Goal: Task Accomplishment & Management: Manage account settings

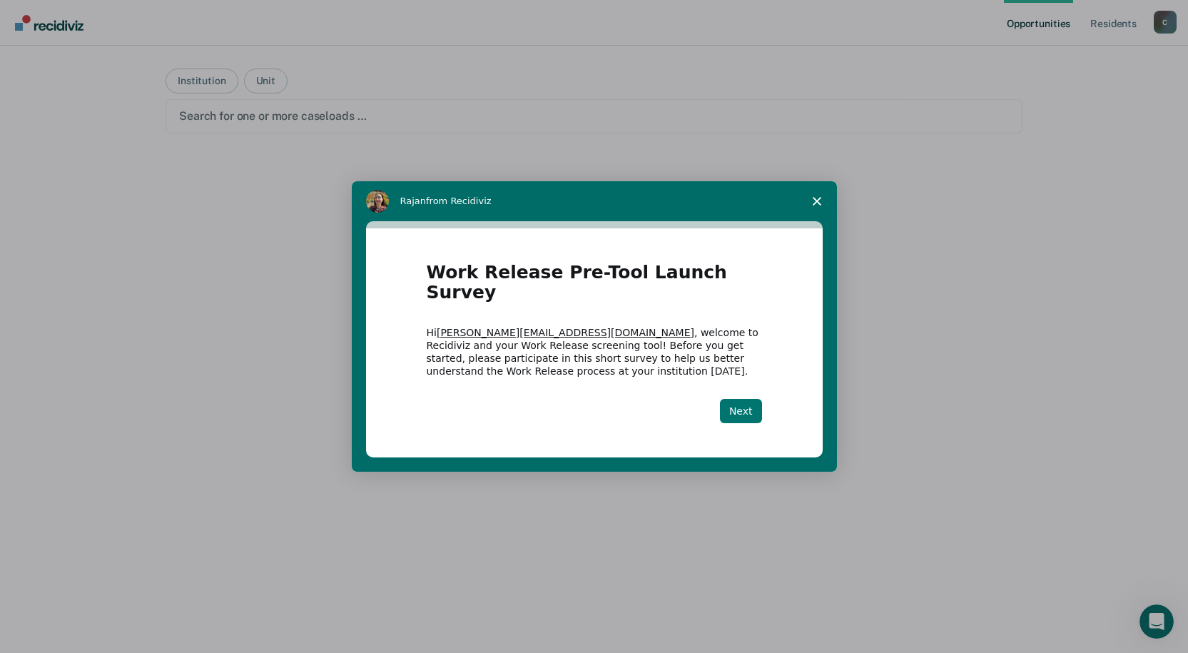
click at [744, 400] on button "Next" at bounding box center [741, 411] width 42 height 24
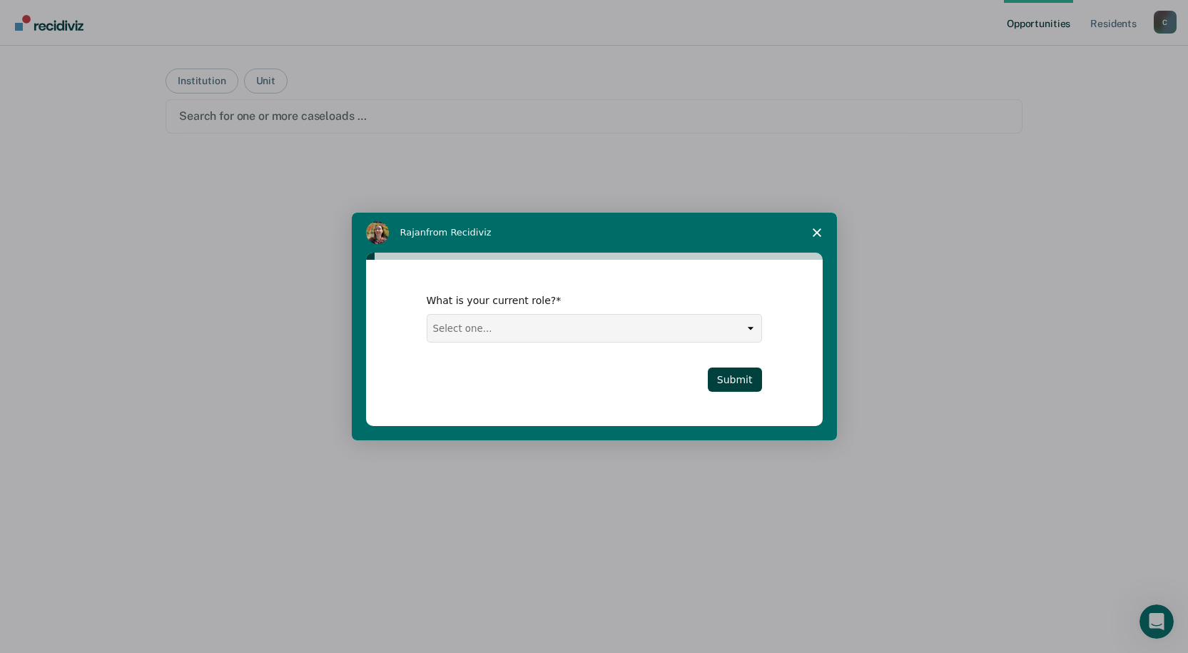
click at [754, 326] on select "Select one... Case Manager FUM Assistant Warden Warden" at bounding box center [594, 328] width 334 height 27
select select "FUM"
click at [427, 315] on select "Select one... Case Manager FUM Assistant Warden Warden" at bounding box center [594, 328] width 334 height 27
click at [744, 376] on button "Submit" at bounding box center [735, 380] width 54 height 24
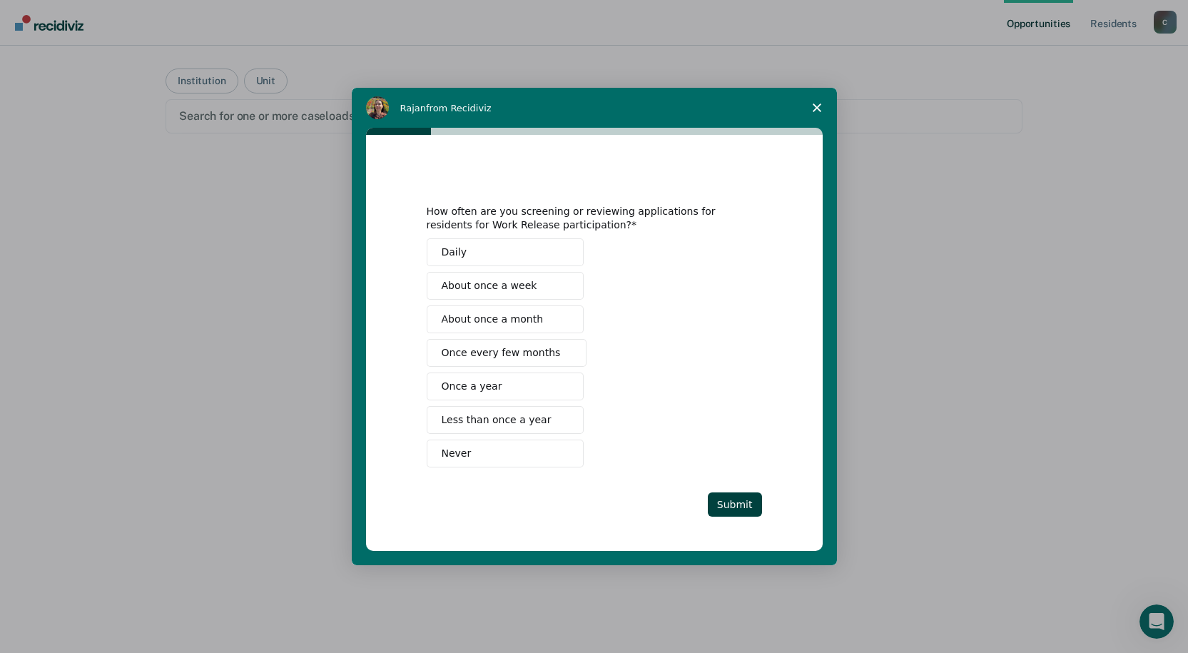
click at [500, 284] on span "About once a week" at bounding box center [490, 285] width 96 height 15
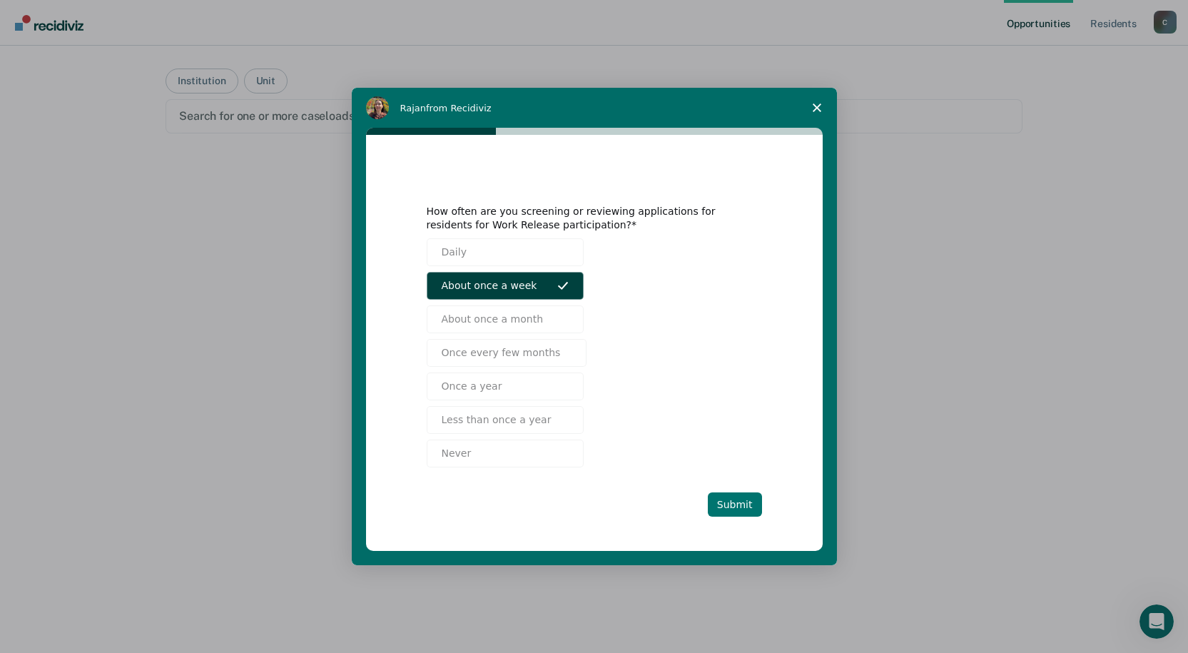
click at [735, 496] on button "Submit" at bounding box center [735, 504] width 54 height 24
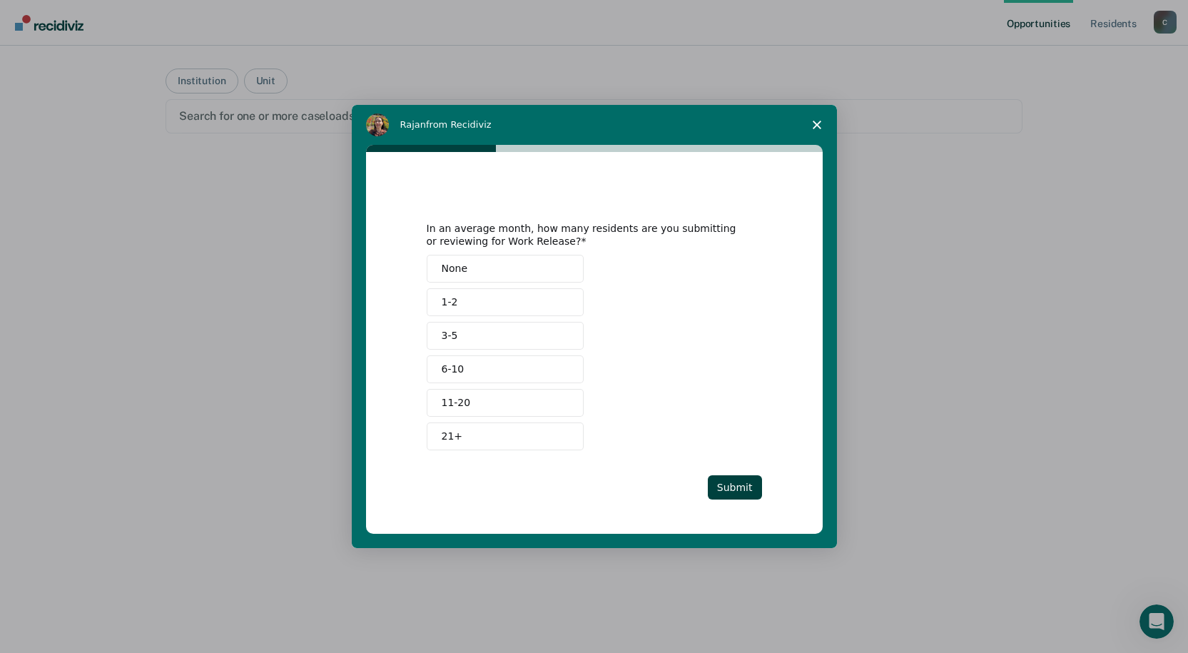
click at [453, 298] on span "1-2" at bounding box center [450, 302] width 16 height 15
click at [750, 478] on button "Submit" at bounding box center [735, 487] width 54 height 24
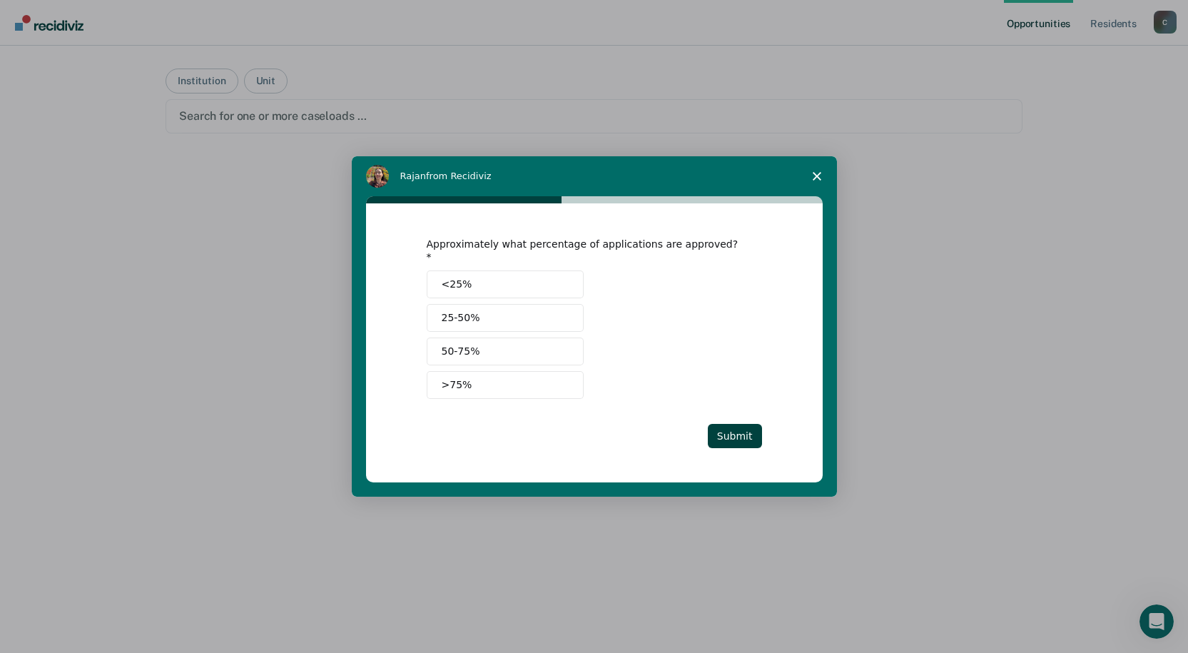
click at [460, 315] on span "25-50%" at bounding box center [461, 317] width 39 height 15
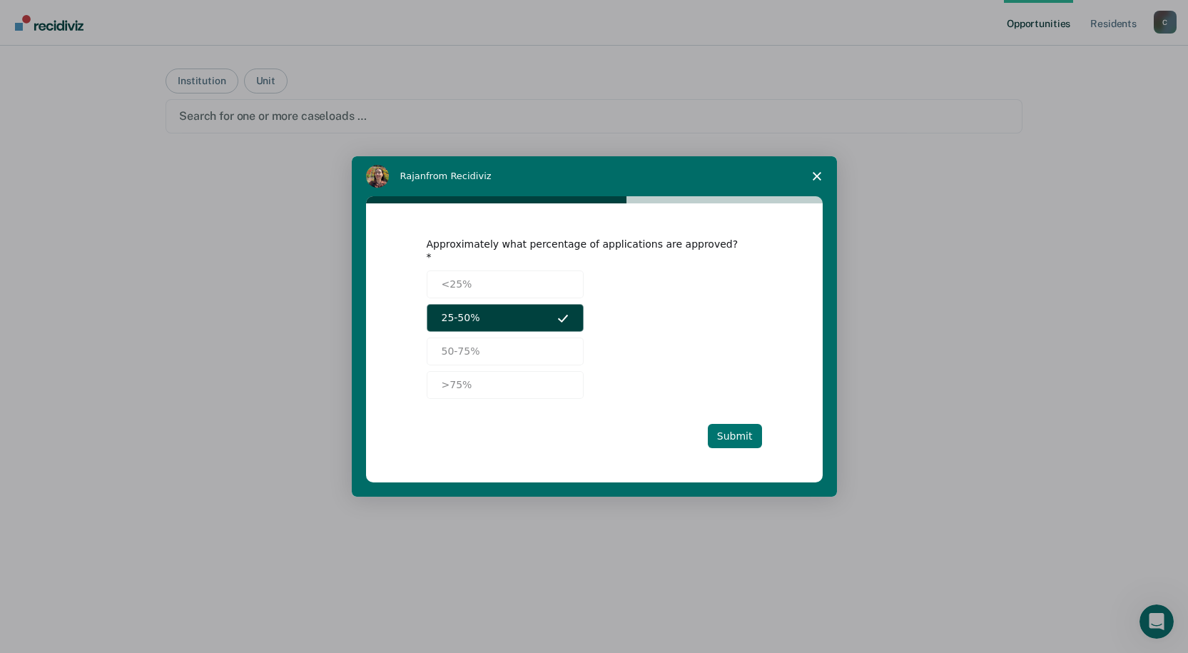
click at [724, 430] on button "Submit" at bounding box center [735, 436] width 54 height 24
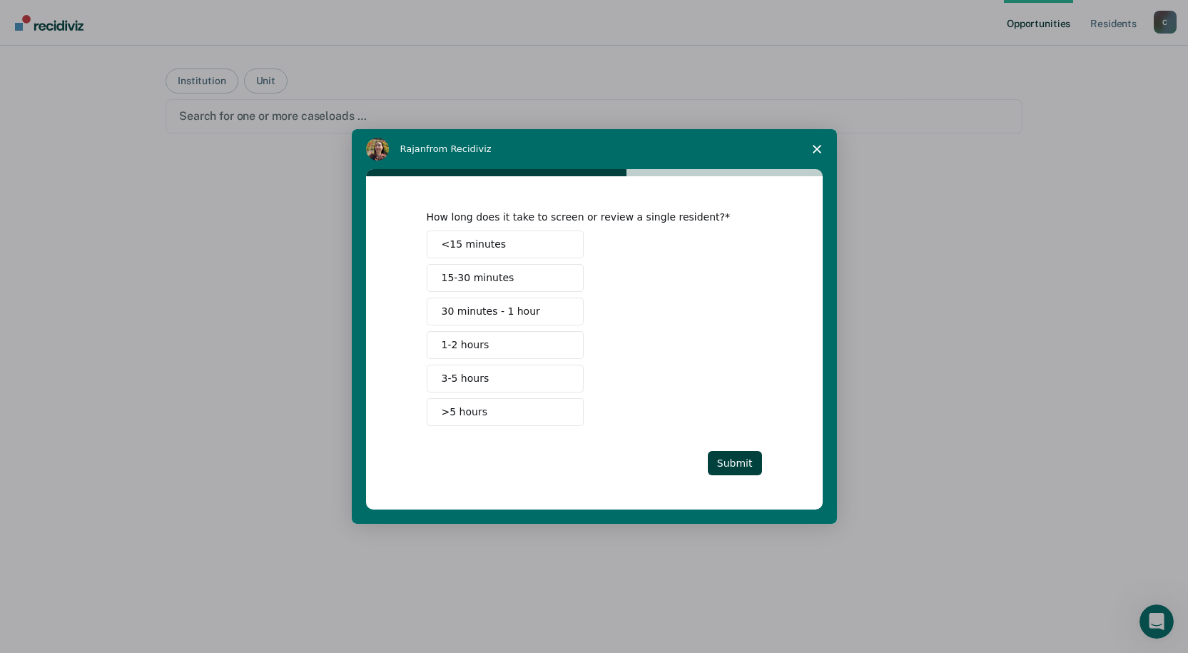
click at [452, 243] on span "<15 minutes" at bounding box center [474, 244] width 65 height 15
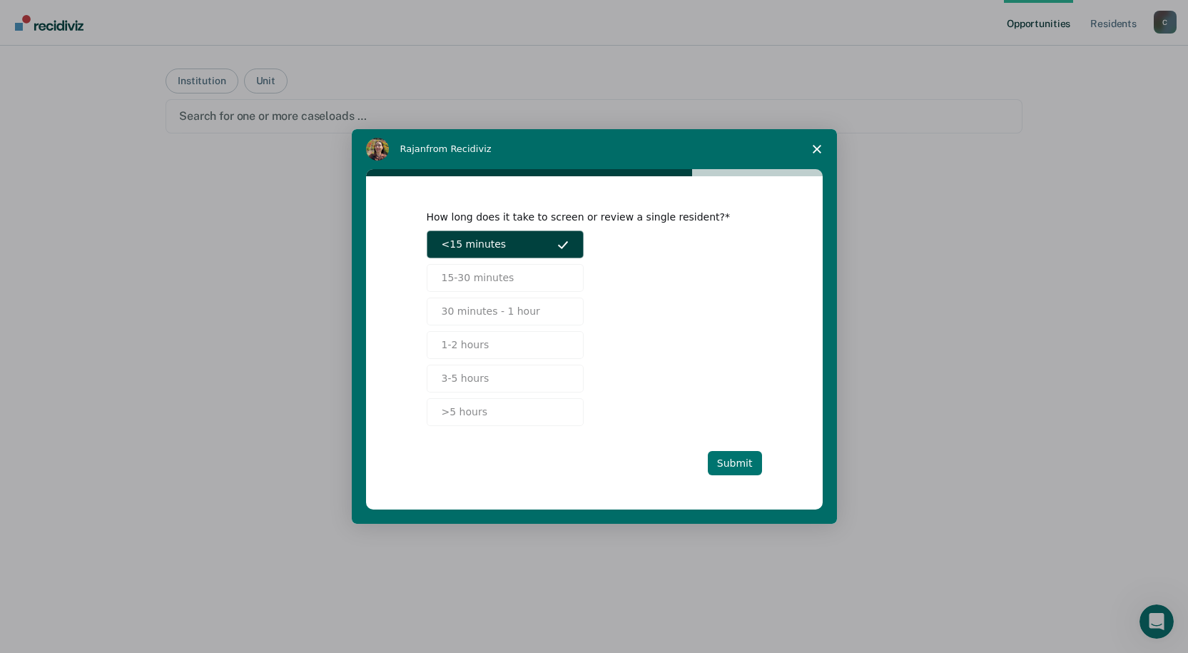
click at [740, 468] on button "Submit" at bounding box center [735, 463] width 54 height 24
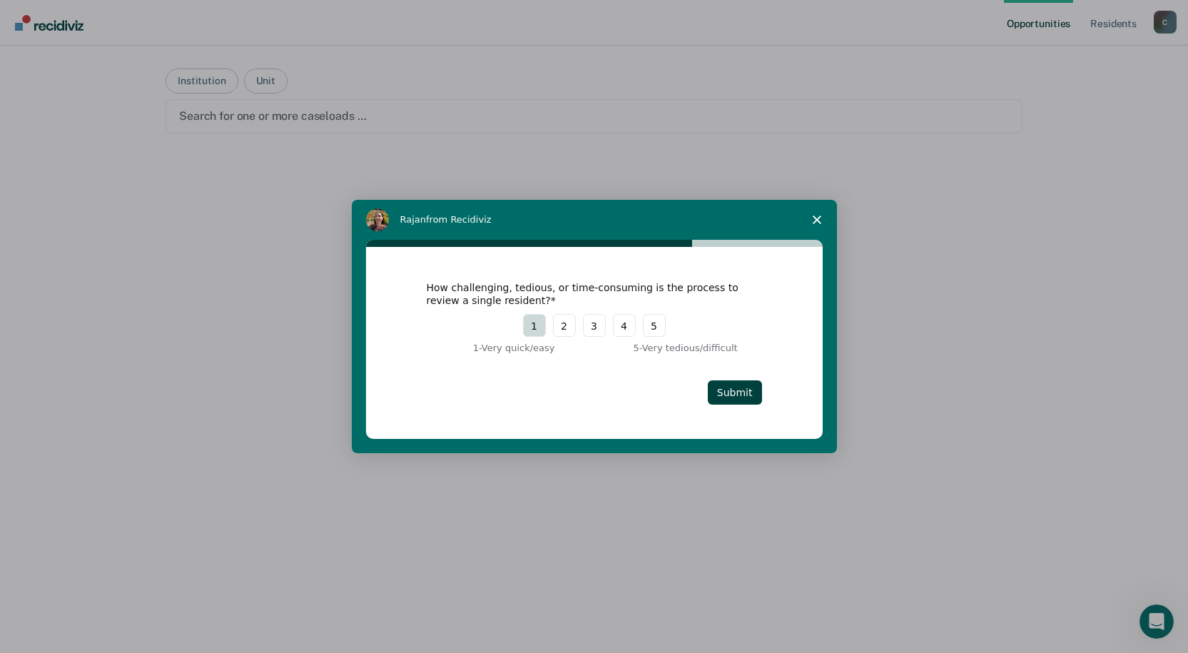
click at [539, 328] on button "1" at bounding box center [534, 325] width 23 height 23
click at [731, 388] on button "Submit" at bounding box center [735, 392] width 54 height 24
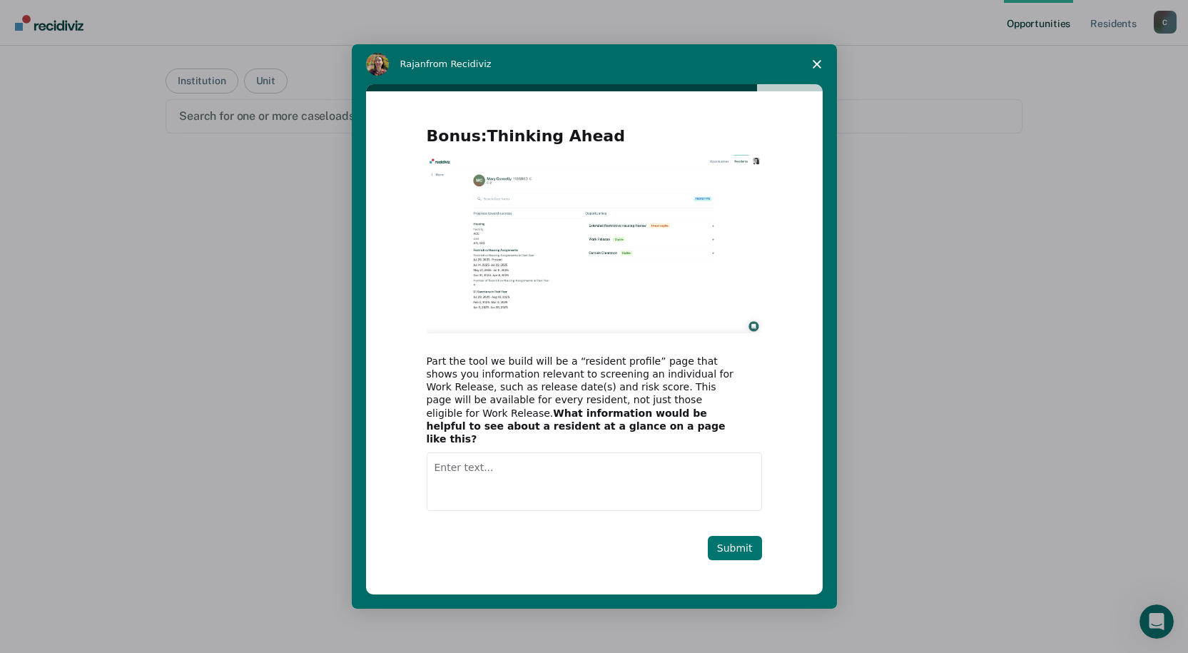
click at [751, 542] on button "Submit" at bounding box center [735, 548] width 54 height 24
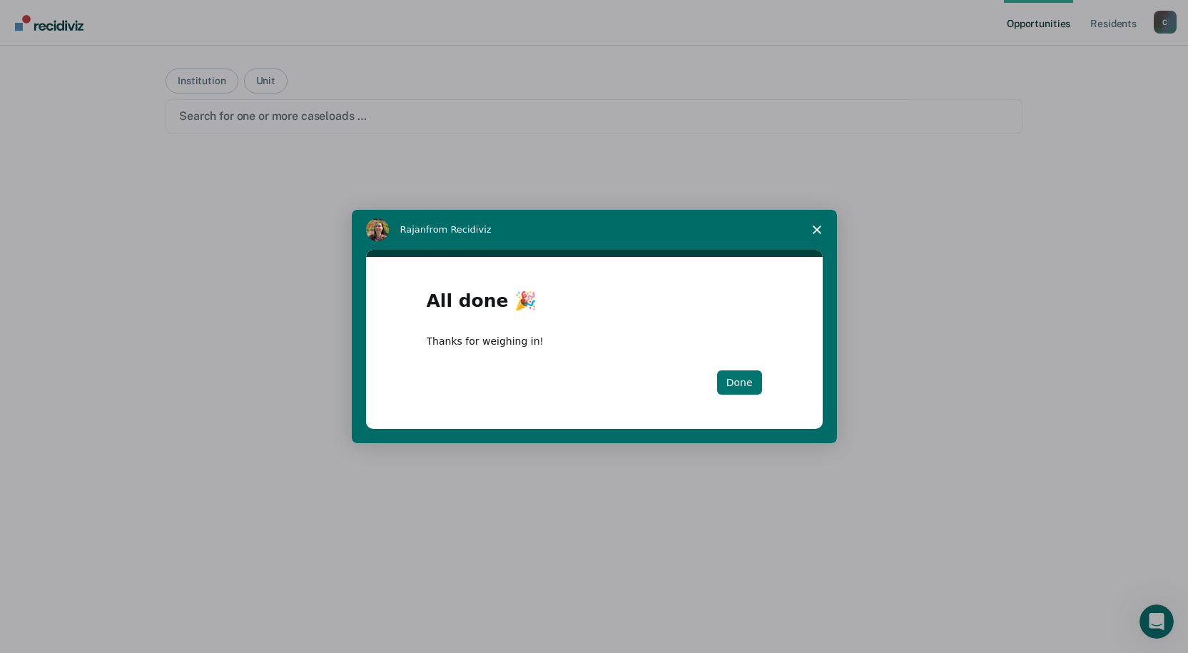
click at [734, 383] on button "Done" at bounding box center [739, 382] width 45 height 24
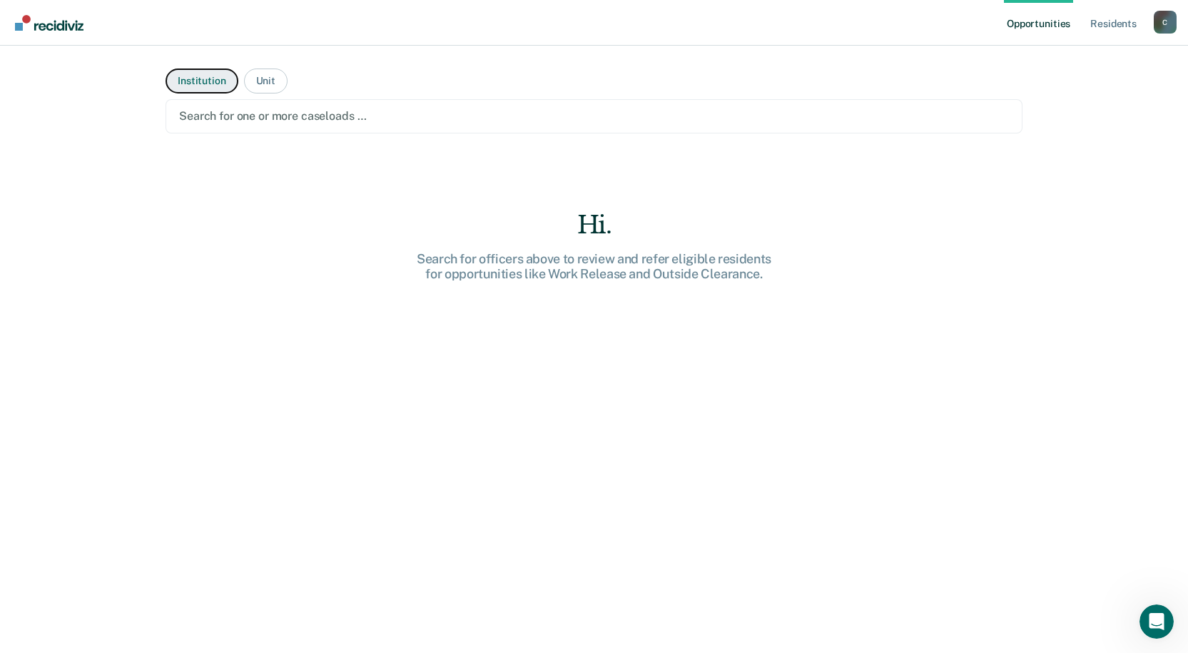
click at [205, 83] on button "Institution" at bounding box center [202, 81] width 72 height 25
click at [188, 81] on button "Institution" at bounding box center [202, 81] width 72 height 25
click at [308, 116] on div at bounding box center [594, 116] width 830 height 16
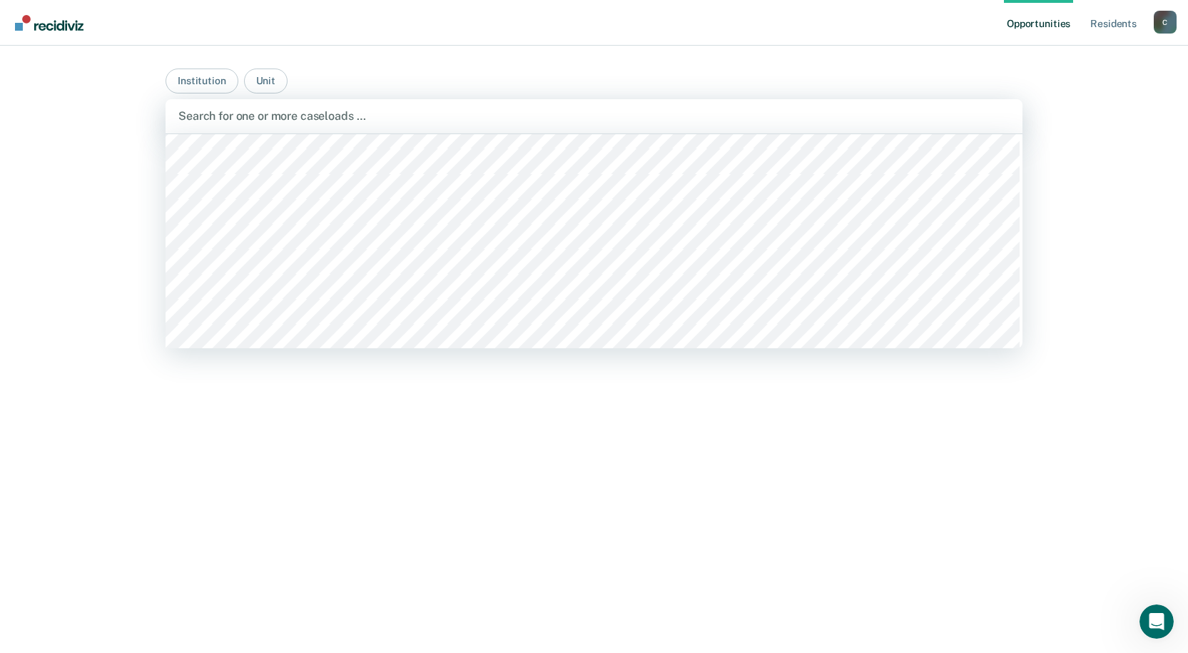
scroll to position [8635, 0]
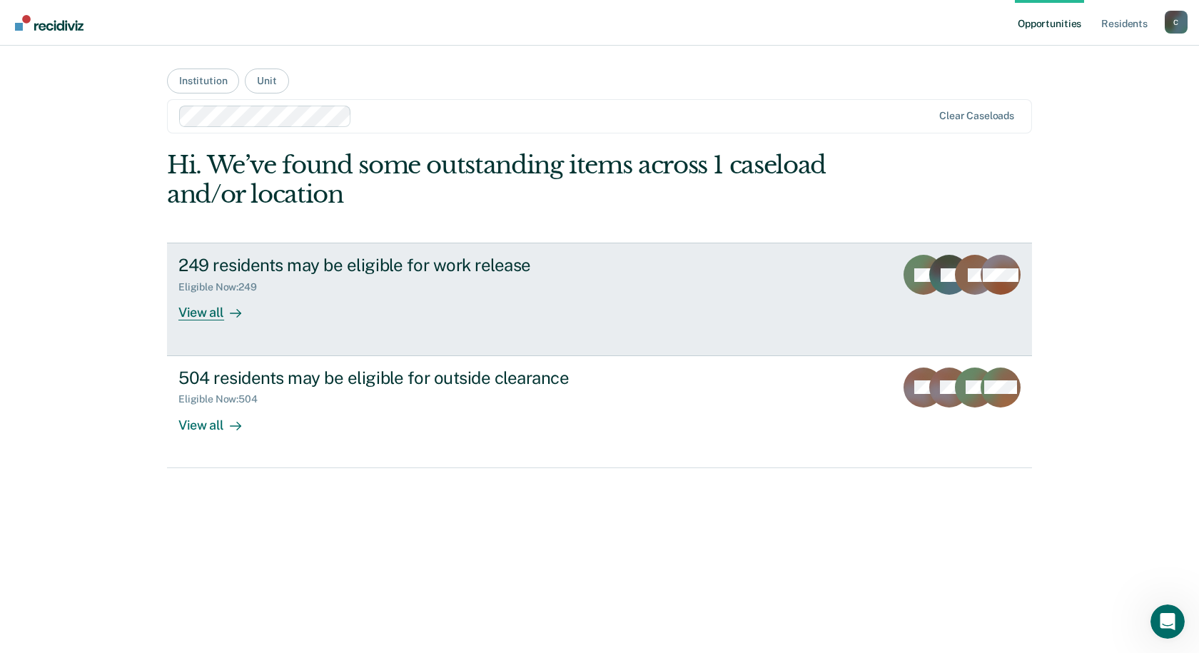
click at [198, 310] on div "View all" at bounding box center [218, 307] width 80 height 28
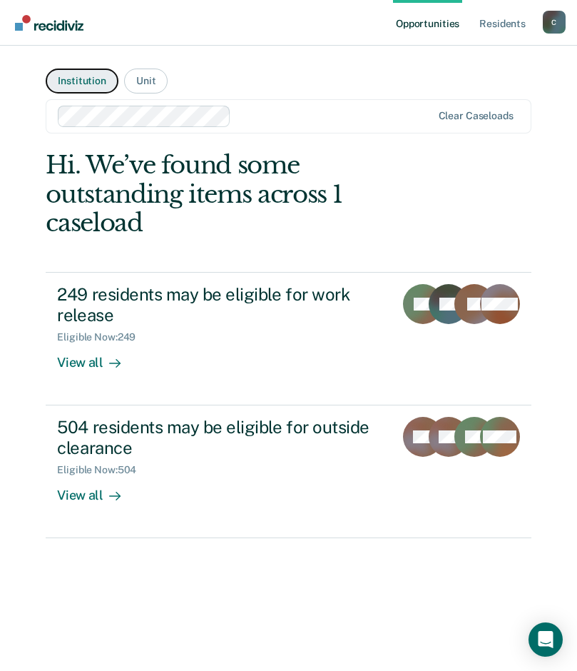
click at [67, 79] on button "Institution" at bounding box center [82, 81] width 72 height 25
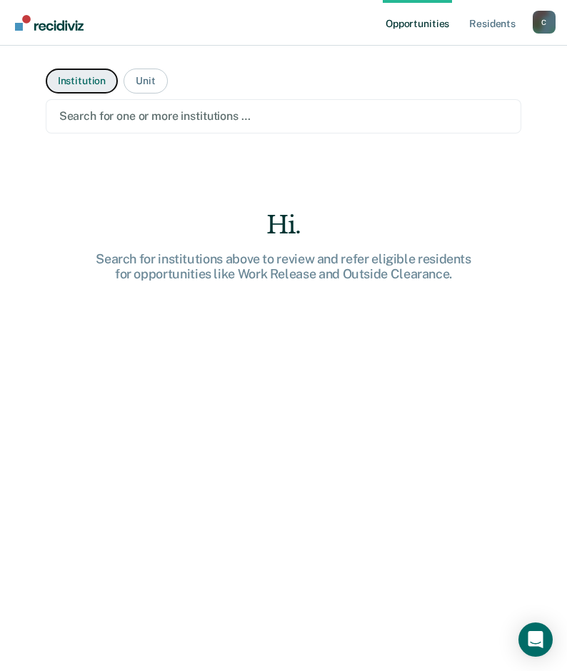
click at [69, 79] on button "Institution" at bounding box center [82, 81] width 72 height 25
click at [142, 118] on div at bounding box center [283, 116] width 449 height 16
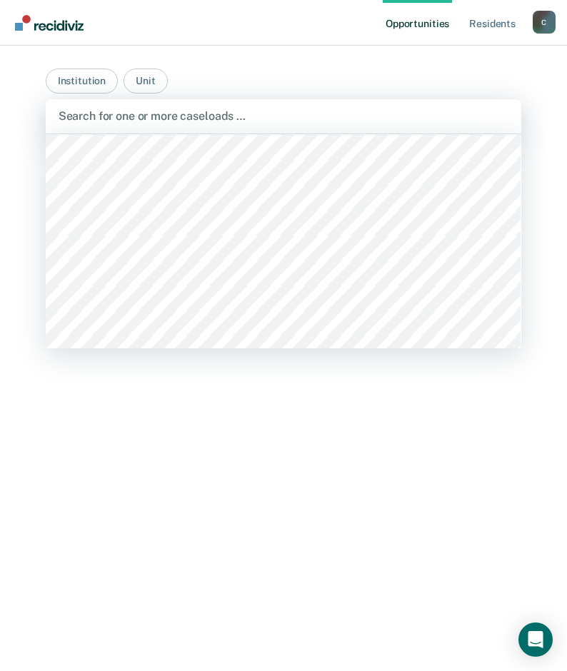
scroll to position [8849, 0]
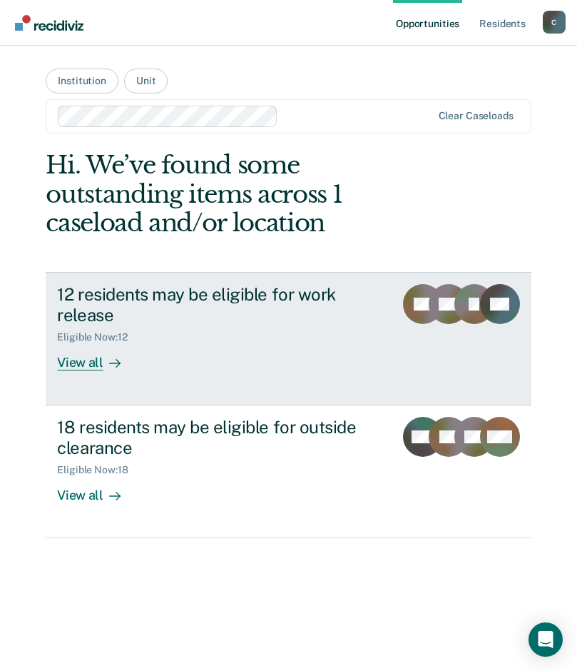
click at [78, 368] on div "View all" at bounding box center [97, 357] width 80 height 28
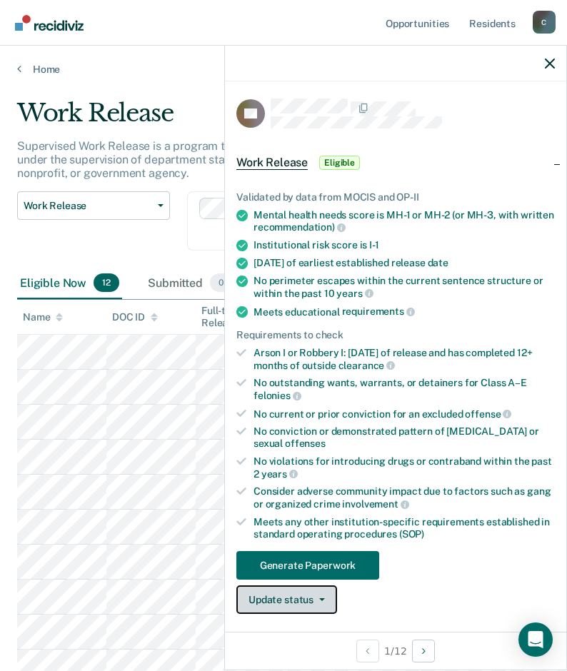
click at [321, 594] on button "Update status" at bounding box center [286, 599] width 101 height 29
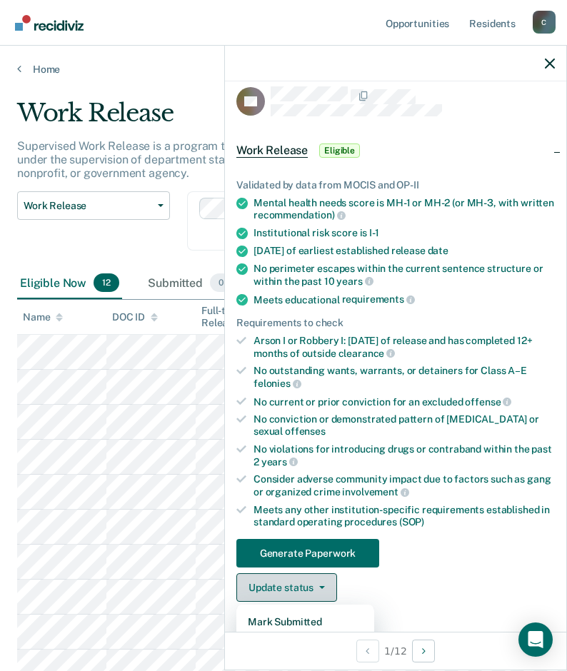
click at [328, 591] on button "Update status" at bounding box center [286, 587] width 101 height 29
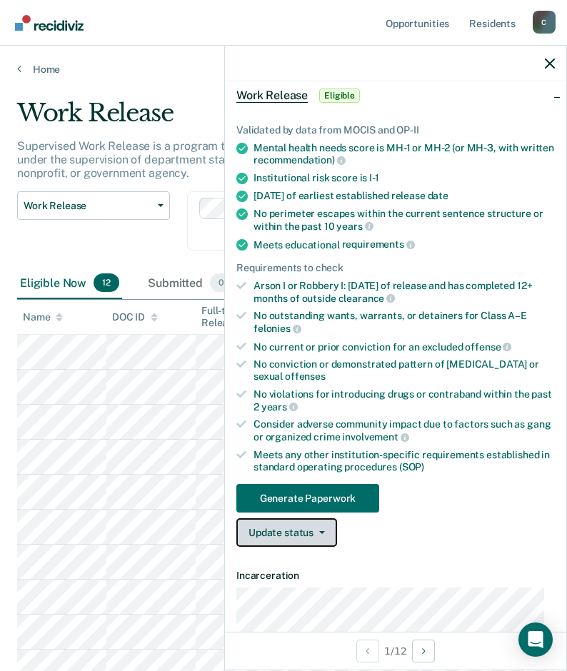
scroll to position [0, 0]
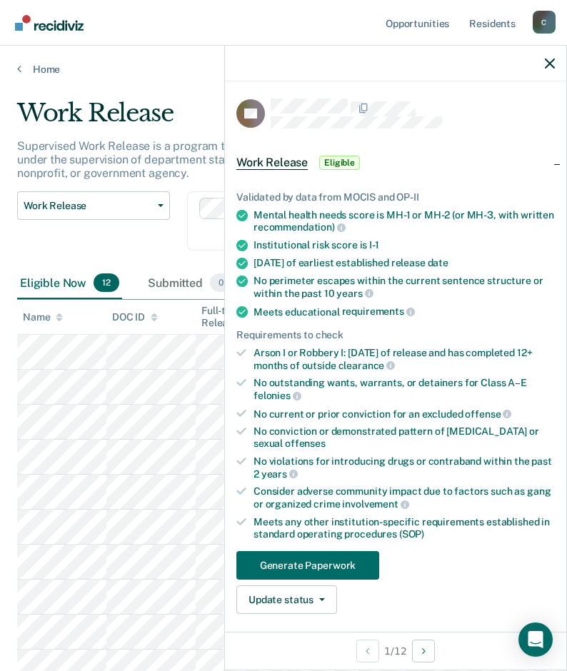
click at [548, 70] on div at bounding box center [395, 64] width 341 height 36
click at [552, 62] on icon "button" at bounding box center [549, 64] width 10 height 10
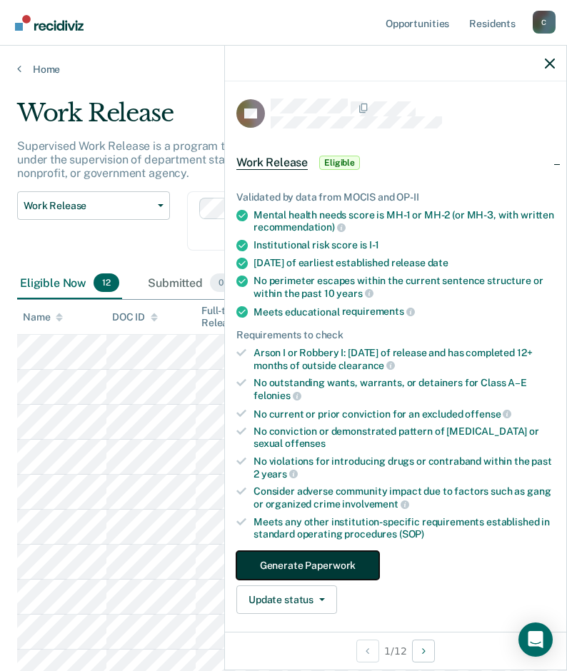
click at [314, 571] on button "Generate Paperwork" at bounding box center [307, 565] width 143 height 29
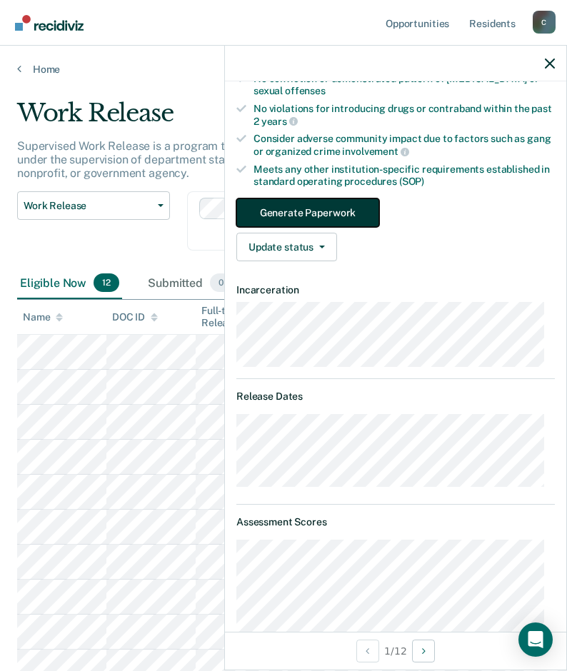
scroll to position [210, 0]
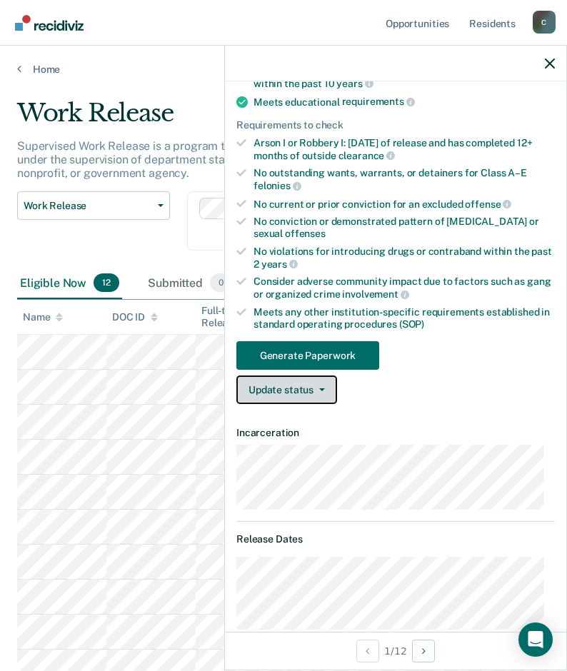
click at [326, 395] on button "Update status" at bounding box center [286, 389] width 101 height 29
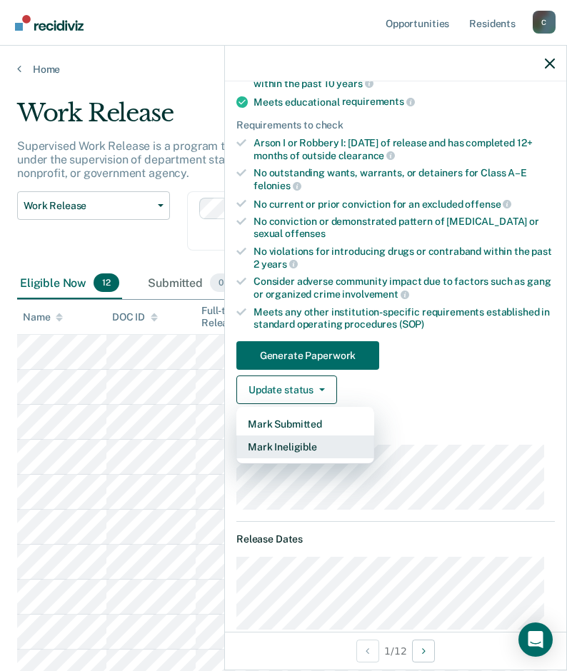
click at [295, 445] on button "Mark Ineligible" at bounding box center [305, 446] width 138 height 23
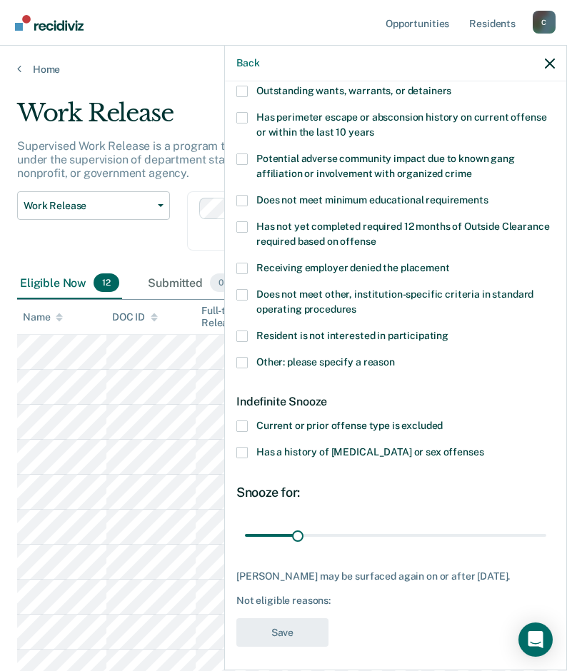
scroll to position [0, 0]
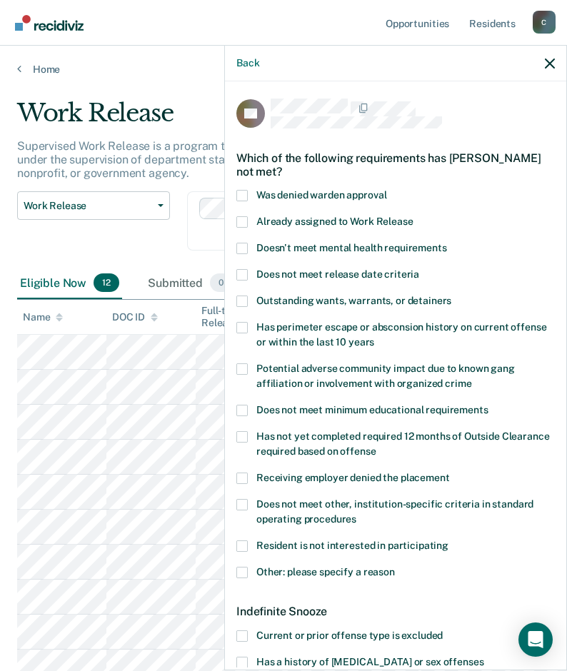
click at [240, 573] on span at bounding box center [241, 572] width 11 height 11
click at [395, 567] on input "Other: please specify a reason" at bounding box center [395, 567] width 0 height 0
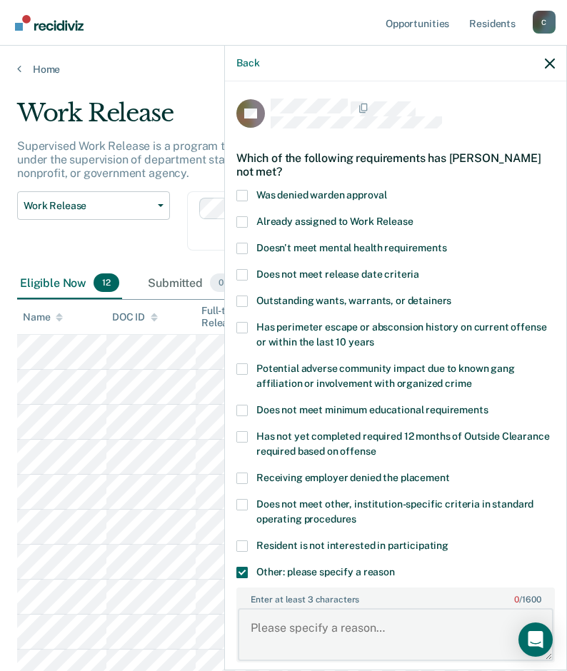
click at [372, 629] on textarea "Enter at least 3 characters 0 / 1600" at bounding box center [395, 634] width 315 height 53
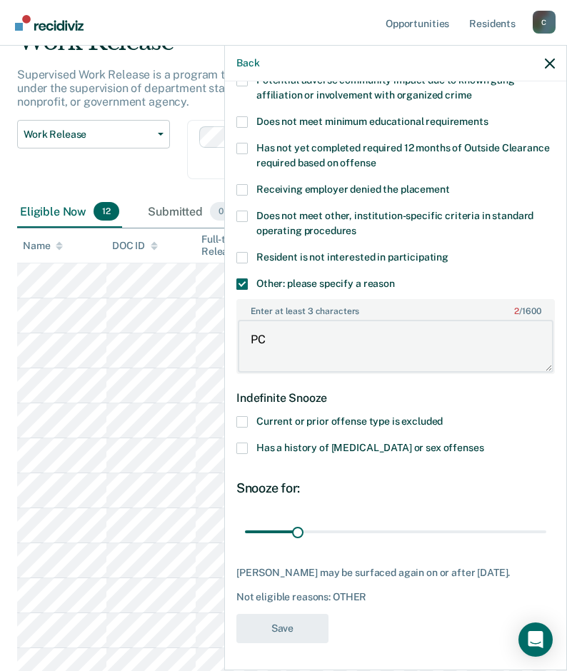
scroll to position [186, 0]
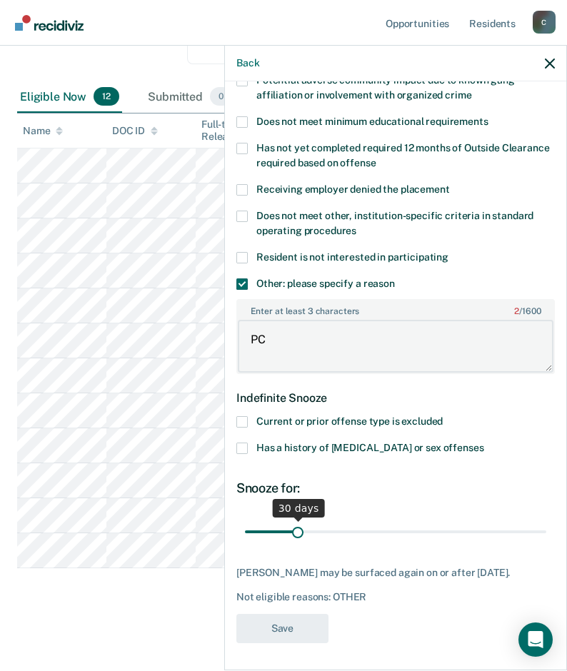
type textarea "PC"
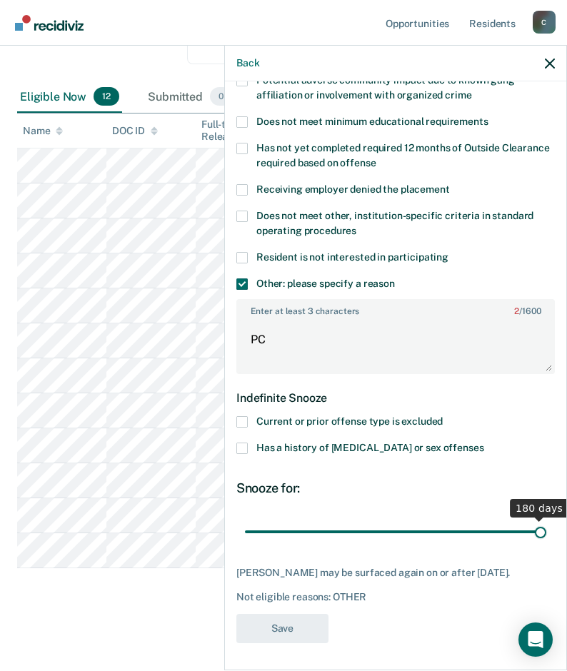
drag, startPoint x: 298, startPoint y: 530, endPoint x: 544, endPoint y: 535, distance: 245.6
type input "180"
click at [544, 535] on input "range" at bounding box center [395, 531] width 301 height 25
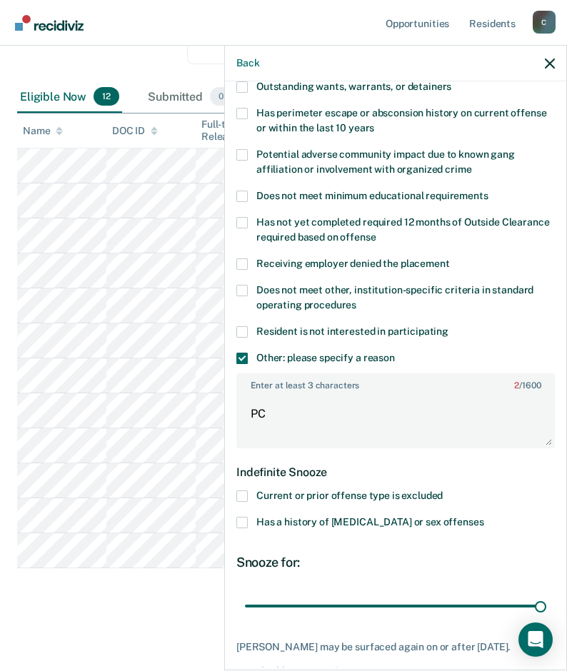
scroll to position [288, 0]
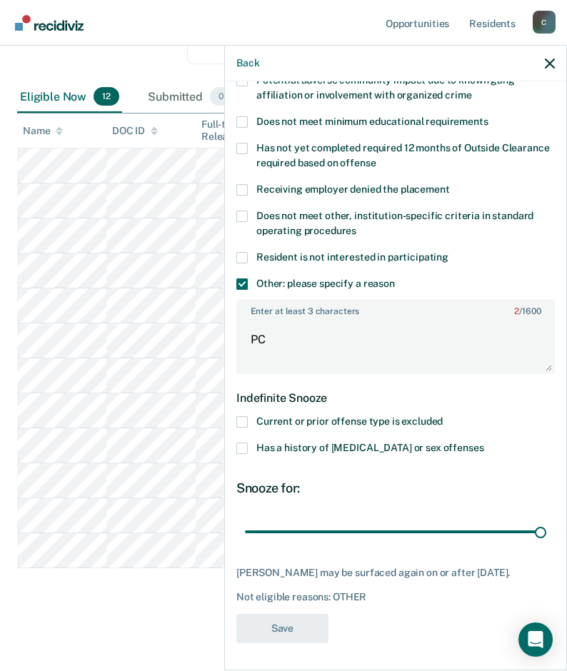
click at [358, 493] on div "Snooze for:" at bounding box center [395, 488] width 318 height 16
click at [539, 637] on icon "Open Intercom Messenger" at bounding box center [535, 639] width 16 height 19
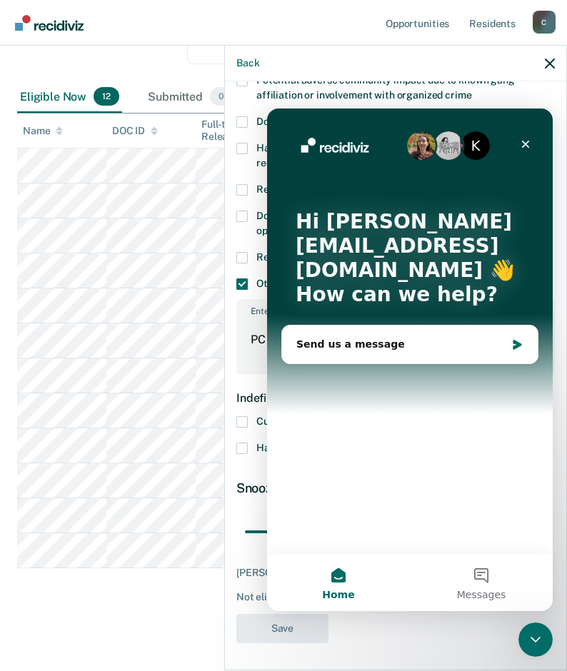
scroll to position [0, 0]
click at [539, 637] on icon "Close Intercom Messenger" at bounding box center [535, 640] width 10 height 6
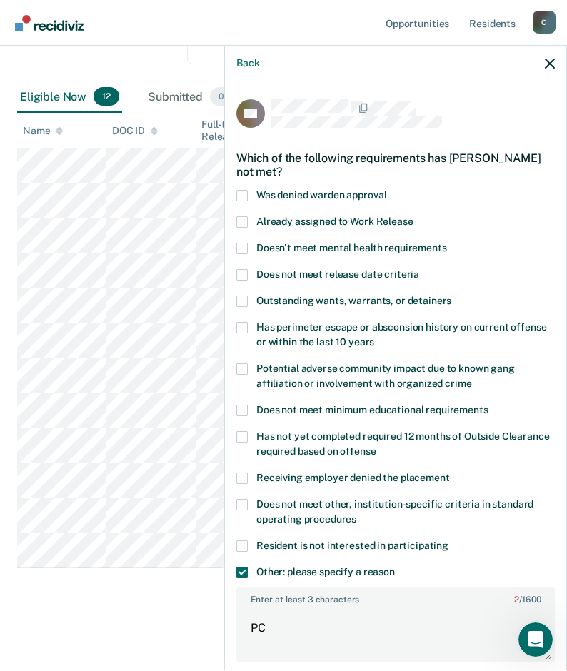
click at [546, 69] on icon "button" at bounding box center [549, 64] width 10 height 10
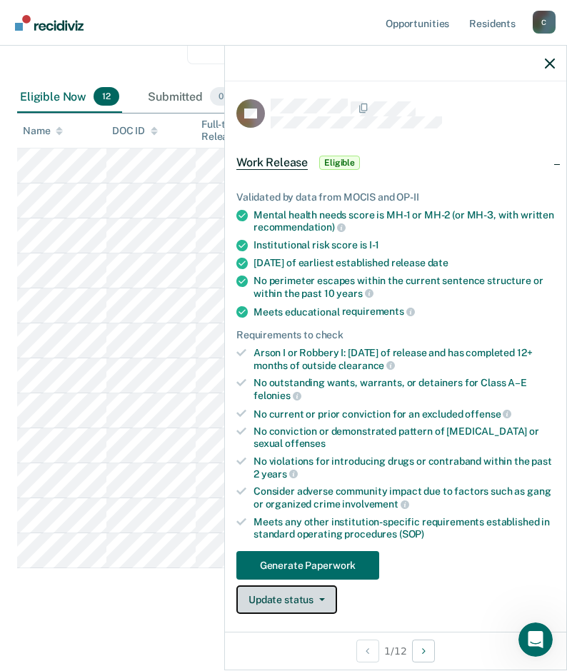
click at [328, 601] on button "Update status" at bounding box center [286, 599] width 101 height 29
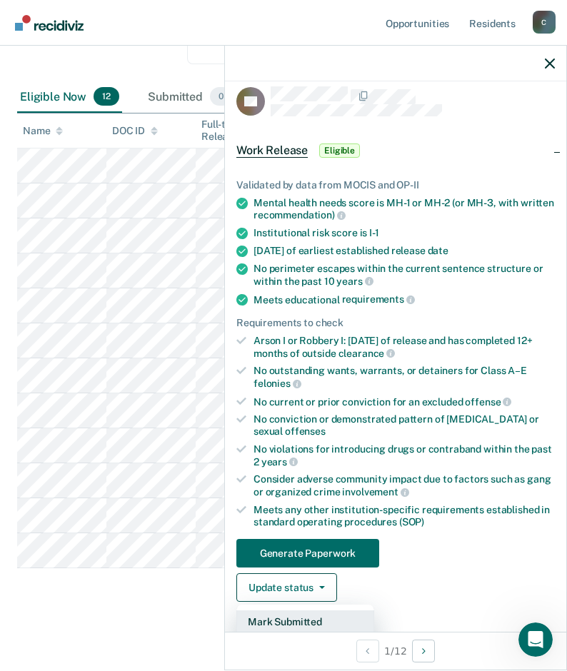
scroll to position [155, 0]
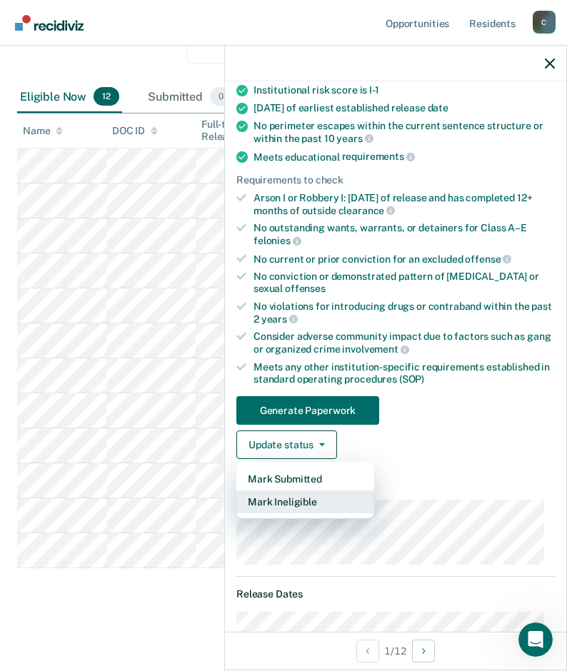
click at [282, 498] on button "Mark Ineligible" at bounding box center [305, 501] width 138 height 23
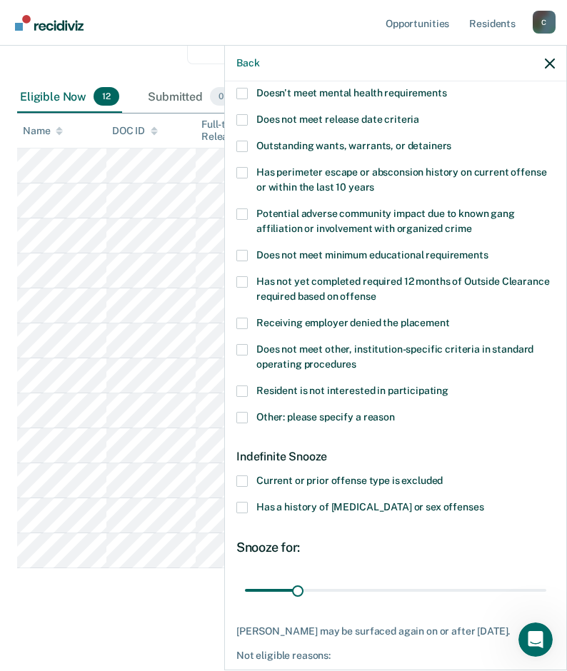
click at [246, 420] on span at bounding box center [241, 417] width 11 height 11
click at [395, 412] on input "Other: please specify a reason" at bounding box center [395, 412] width 0 height 0
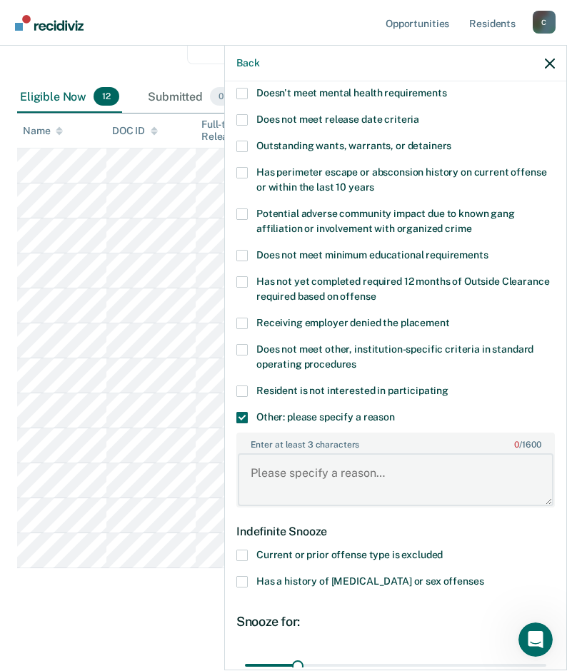
click at [368, 469] on textarea "Enter at least 3 characters 0 / 1600" at bounding box center [395, 479] width 315 height 53
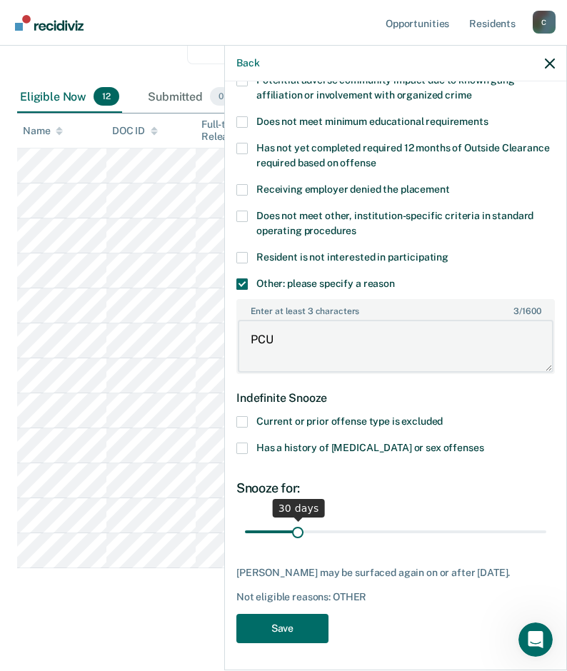
type textarea "PCU"
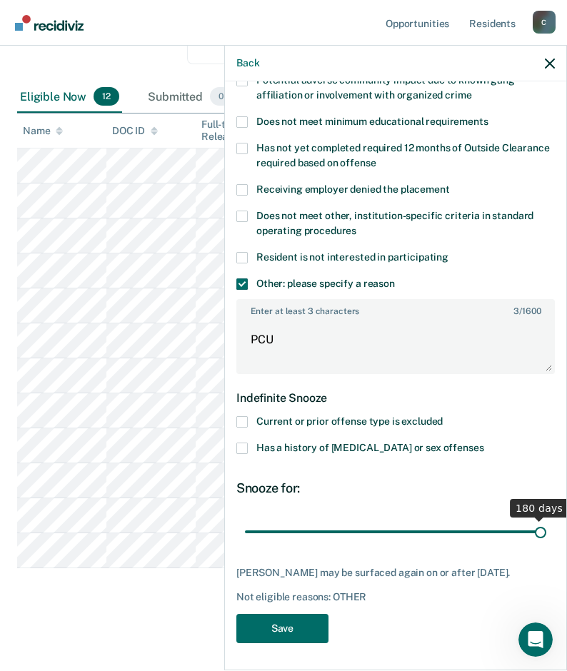
drag, startPoint x: 295, startPoint y: 527, endPoint x: 557, endPoint y: 527, distance: 261.9
type input "180"
click at [546, 527] on input "range" at bounding box center [395, 531] width 301 height 25
click at [273, 625] on button "Save" at bounding box center [282, 628] width 92 height 29
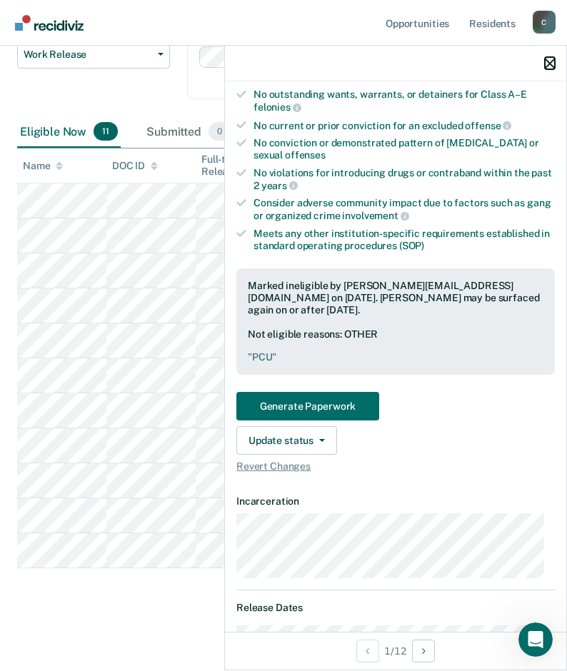
click at [548, 61] on icon "button" at bounding box center [549, 64] width 10 height 10
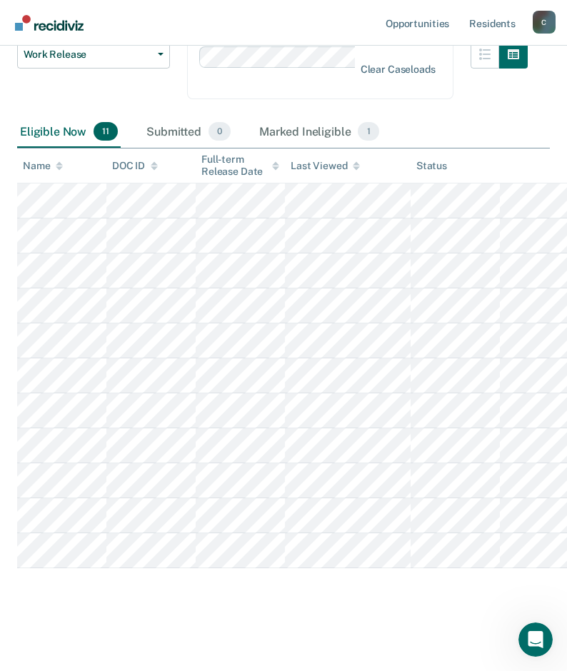
scroll to position [9, 0]
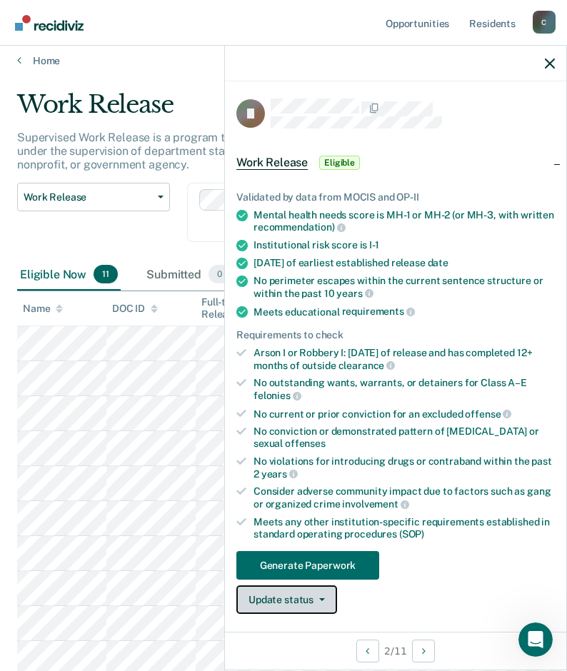
click at [324, 602] on button "Update status" at bounding box center [286, 599] width 101 height 29
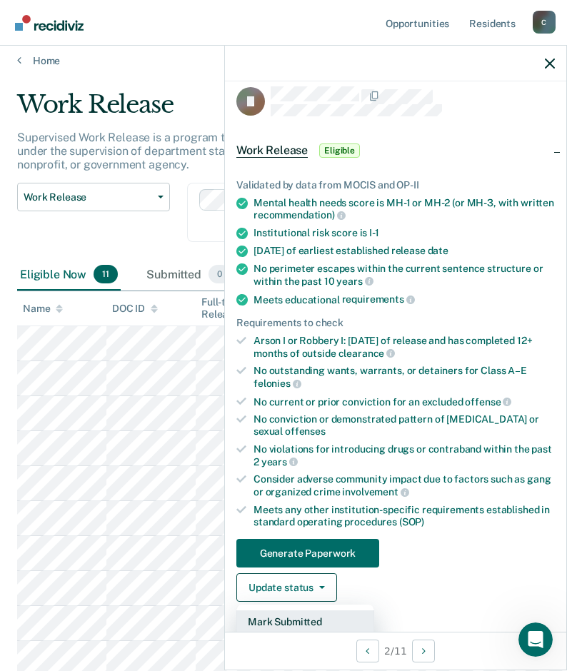
scroll to position [83, 0]
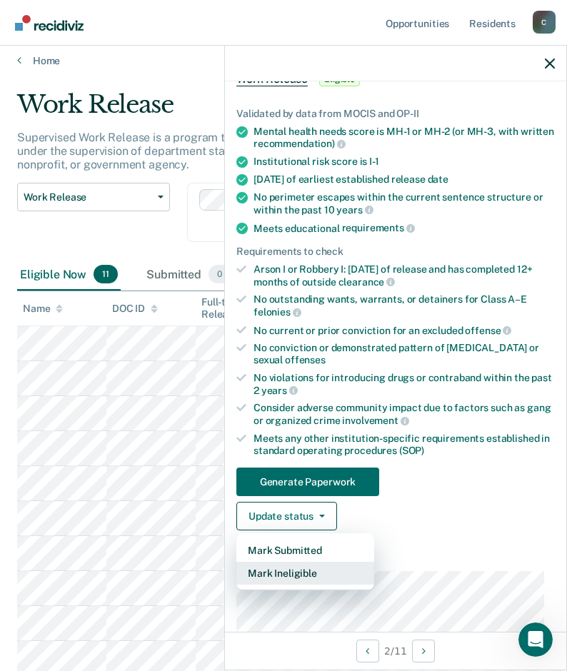
click at [295, 569] on button "Mark Ineligible" at bounding box center [305, 573] width 138 height 23
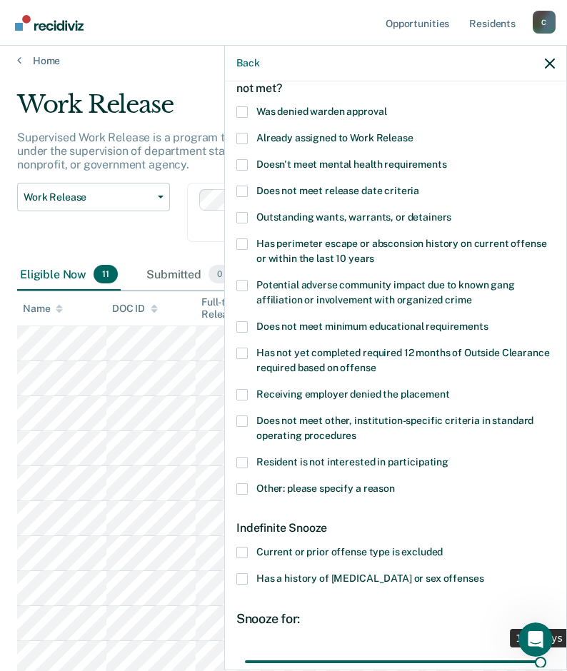
drag, startPoint x: 298, startPoint y: 659, endPoint x: 578, endPoint y: 688, distance: 281.3
type input "180"
click at [546, 670] on input "range" at bounding box center [395, 661] width 301 height 25
click at [242, 485] on span at bounding box center [241, 488] width 11 height 11
click at [395, 483] on input "Other: please specify a reason" at bounding box center [395, 483] width 0 height 0
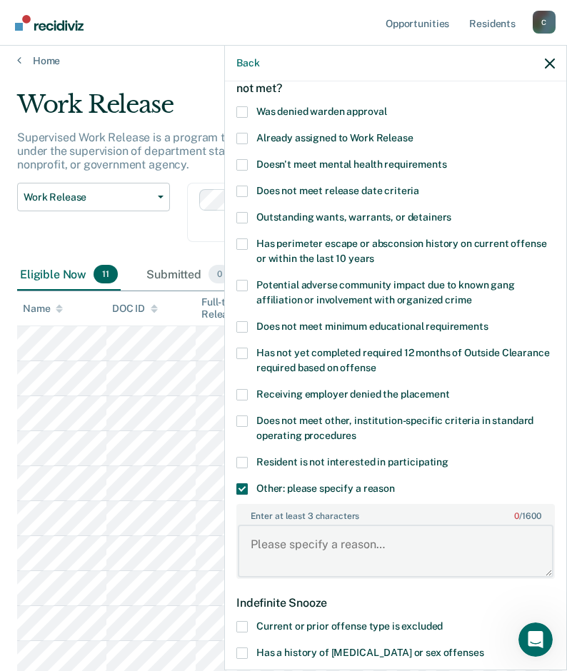
click at [328, 544] on textarea "Enter at least 3 characters 0 / 1600" at bounding box center [395, 551] width 315 height 53
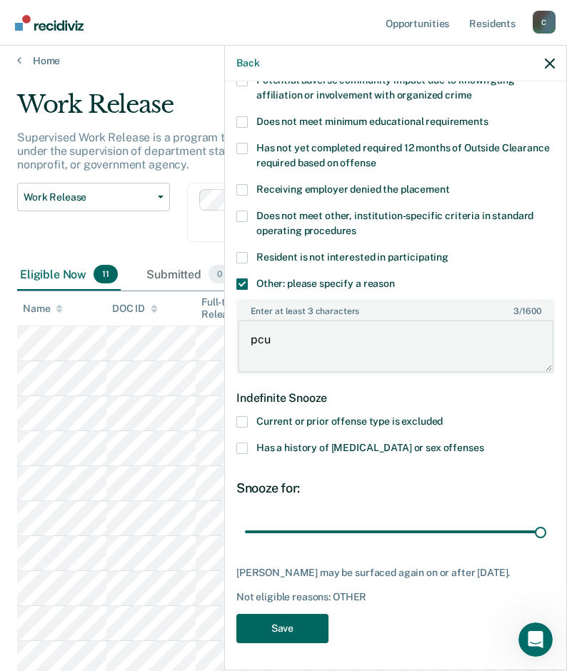
type textarea "pcu"
click at [300, 623] on button "Save" at bounding box center [282, 628] width 92 height 29
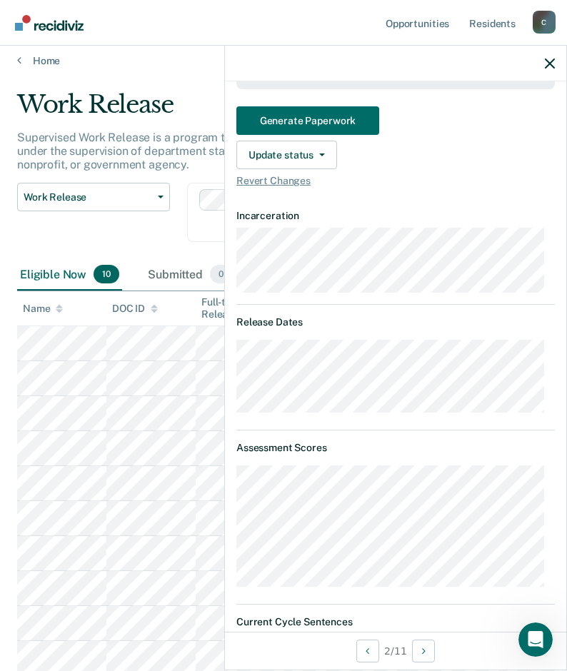
scroll to position [360, 0]
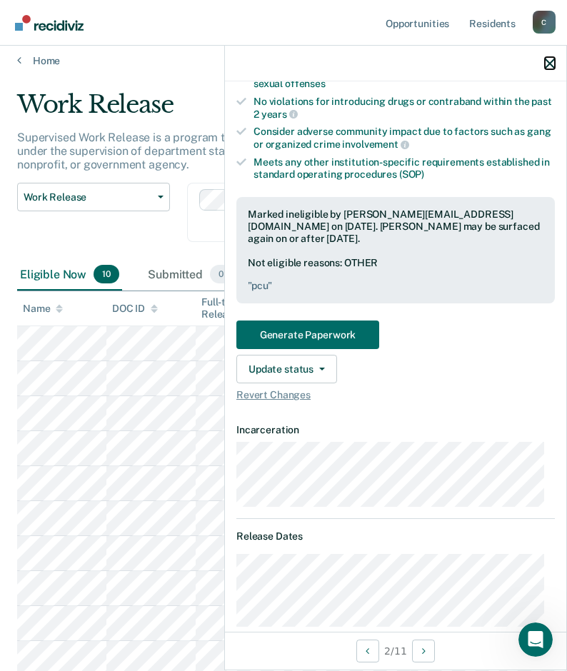
click at [550, 69] on icon "button" at bounding box center [549, 64] width 10 height 10
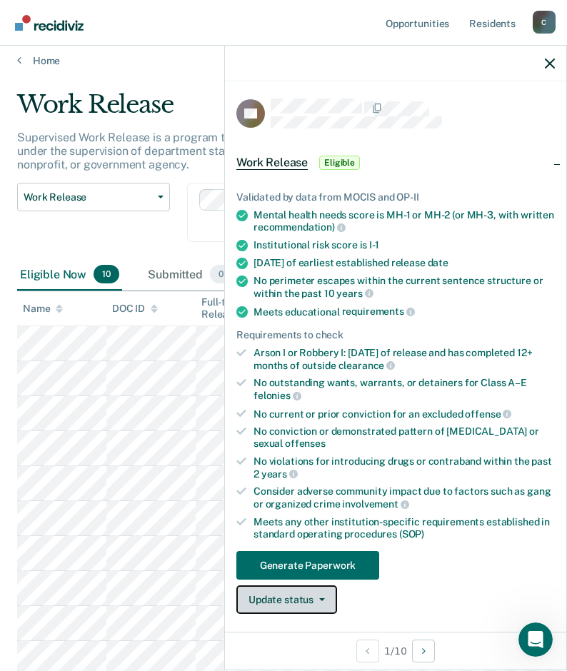
click at [323, 598] on icon "button" at bounding box center [322, 599] width 6 height 3
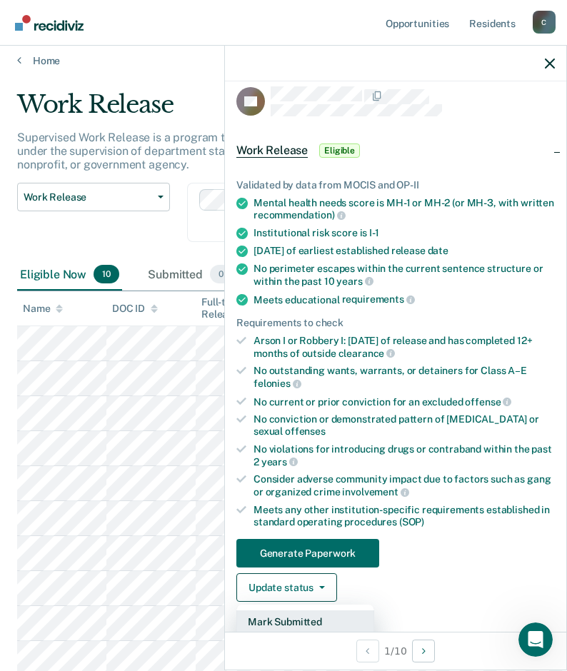
scroll to position [226, 0]
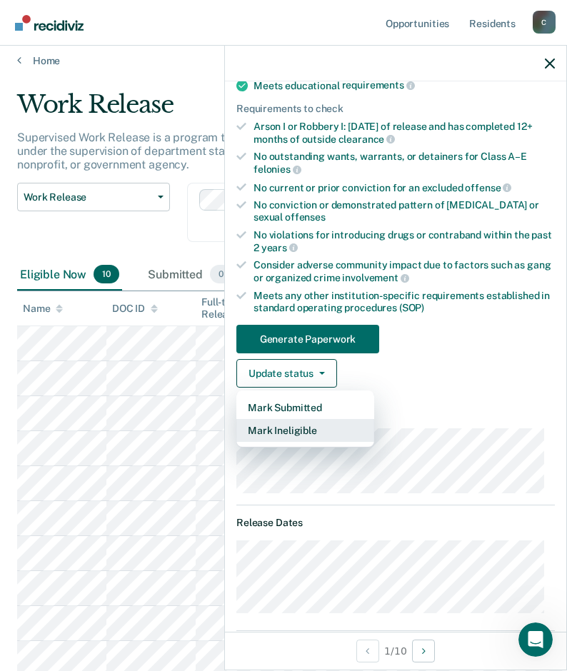
click at [267, 420] on button "Mark Ineligible" at bounding box center [305, 430] width 138 height 23
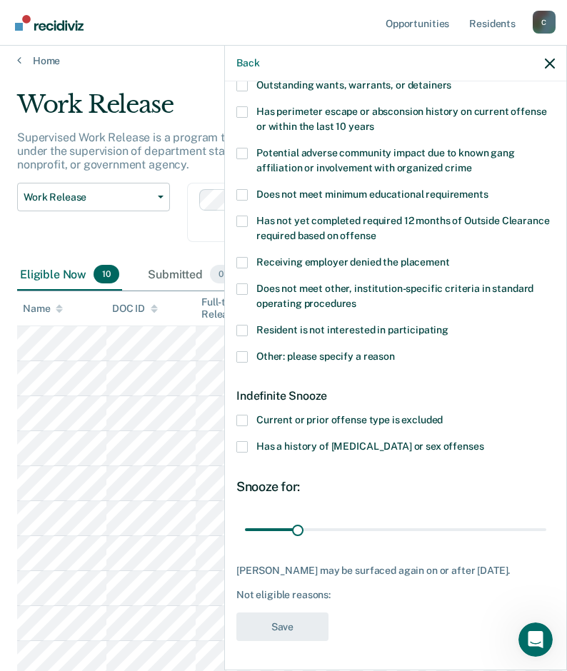
click at [245, 351] on span at bounding box center [241, 356] width 11 height 11
click at [395, 351] on input "Other: please specify a reason" at bounding box center [395, 351] width 0 height 0
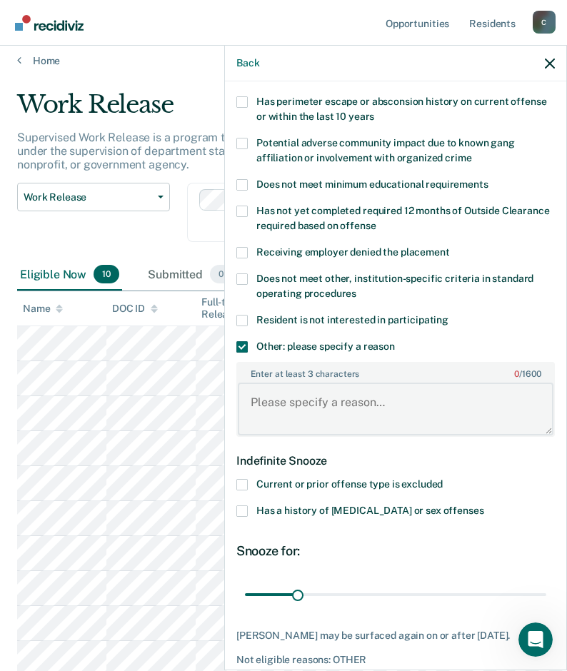
click at [354, 400] on textarea "Enter at least 3 characters 0 / 1600" at bounding box center [395, 409] width 315 height 53
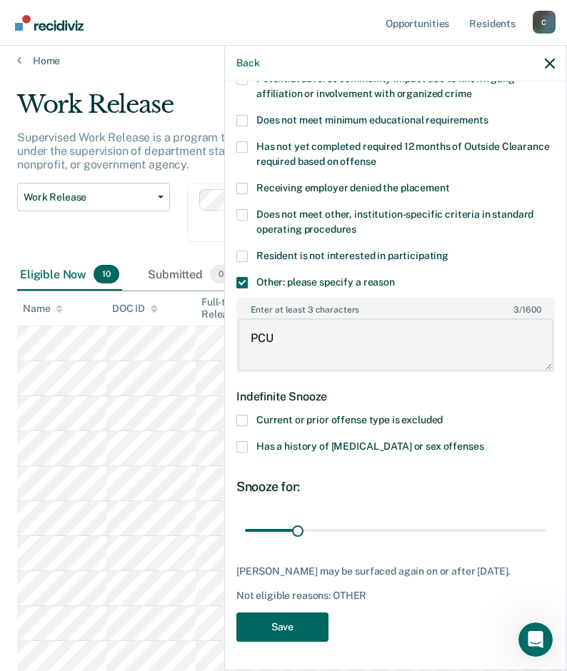
type textarea "PCU"
click at [290, 616] on button "Save" at bounding box center [282, 626] width 92 height 29
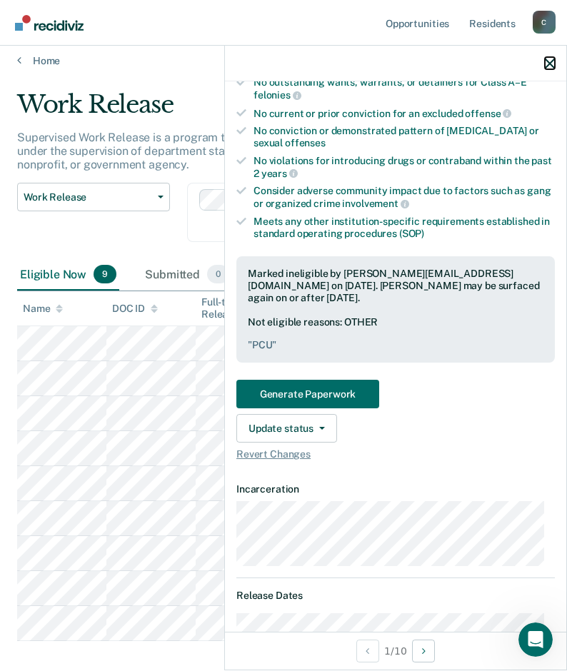
click at [550, 61] on icon "button" at bounding box center [549, 64] width 10 height 10
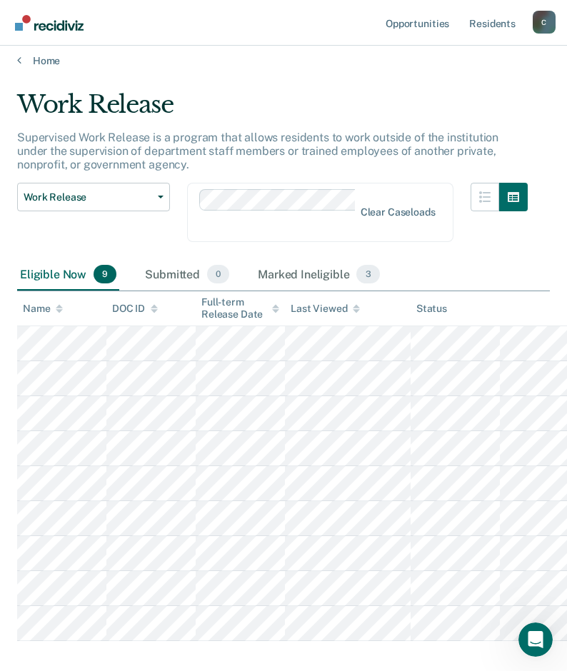
scroll to position [81, 0]
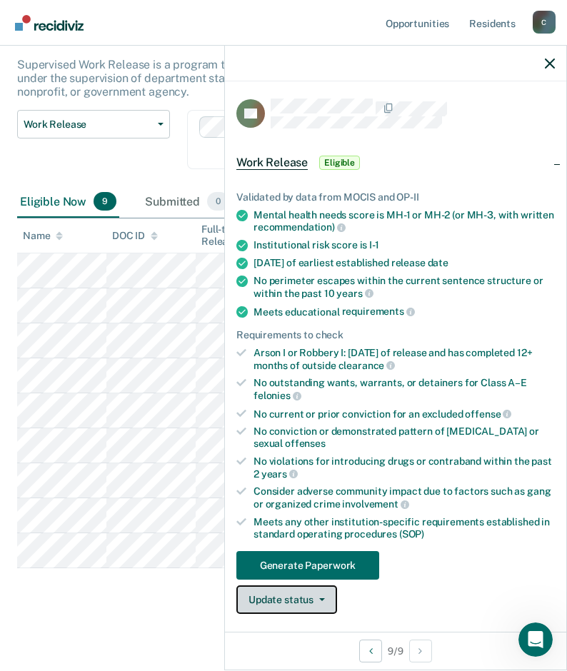
click at [318, 601] on button "Update status" at bounding box center [286, 599] width 101 height 29
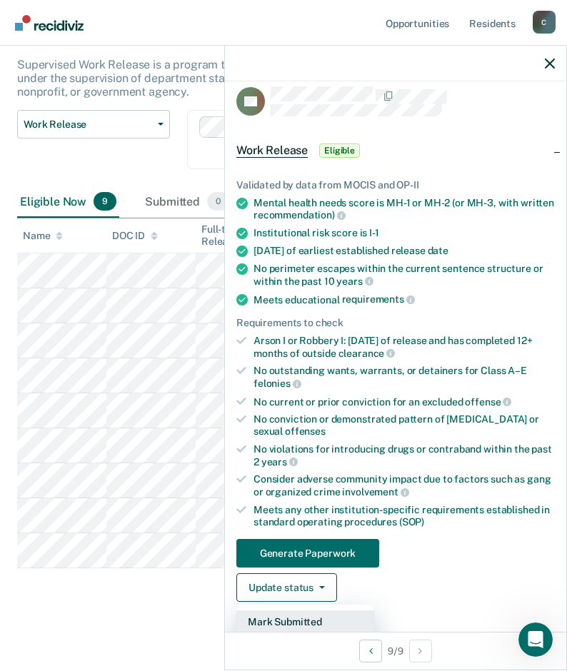
scroll to position [83, 0]
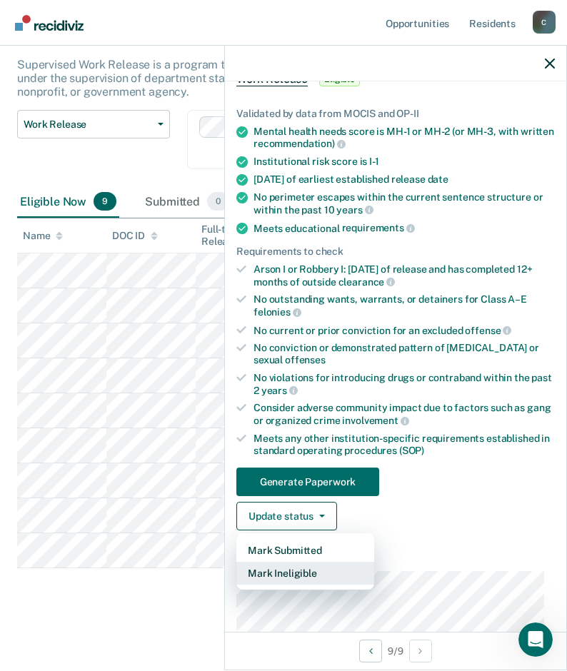
click at [285, 574] on button "Mark Ineligible" at bounding box center [305, 573] width 138 height 23
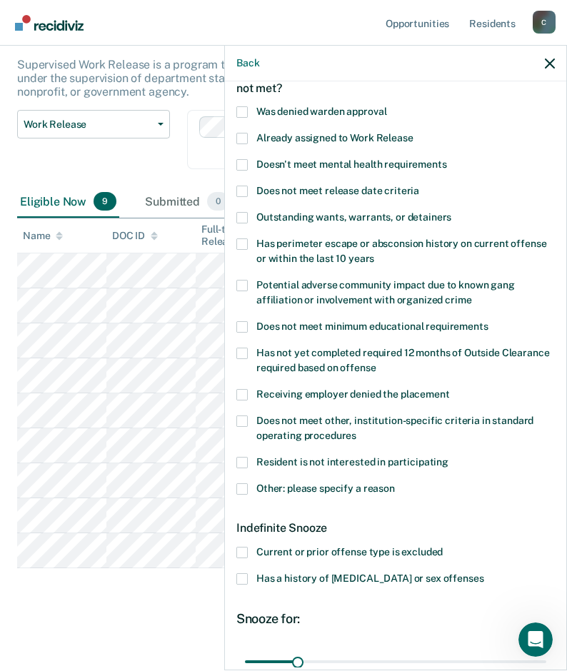
click at [246, 487] on span at bounding box center [241, 488] width 11 height 11
click at [395, 483] on input "Other: please specify a reason" at bounding box center [395, 483] width 0 height 0
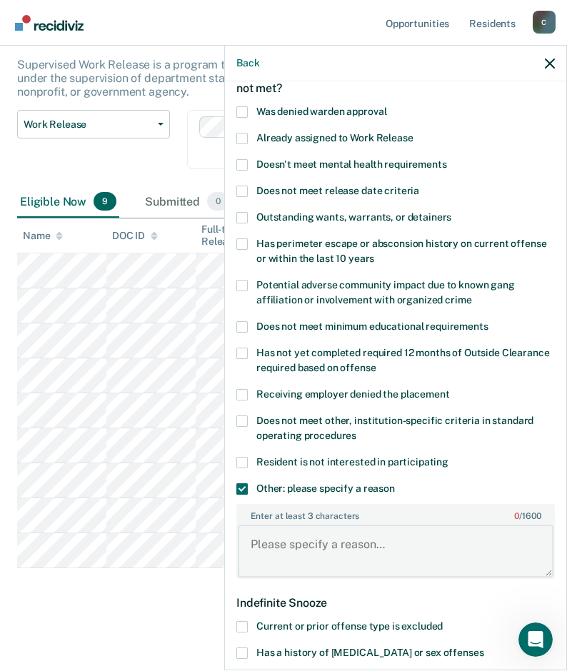
click at [337, 545] on textarea "Enter at least 3 characters 0 / 1600" at bounding box center [395, 551] width 315 height 53
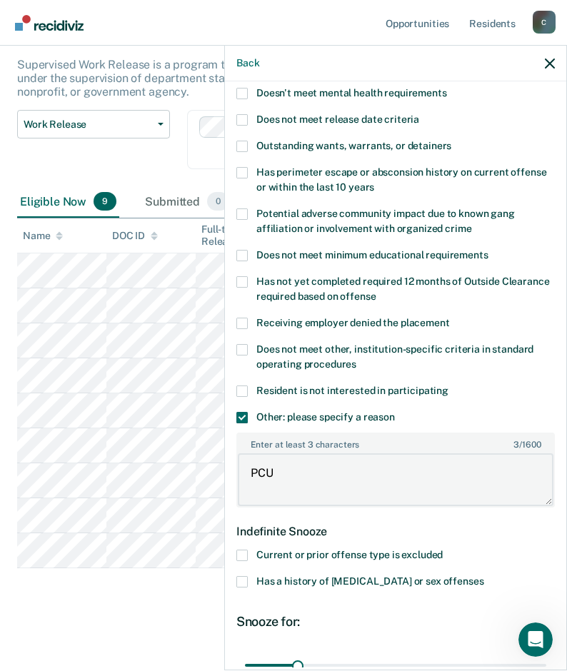
scroll to position [298, 0]
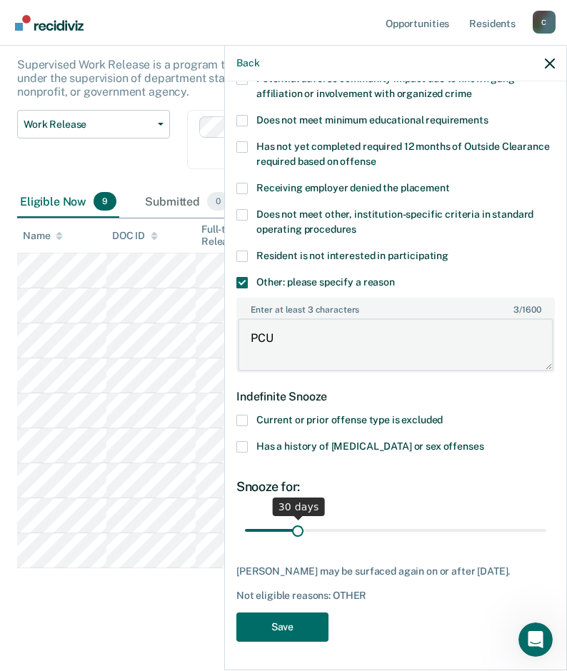
type textarea "PCU"
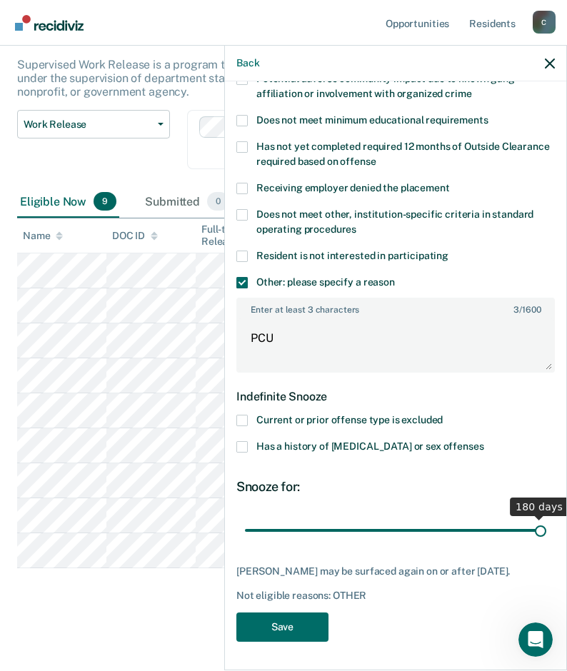
drag, startPoint x: 295, startPoint y: 517, endPoint x: 872, endPoint y: 602, distance: 582.8
type input "180"
click at [546, 542] on input "range" at bounding box center [395, 529] width 301 height 25
click at [293, 624] on button "Save" at bounding box center [282, 626] width 92 height 29
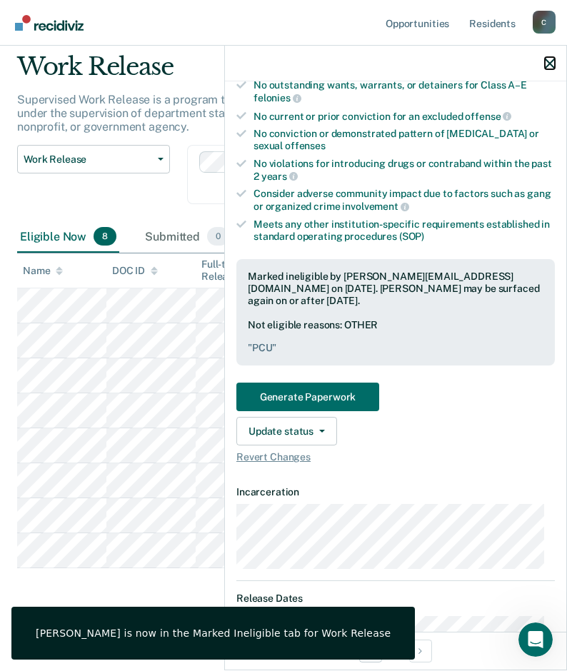
click at [549, 64] on icon "button" at bounding box center [549, 64] width 10 height 10
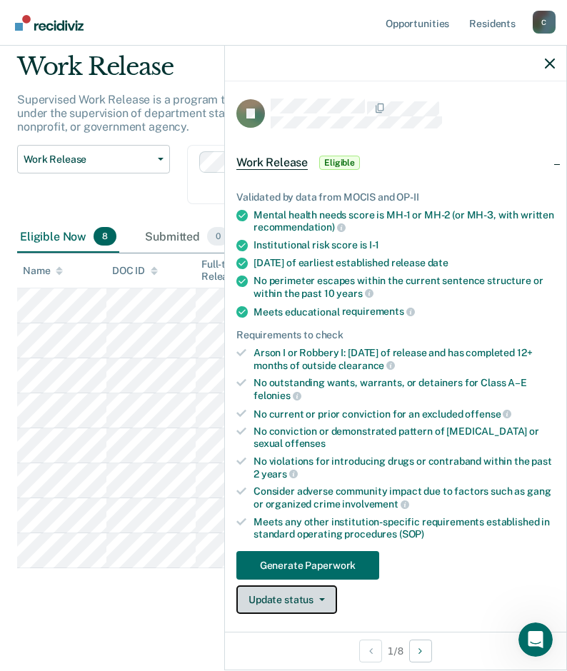
click at [327, 602] on button "Update status" at bounding box center [286, 599] width 101 height 29
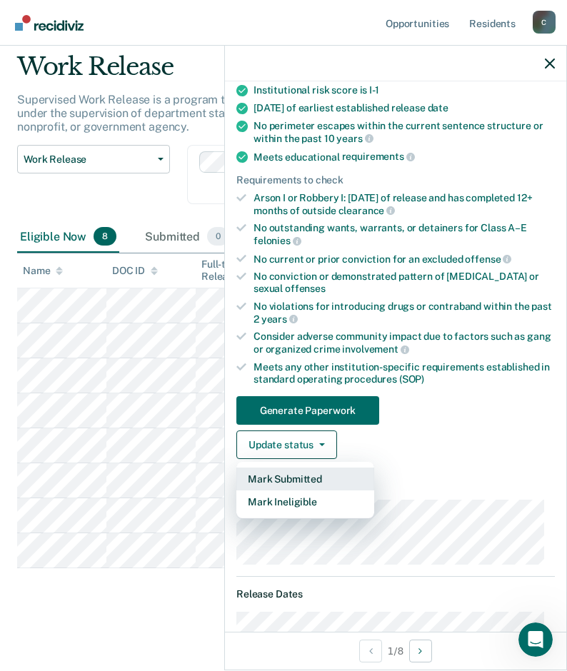
scroll to position [226, 0]
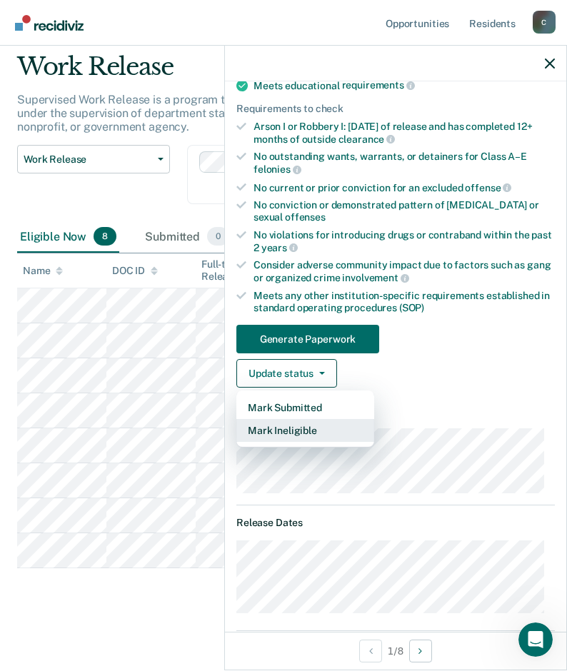
click at [290, 430] on button "Mark Ineligible" at bounding box center [305, 430] width 138 height 23
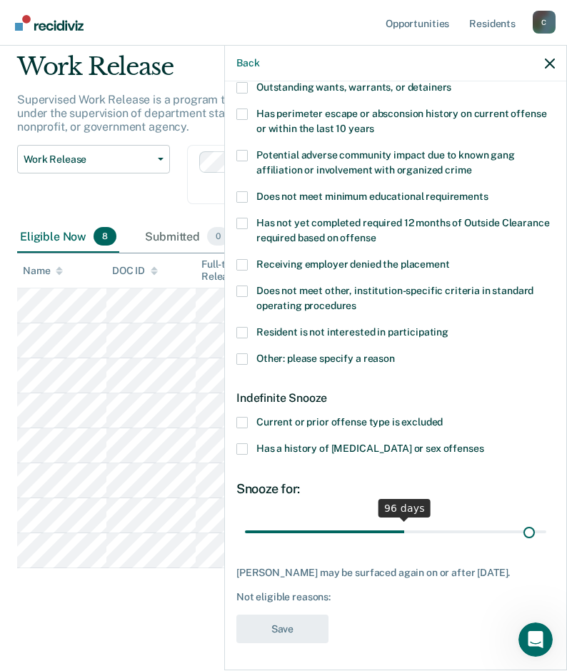
scroll to position [213, 0]
drag, startPoint x: 295, startPoint y: 517, endPoint x: 540, endPoint y: 540, distance: 245.1
type input "180"
click at [540, 540] on input "range" at bounding box center [395, 531] width 301 height 25
click at [243, 363] on span at bounding box center [241, 358] width 11 height 11
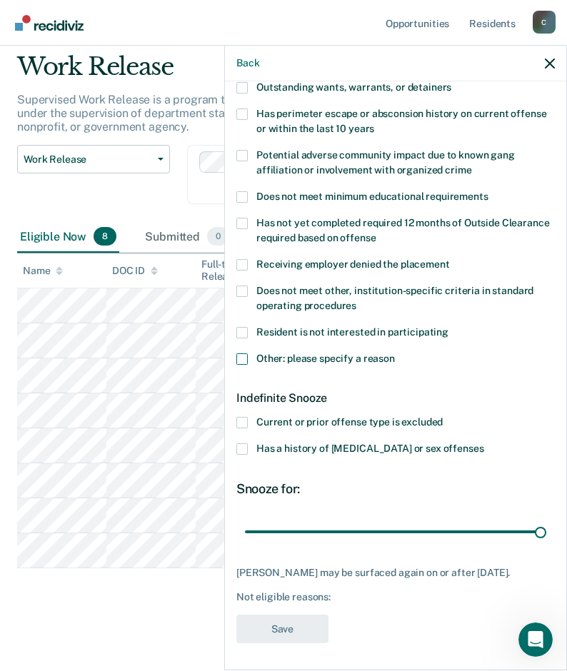
click at [395, 353] on input "Other: please specify a reason" at bounding box center [395, 353] width 0 height 0
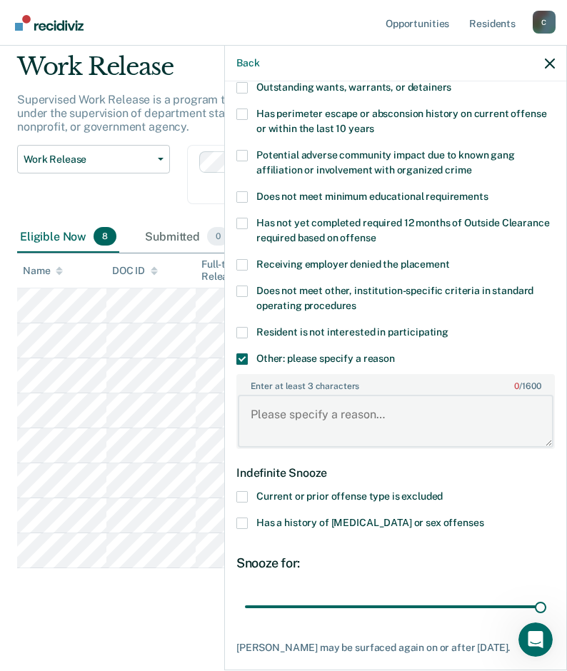
click at [312, 412] on textarea "Enter at least 3 characters 0 / 1600" at bounding box center [395, 421] width 315 height 53
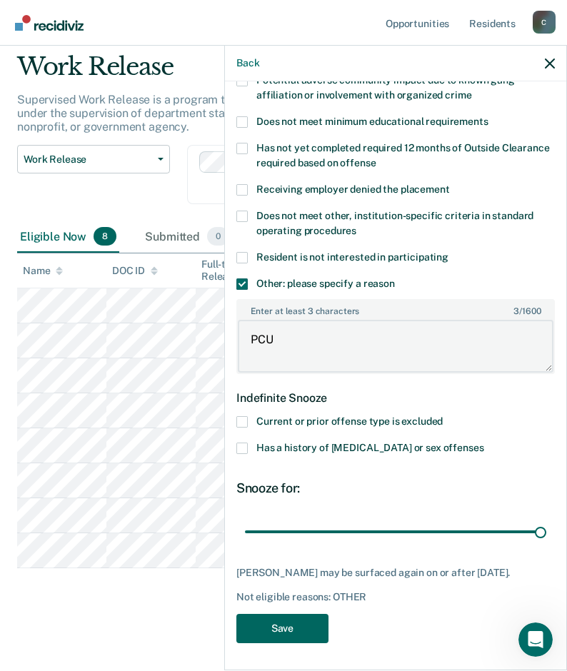
type textarea "PCU"
click at [289, 624] on button "Save" at bounding box center [282, 628] width 92 height 29
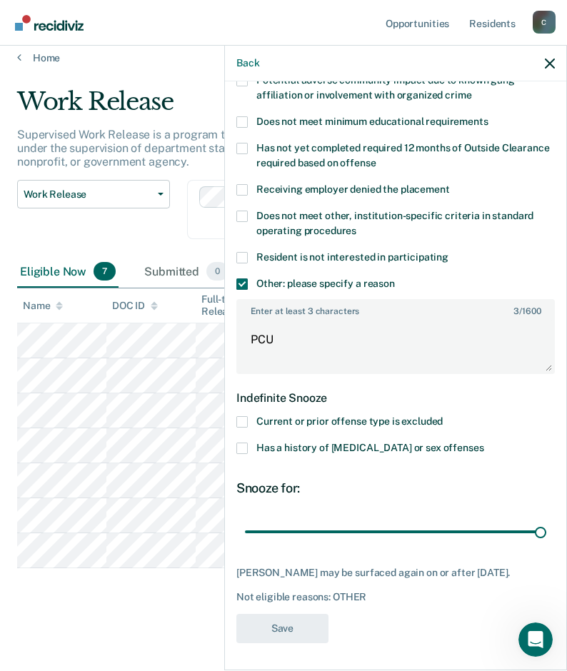
scroll to position [11, 0]
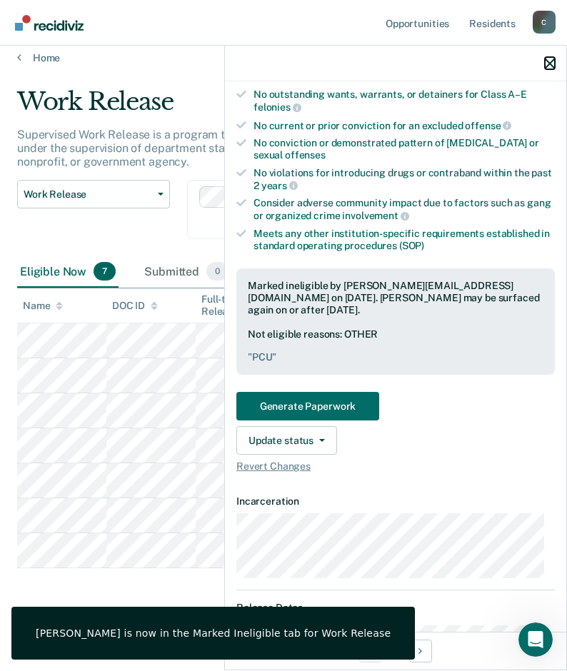
click at [554, 59] on icon "button" at bounding box center [549, 64] width 10 height 10
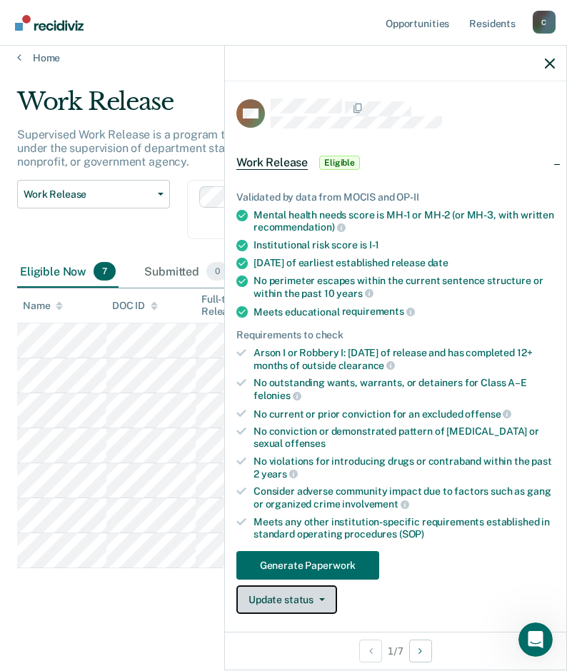
click at [318, 602] on button "Update status" at bounding box center [286, 599] width 101 height 29
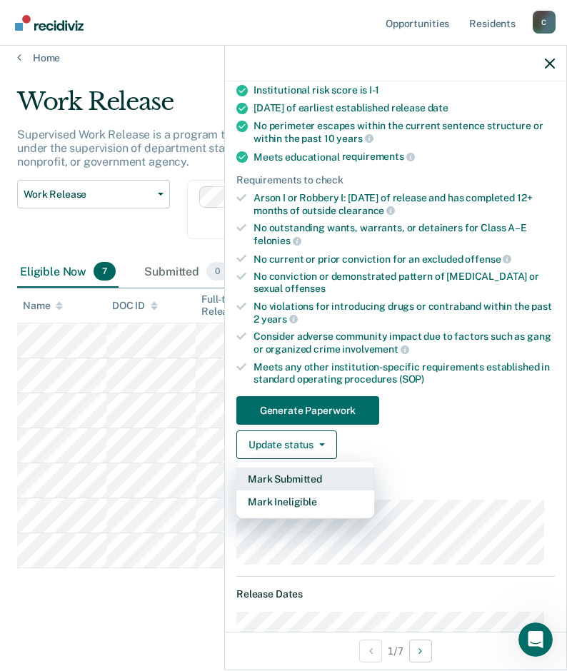
scroll to position [226, 0]
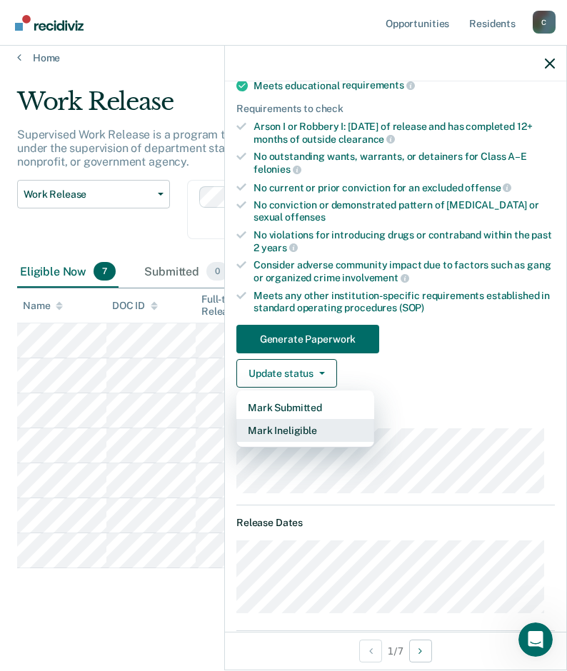
click at [270, 425] on button "Mark Ineligible" at bounding box center [305, 430] width 138 height 23
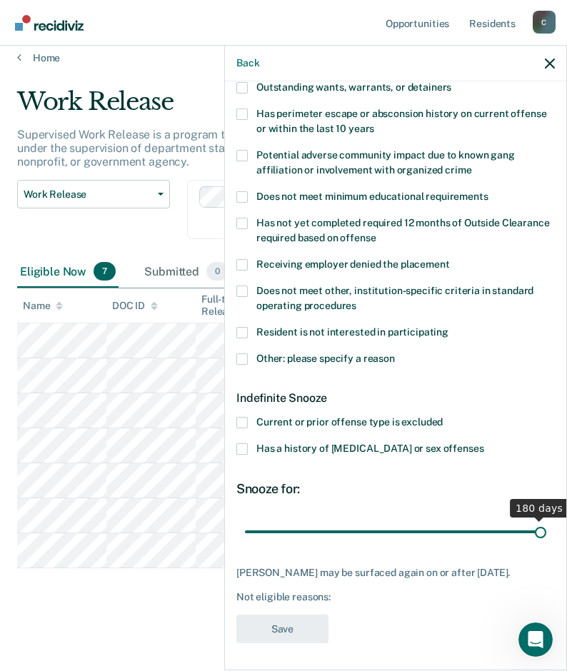
drag, startPoint x: 297, startPoint y: 533, endPoint x: 539, endPoint y: 543, distance: 242.1
type input "180"
click at [539, 543] on input "range" at bounding box center [395, 531] width 301 height 25
click at [243, 359] on span at bounding box center [241, 358] width 11 height 11
click at [395, 353] on input "Other: please specify a reason" at bounding box center [395, 353] width 0 height 0
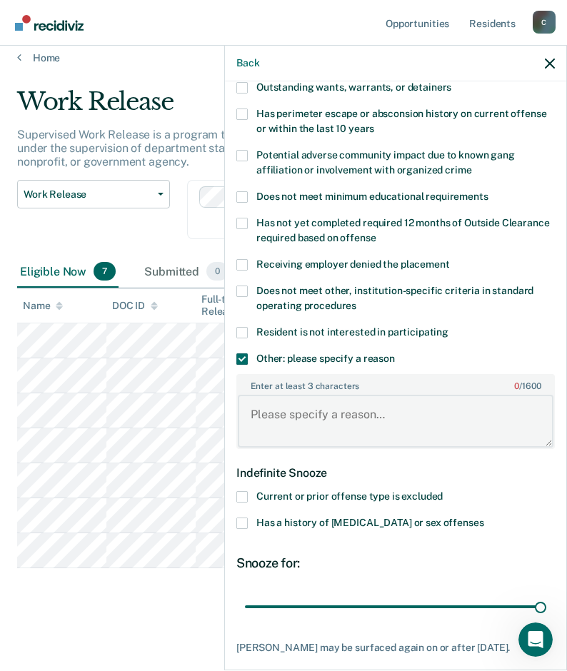
click at [373, 408] on textarea "Enter at least 3 characters 0 / 1600" at bounding box center [395, 421] width 315 height 53
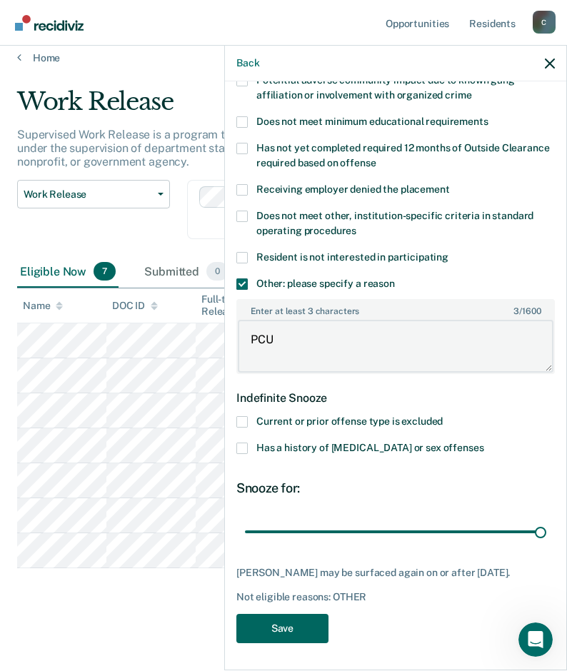
type textarea "PCU"
click at [322, 626] on button "Save" at bounding box center [282, 628] width 92 height 29
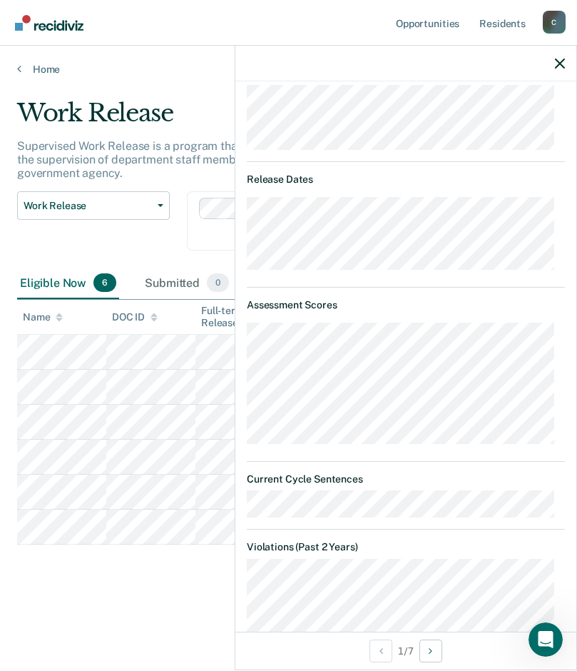
scroll to position [431, 0]
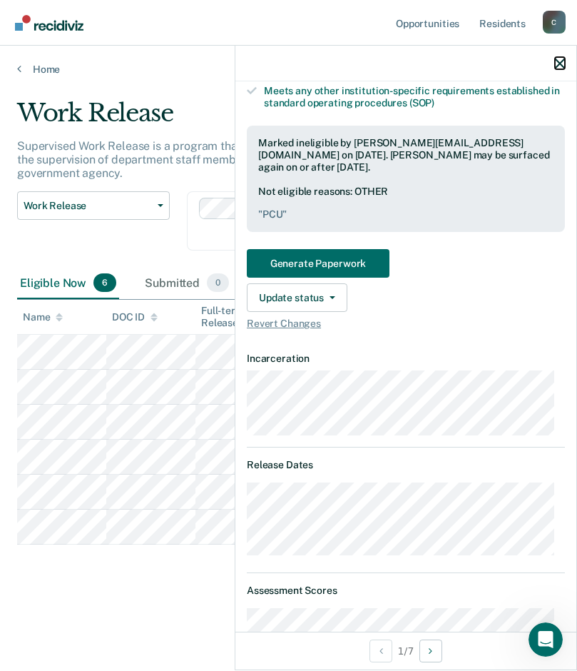
click at [562, 59] on icon "button" at bounding box center [560, 64] width 10 height 10
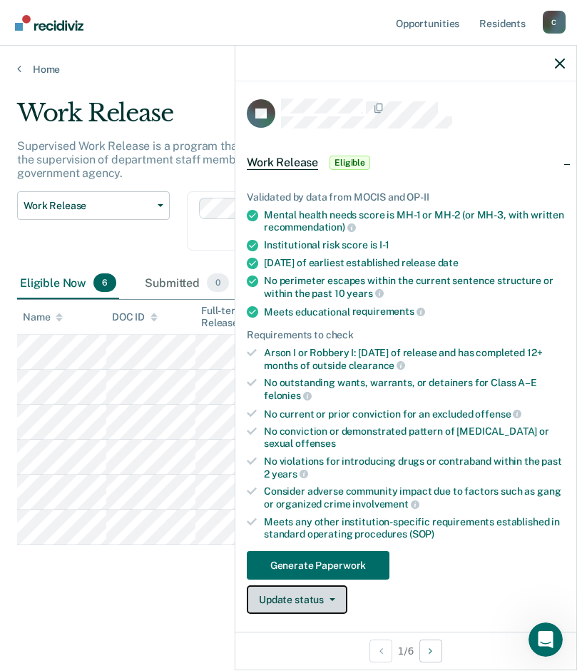
click at [334, 603] on button "Update status" at bounding box center [297, 599] width 101 height 29
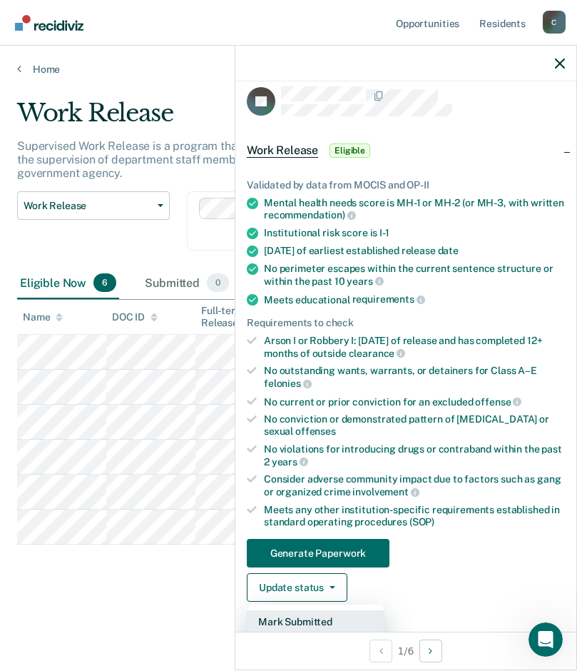
scroll to position [226, 0]
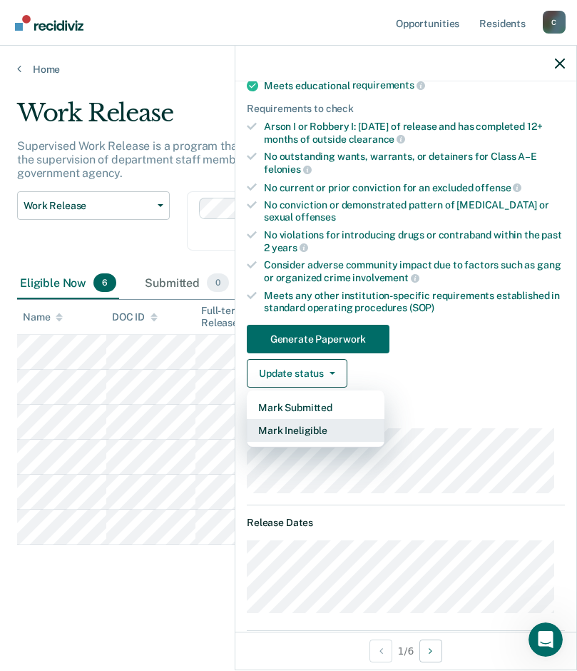
click at [312, 431] on button "Mark Ineligible" at bounding box center [316, 430] width 138 height 23
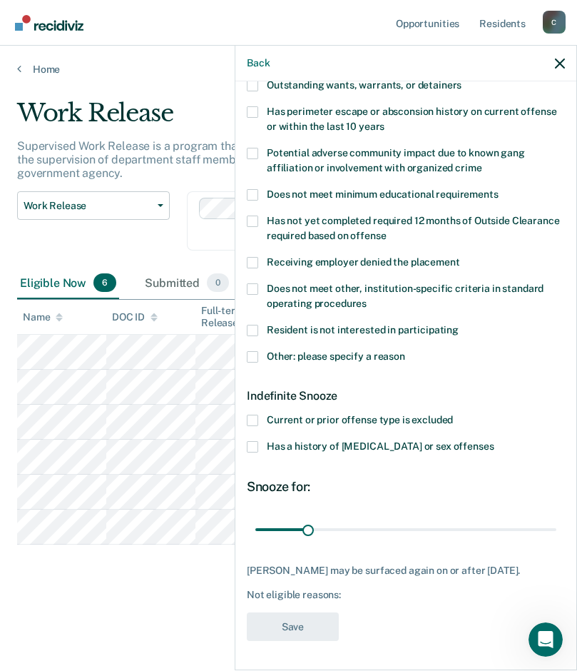
scroll to position [213, 0]
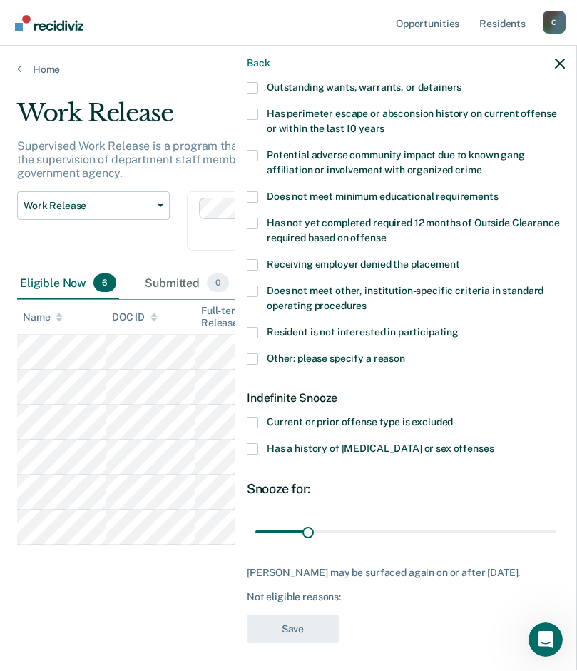
click at [253, 353] on span at bounding box center [252, 358] width 11 height 11
click at [405, 353] on input "Other: please specify a reason" at bounding box center [405, 353] width 0 height 0
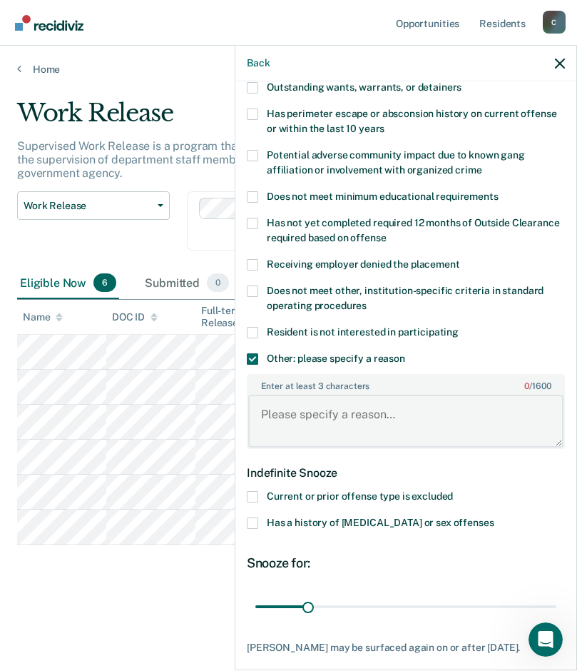
click at [263, 424] on textarea "Enter at least 3 characters 0 / 1600" at bounding box center [405, 421] width 315 height 53
type textarea "pcu"
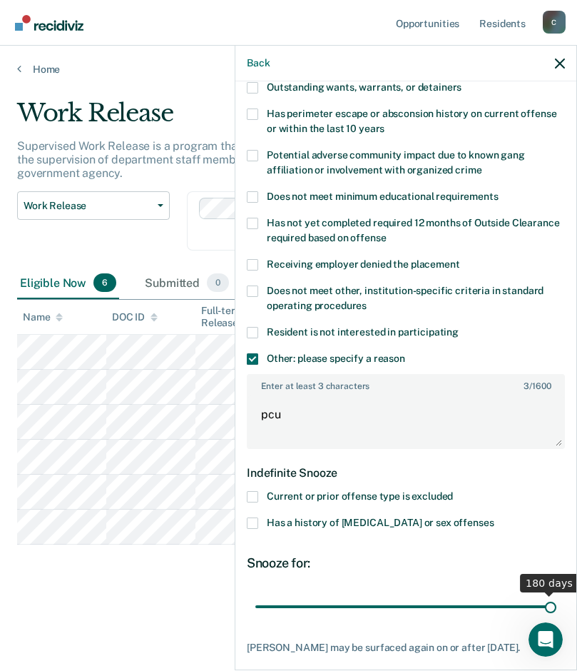
drag, startPoint x: 309, startPoint y: 607, endPoint x: 579, endPoint y: 601, distance: 270.5
type input "180"
click at [557, 601] on input "range" at bounding box center [405, 606] width 301 height 25
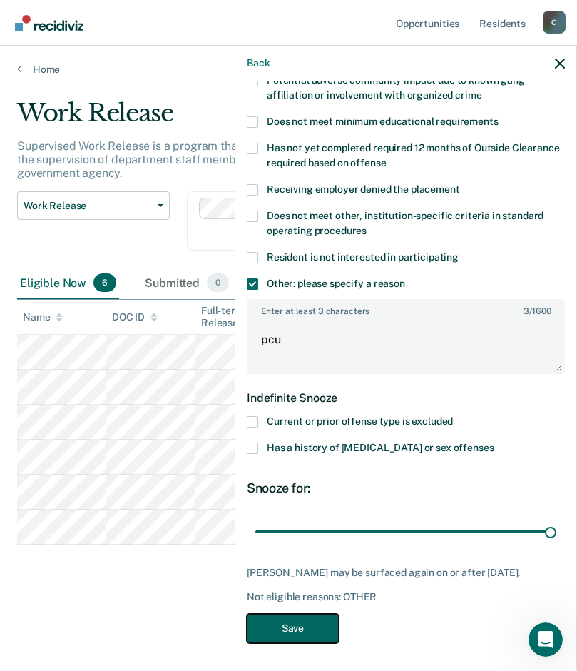
click at [298, 623] on button "Save" at bounding box center [293, 628] width 92 height 29
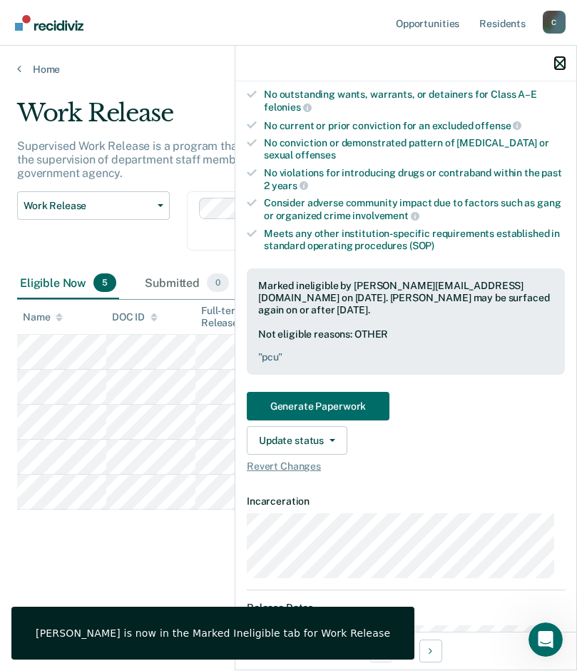
click at [562, 61] on icon "button" at bounding box center [560, 64] width 10 height 10
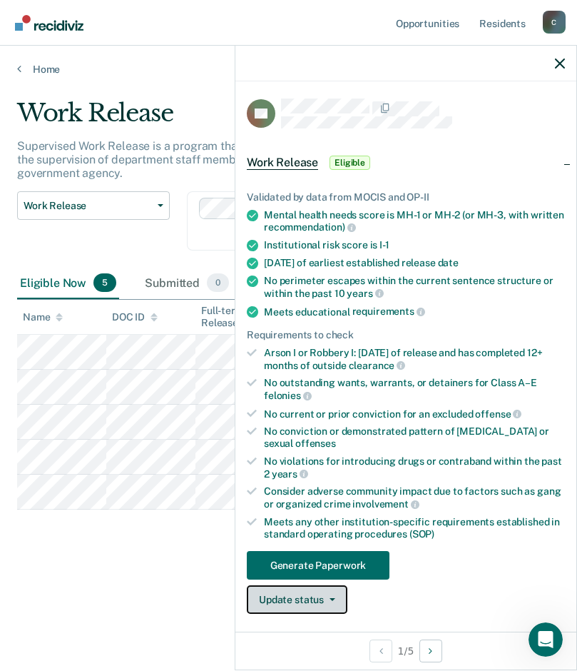
click at [338, 607] on button "Update status" at bounding box center [297, 599] width 101 height 29
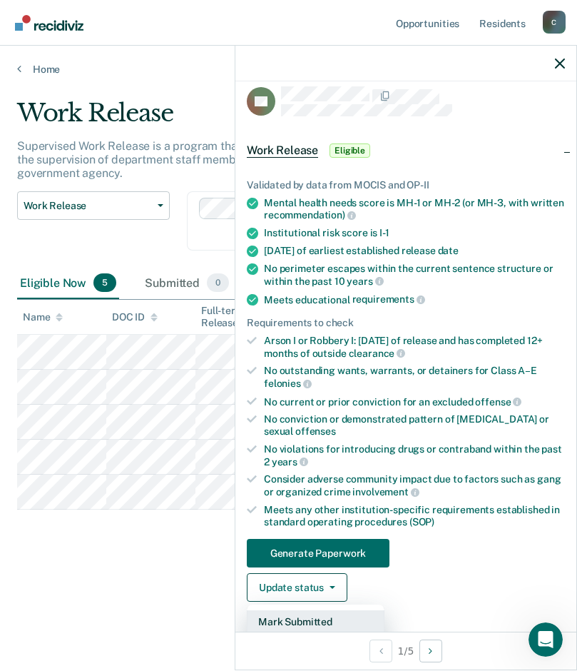
scroll to position [155, 0]
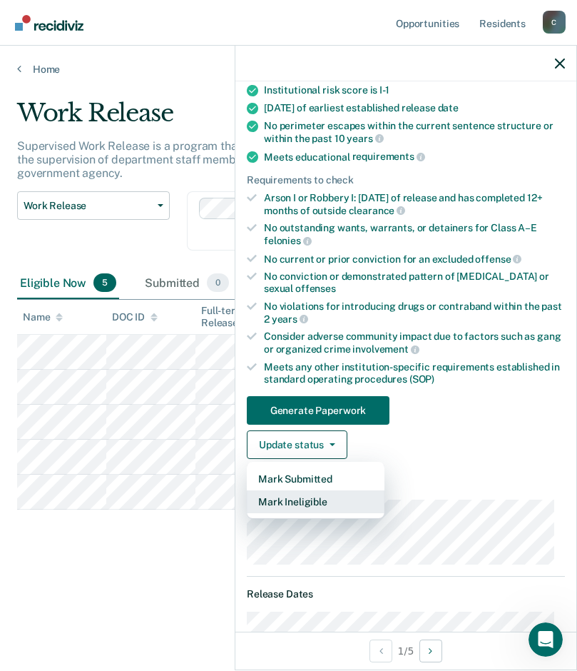
click at [345, 509] on button "Mark Ineligible" at bounding box center [316, 501] width 138 height 23
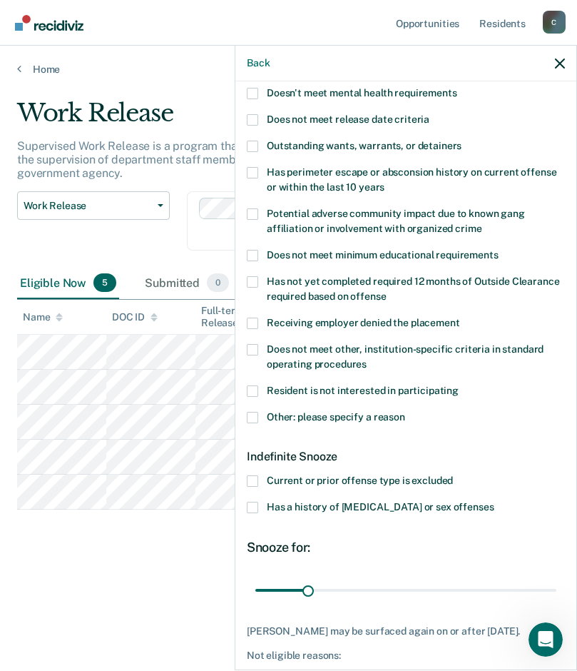
click at [255, 415] on span at bounding box center [252, 417] width 11 height 11
click at [405, 412] on input "Other: please specify a reason" at bounding box center [405, 412] width 0 height 0
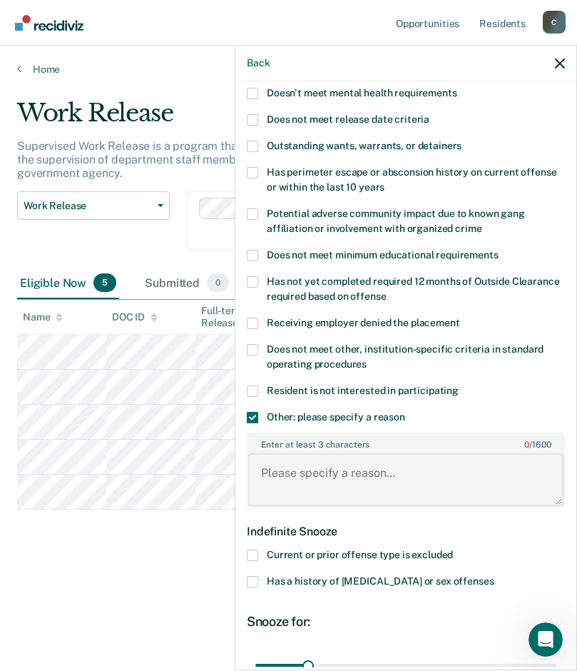
click at [293, 472] on textarea "Enter at least 3 characters 0 / 1600" at bounding box center [405, 479] width 315 height 53
type textarea "pcu"
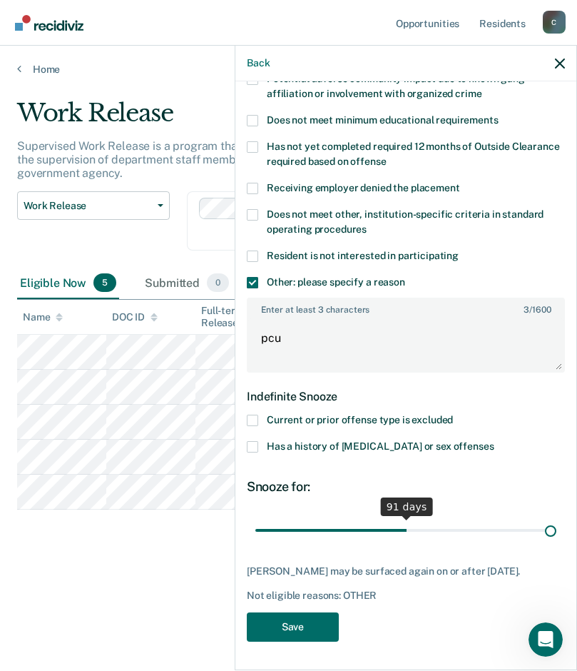
scroll to position [288, 0]
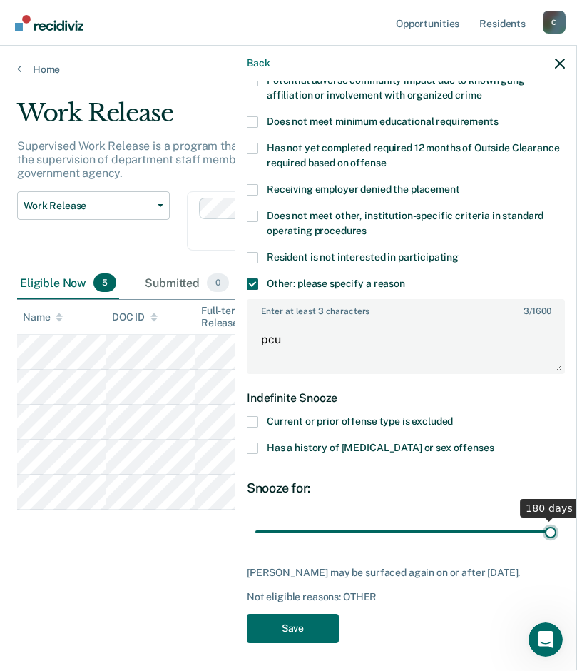
drag, startPoint x: 305, startPoint y: 521, endPoint x: 619, endPoint y: 512, distance: 313.4
type input "180"
click at [557, 519] on input "range" at bounding box center [405, 531] width 301 height 25
click at [295, 624] on button "Save" at bounding box center [293, 628] width 92 height 29
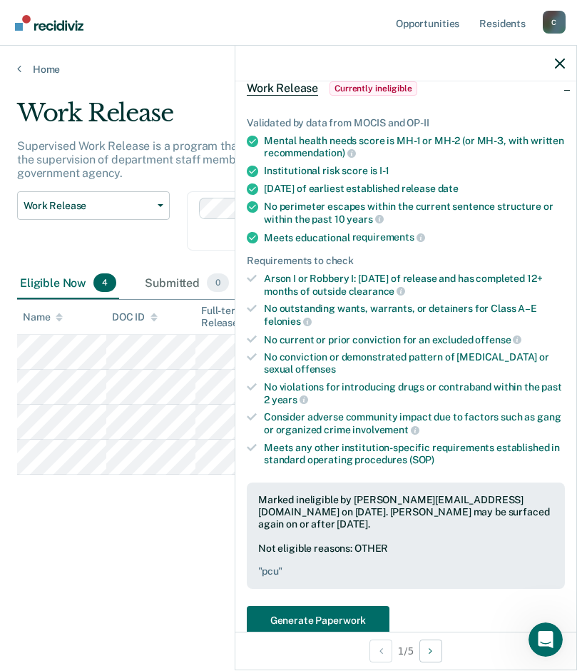
scroll to position [0, 0]
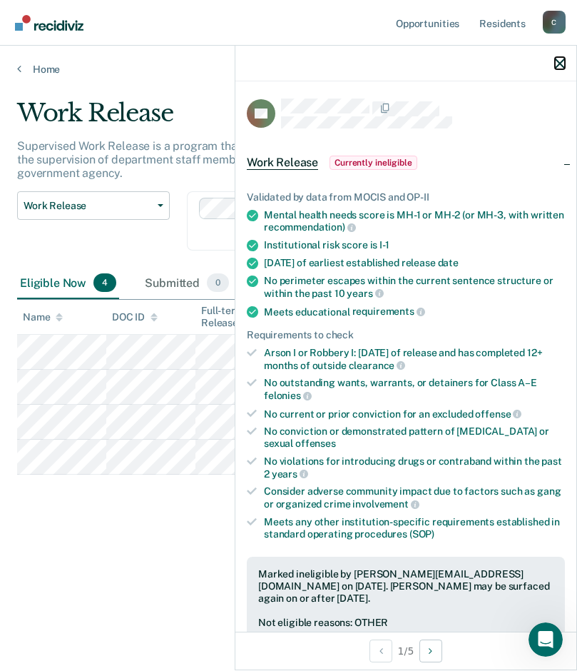
click at [560, 63] on icon "button" at bounding box center [560, 64] width 10 height 10
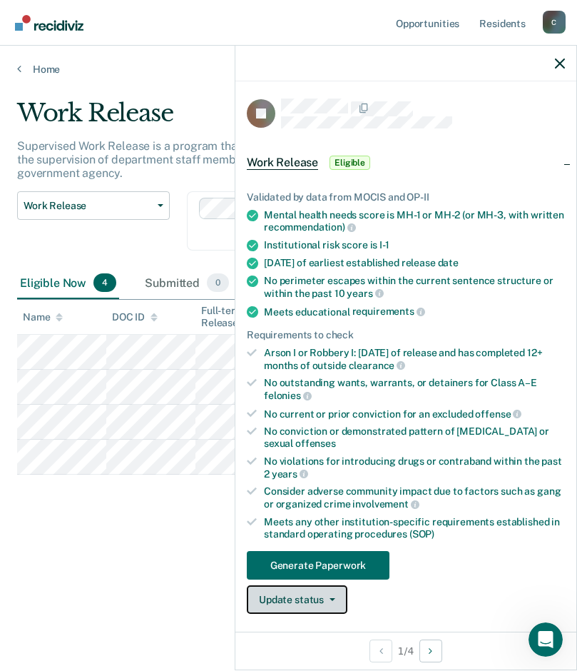
click at [335, 607] on button "Update status" at bounding box center [297, 599] width 101 height 29
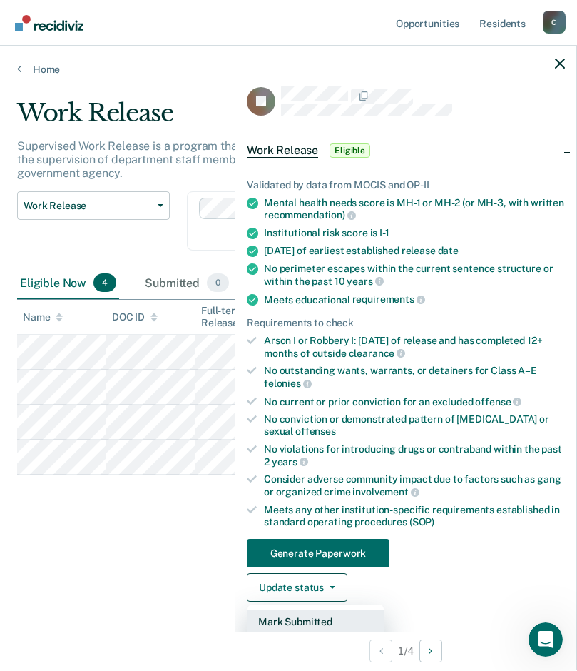
scroll to position [155, 0]
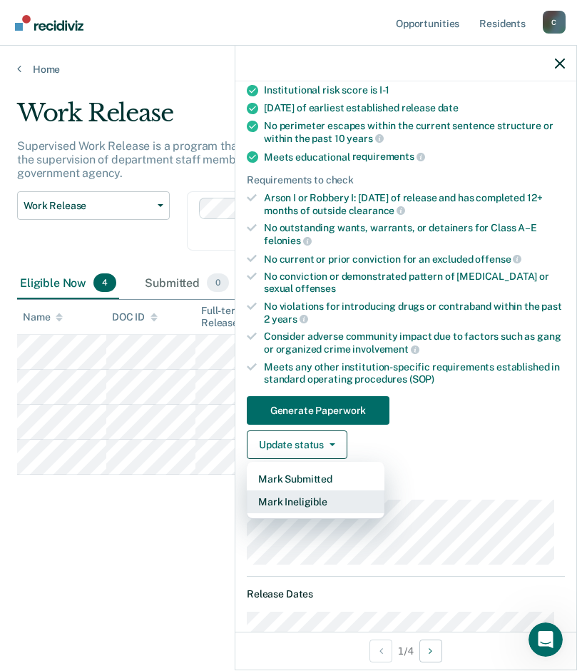
click at [291, 502] on button "Mark Ineligible" at bounding box center [316, 501] width 138 height 23
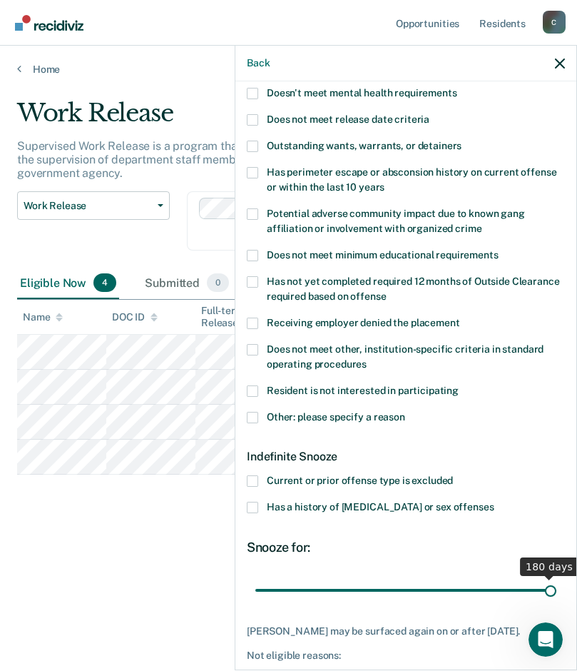
drag, startPoint x: 303, startPoint y: 584, endPoint x: 577, endPoint y: 577, distance: 273.4
type input "180"
click at [557, 577] on input "range" at bounding box center [405, 589] width 301 height 25
click at [255, 416] on span at bounding box center [252, 417] width 11 height 11
click at [405, 412] on input "Other: please specify a reason" at bounding box center [405, 412] width 0 height 0
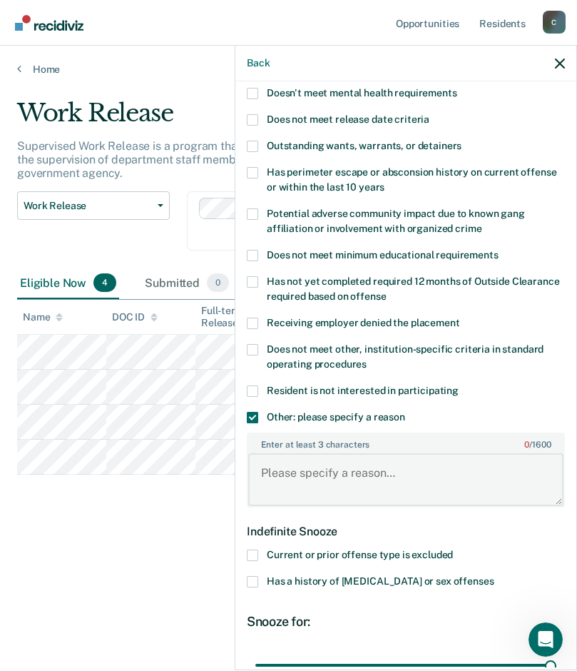
click at [358, 476] on textarea "Enter at least 3 characters 0 / 1600" at bounding box center [405, 479] width 315 height 53
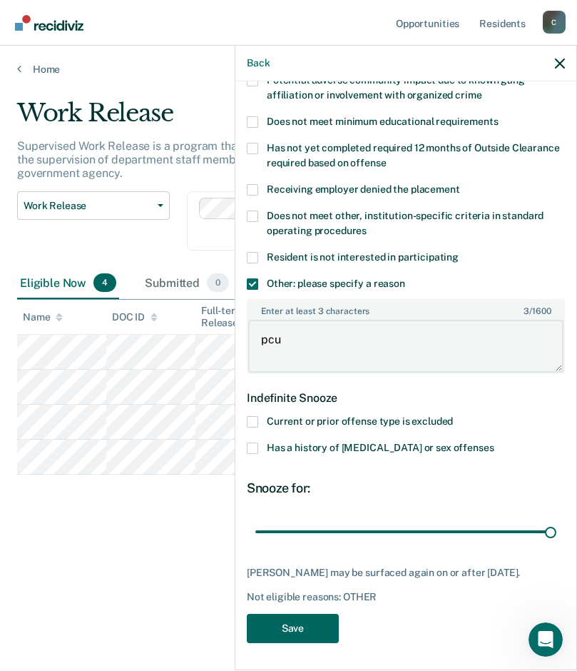
type textarea "pcu"
click at [321, 633] on button "Save" at bounding box center [293, 628] width 92 height 29
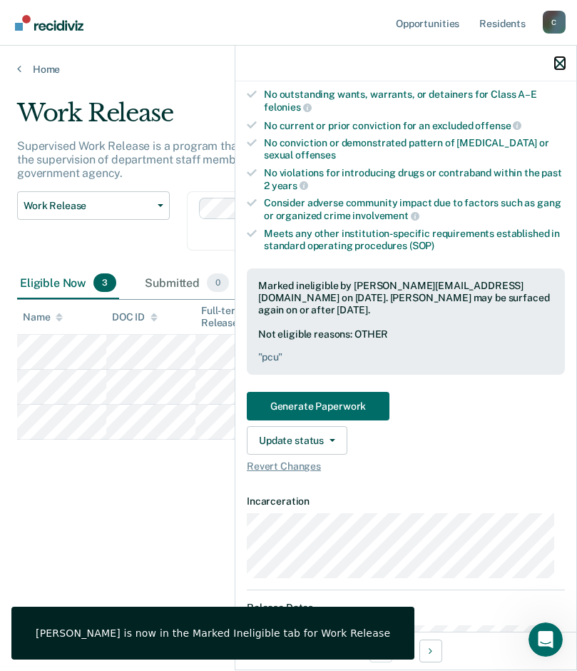
click at [560, 63] on icon "button" at bounding box center [560, 64] width 10 height 10
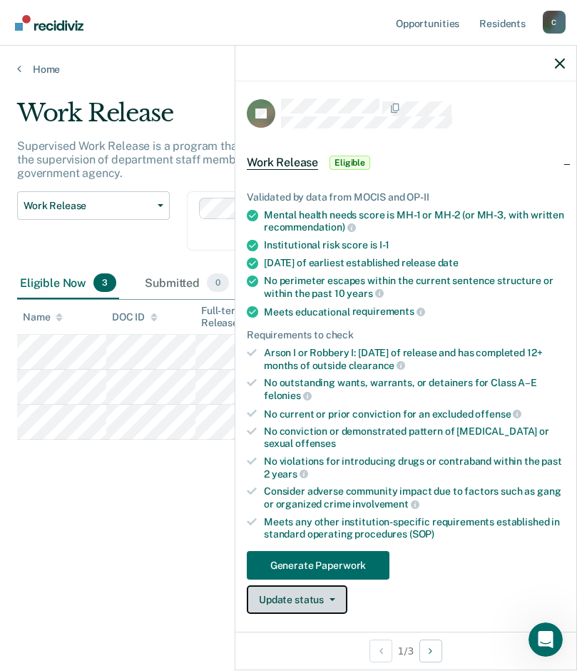
click at [335, 597] on button "Update status" at bounding box center [297, 599] width 101 height 29
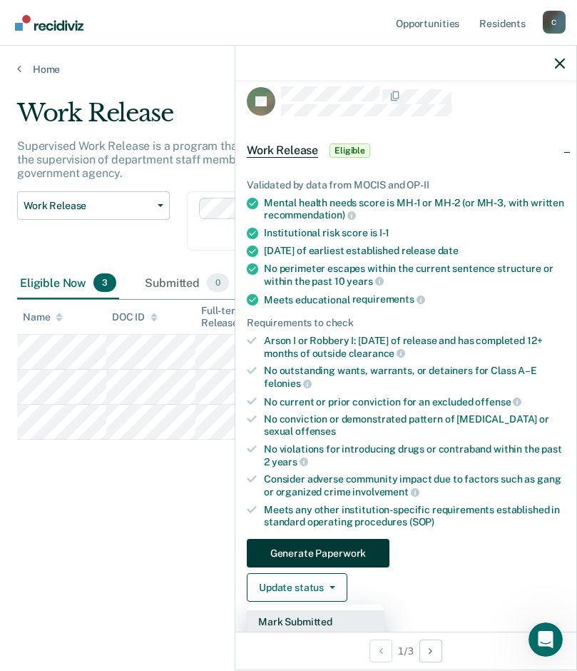
scroll to position [155, 0]
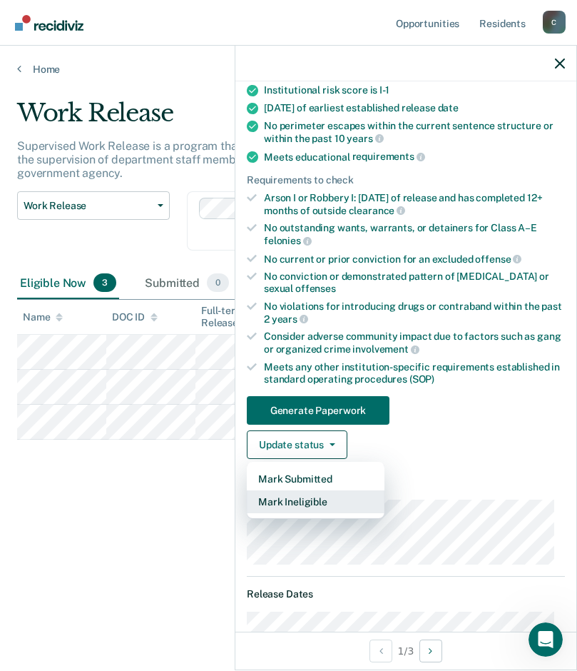
click at [288, 501] on button "Mark Ineligible" at bounding box center [316, 501] width 138 height 23
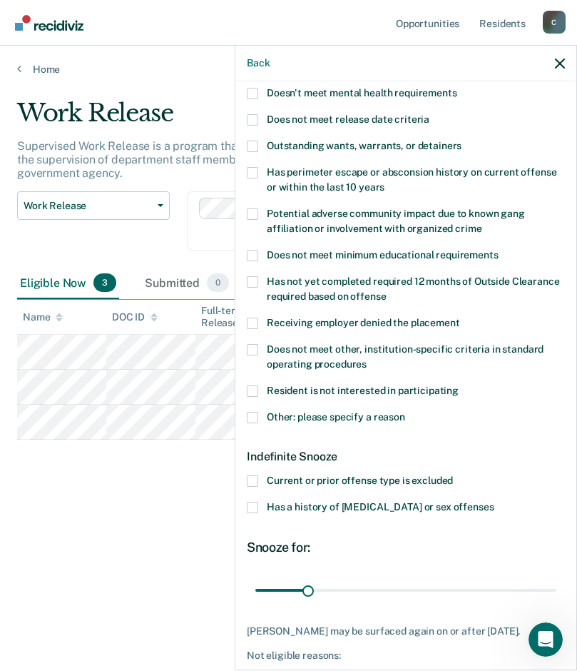
click at [251, 414] on span at bounding box center [252, 417] width 11 height 11
click at [405, 412] on input "Other: please specify a reason" at bounding box center [405, 412] width 0 height 0
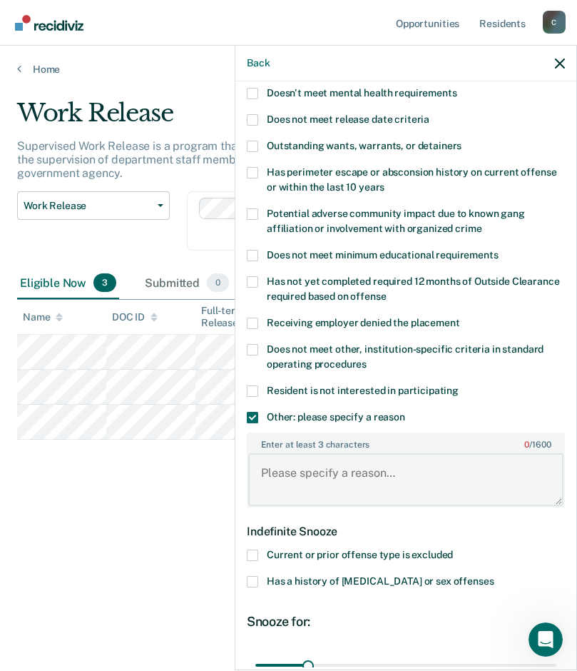
click at [388, 470] on textarea "Enter at least 3 characters 0 / 1600" at bounding box center [405, 479] width 315 height 53
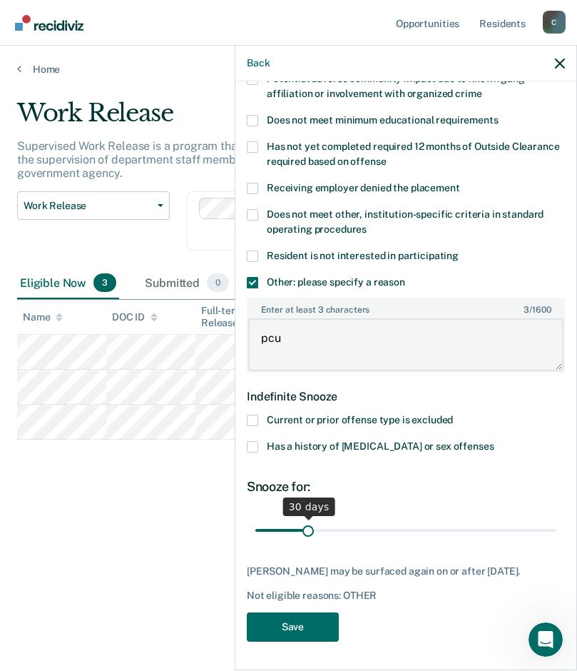
type textarea "pcu"
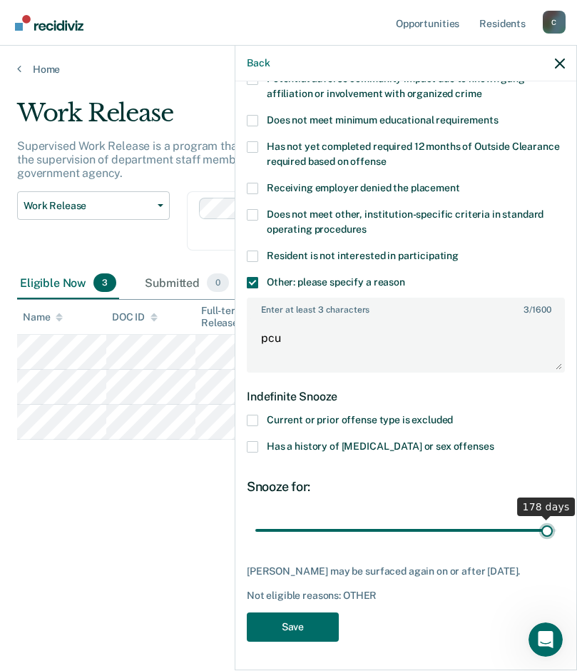
drag, startPoint x: 304, startPoint y: 520, endPoint x: 537, endPoint y: 530, distance: 232.9
type input "178"
click at [537, 530] on input "range" at bounding box center [405, 529] width 301 height 25
click at [303, 624] on button "Save" at bounding box center [293, 626] width 92 height 29
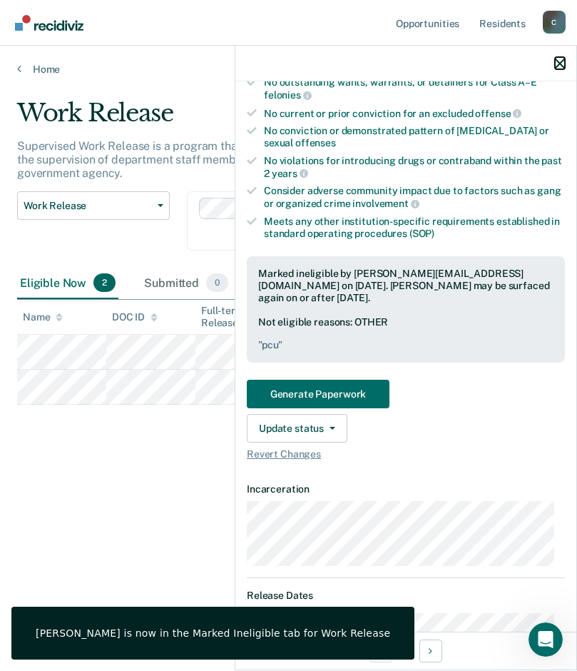
click at [560, 57] on button "button" at bounding box center [560, 63] width 10 height 12
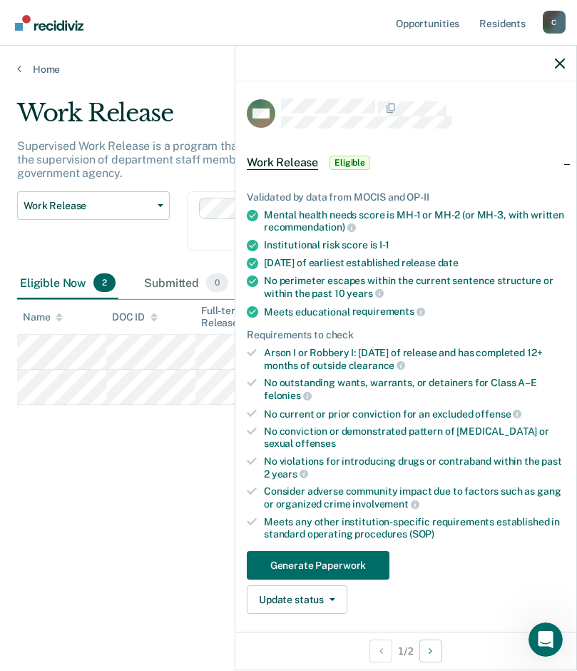
scroll to position [143, 0]
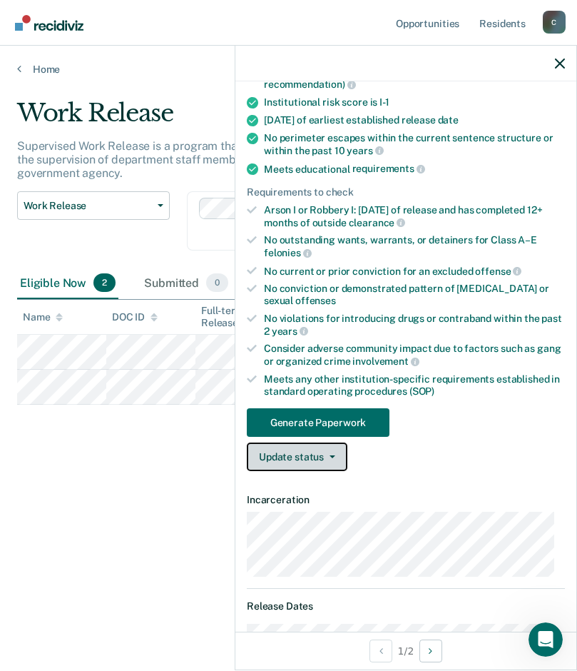
click at [333, 455] on icon "button" at bounding box center [333, 456] width 6 height 3
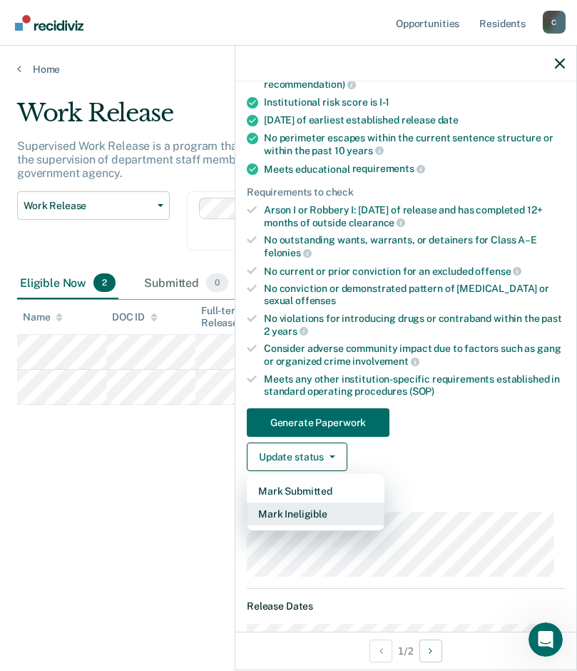
click at [300, 512] on button "Mark Ineligible" at bounding box center [316, 513] width 138 height 23
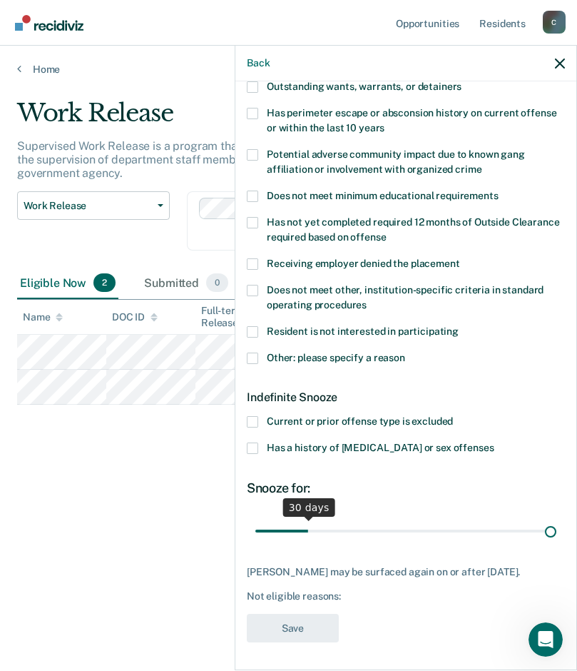
scroll to position [213, 0]
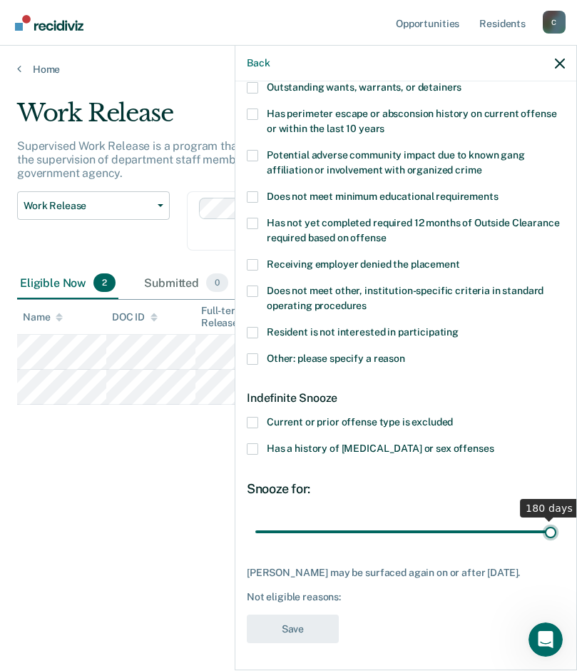
drag, startPoint x: 305, startPoint y: 531, endPoint x: 639, endPoint y: 532, distance: 334.7
type input "180"
click at [557, 532] on input "range" at bounding box center [405, 531] width 301 height 25
click at [253, 355] on span at bounding box center [252, 358] width 11 height 11
click at [405, 353] on input "Other: please specify a reason" at bounding box center [405, 353] width 0 height 0
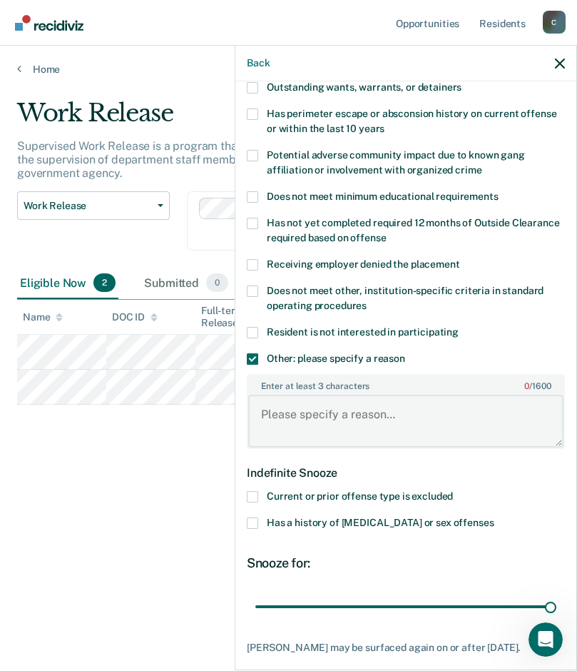
click at [293, 419] on textarea "Enter at least 3 characters 0 / 1600" at bounding box center [405, 421] width 315 height 53
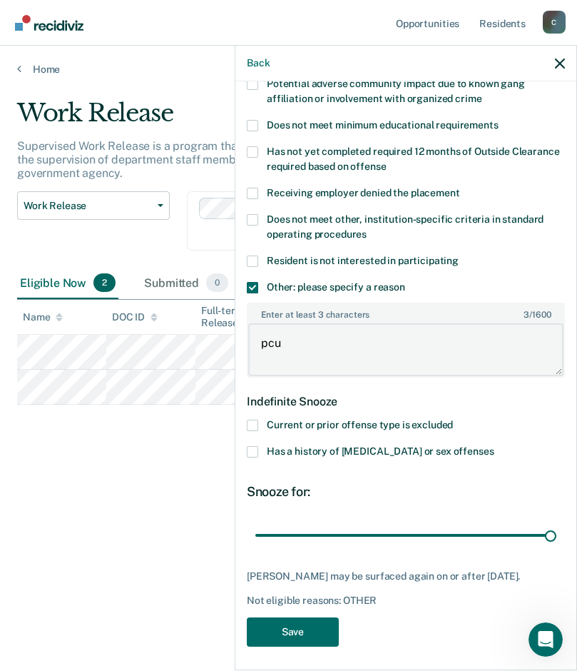
scroll to position [288, 0]
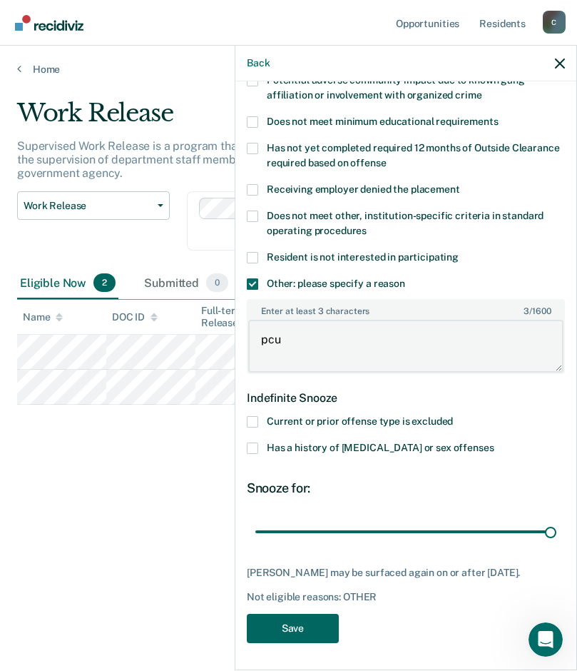
type textarea "pcu"
click at [273, 624] on button "Save" at bounding box center [293, 628] width 92 height 29
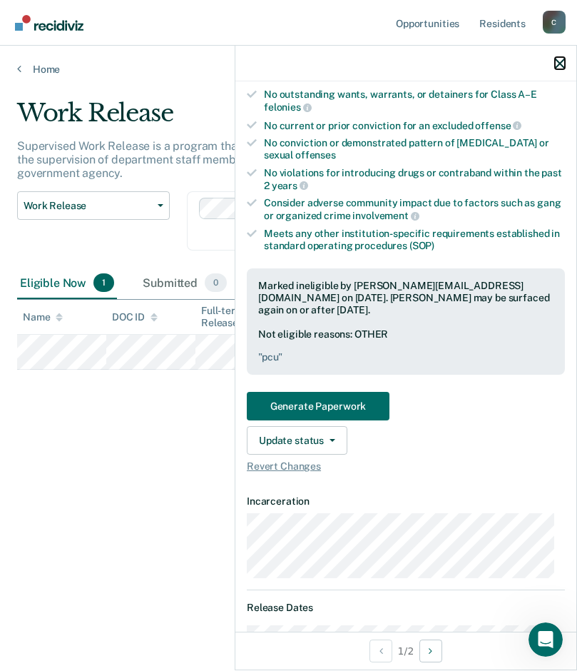
click at [557, 64] on icon "button" at bounding box center [560, 64] width 10 height 10
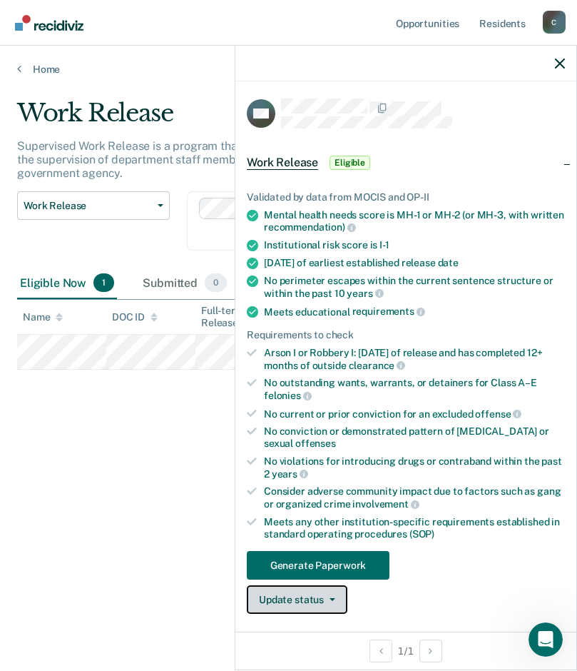
click at [335, 600] on button "Update status" at bounding box center [297, 599] width 101 height 29
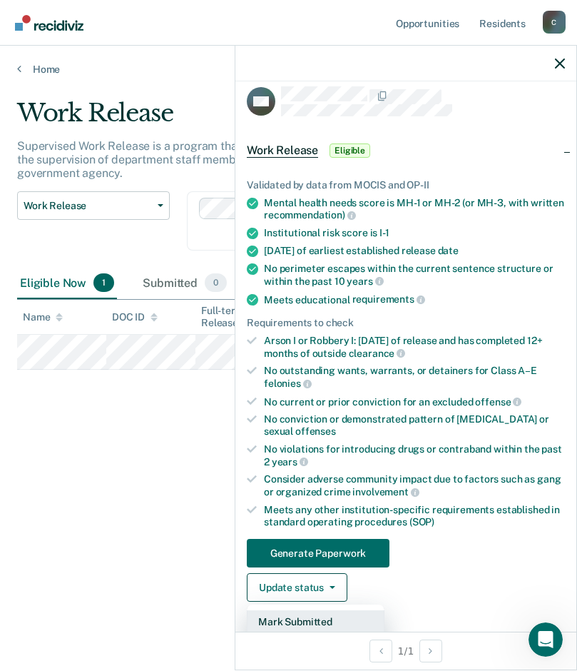
scroll to position [83, 0]
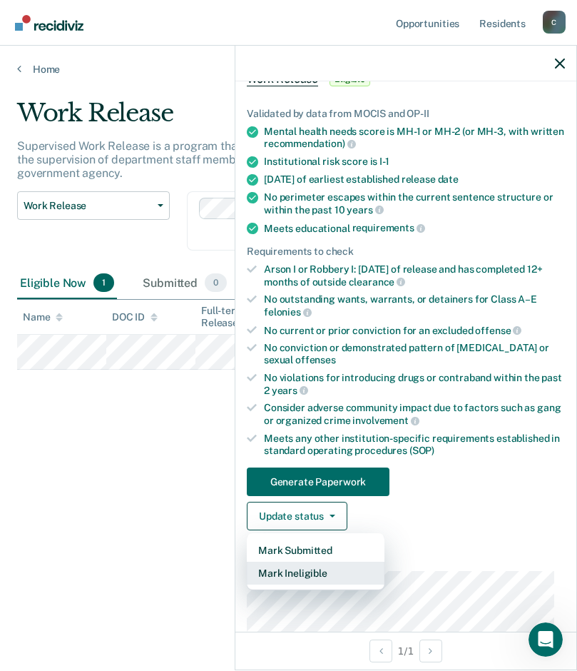
click at [299, 577] on button "Mark Ineligible" at bounding box center [316, 573] width 138 height 23
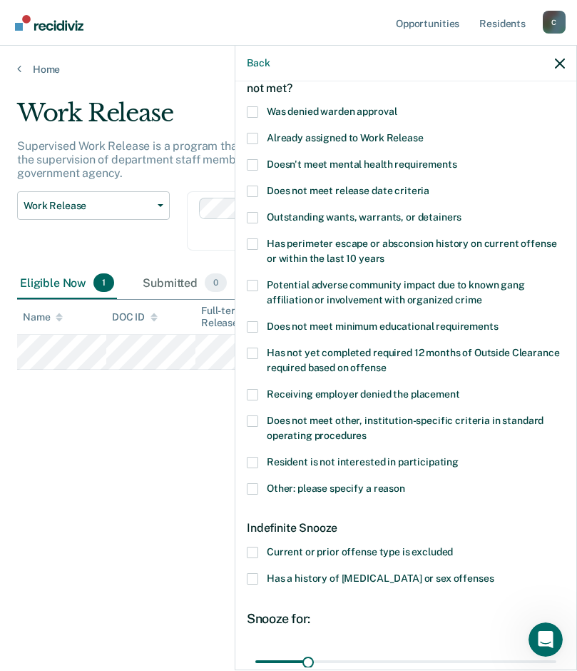
click at [257, 485] on span at bounding box center [252, 488] width 11 height 11
click at [405, 483] on input "Other: please specify a reason" at bounding box center [405, 483] width 0 height 0
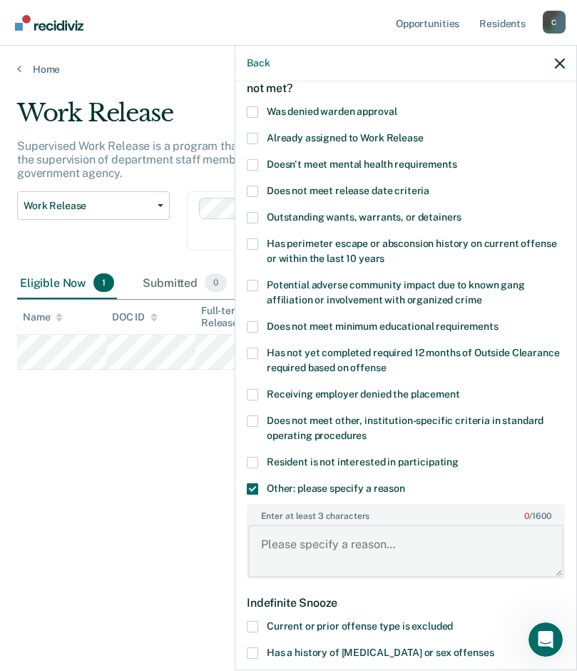
click at [349, 532] on textarea "Enter at least 3 characters 0 / 1600" at bounding box center [405, 551] width 315 height 53
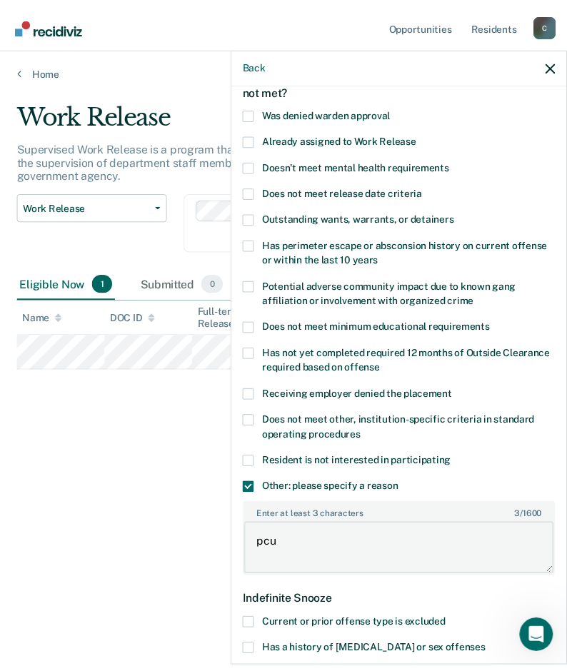
scroll to position [298, 0]
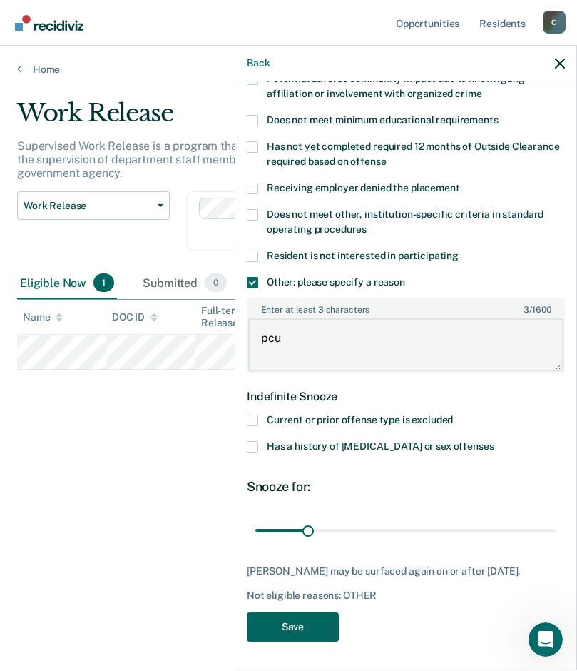
type textarea "pcu"
click at [308, 622] on button "Save" at bounding box center [293, 626] width 92 height 29
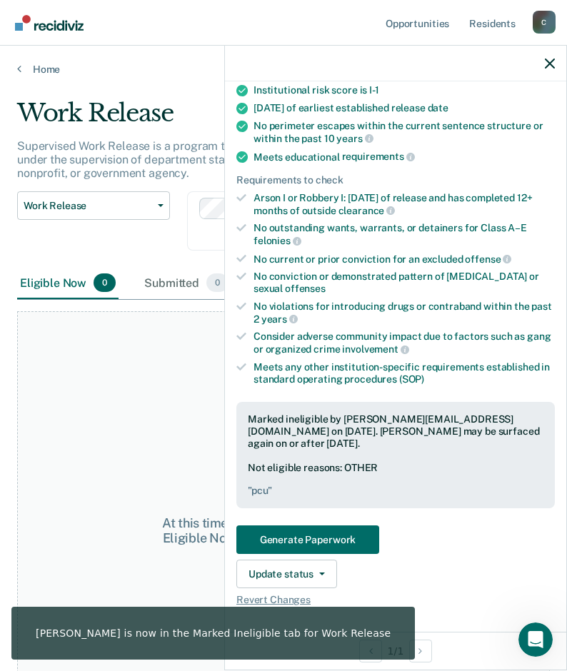
scroll to position [369, 0]
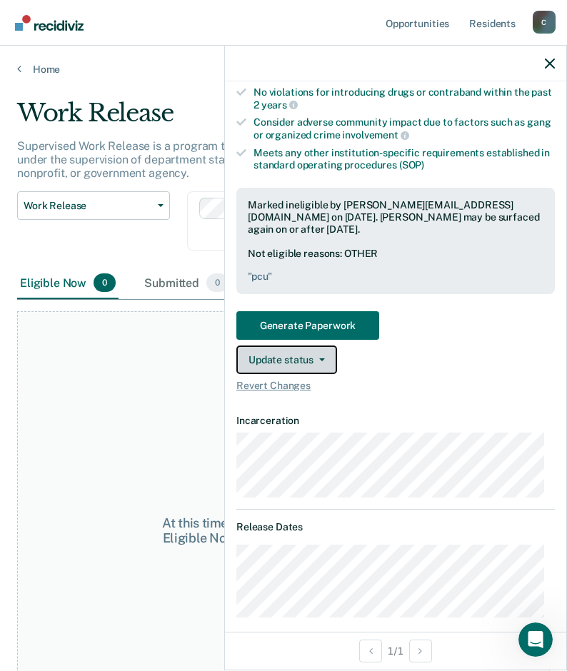
click at [321, 358] on icon "button" at bounding box center [322, 359] width 6 height 3
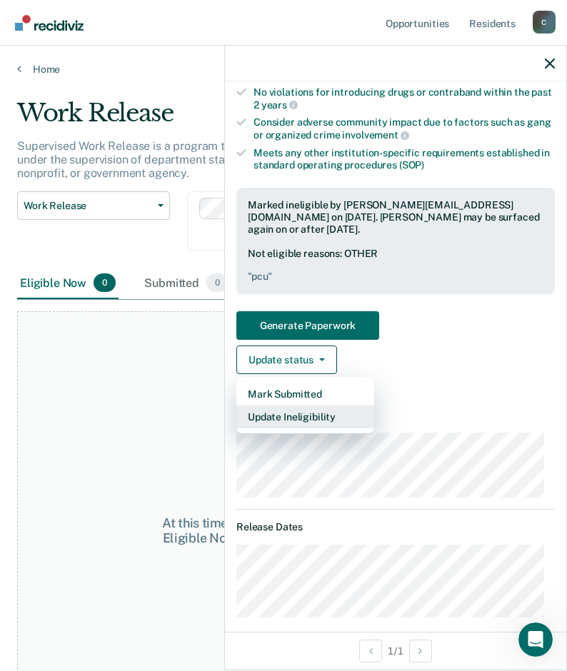
click at [291, 421] on button "Update Ineligibility" at bounding box center [305, 416] width 138 height 23
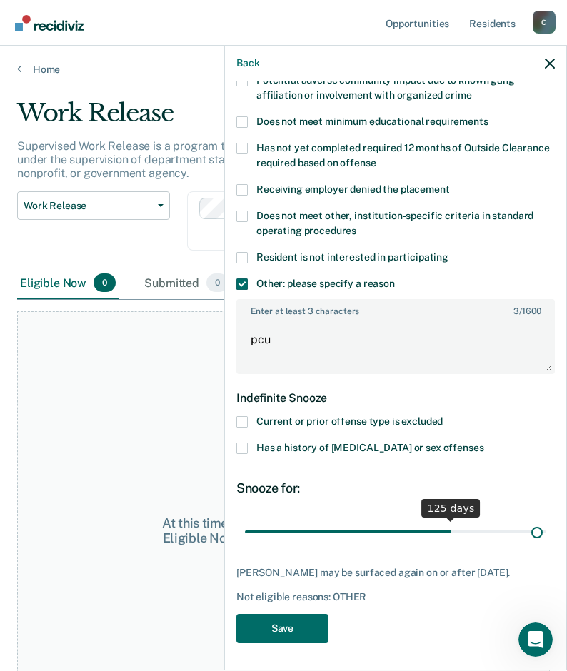
scroll to position [288, 0]
drag, startPoint x: 297, startPoint y: 517, endPoint x: 528, endPoint y: 530, distance: 231.6
type input "179"
click at [528, 530] on input "range" at bounding box center [395, 531] width 301 height 25
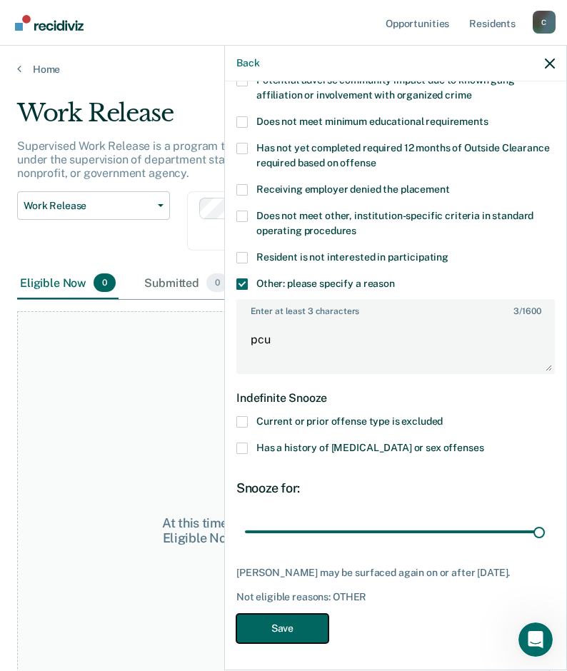
click at [298, 627] on button "Save" at bounding box center [282, 628] width 92 height 29
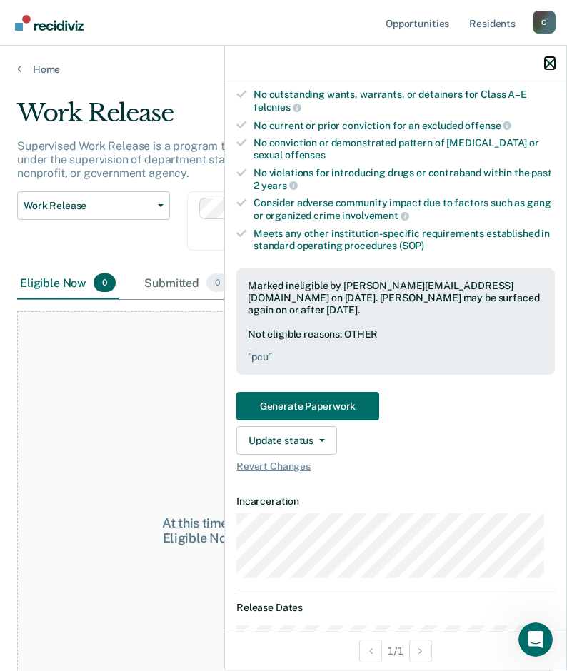
click at [552, 65] on icon "button" at bounding box center [549, 64] width 10 height 10
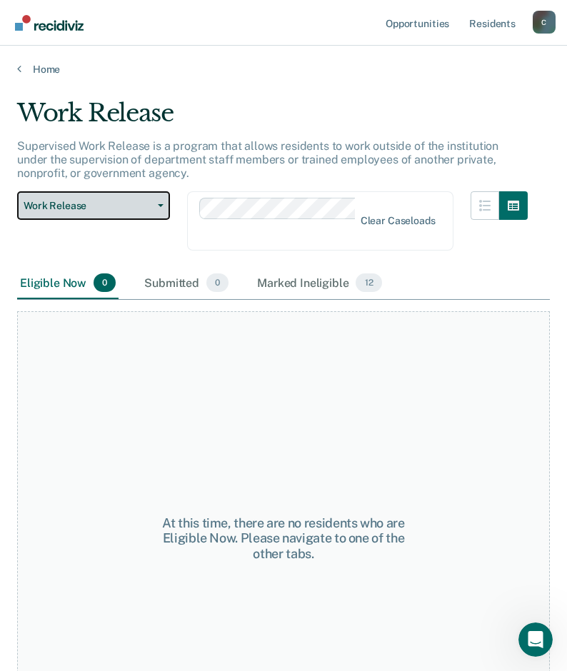
click at [163, 208] on button "Work Release" at bounding box center [93, 205] width 153 height 29
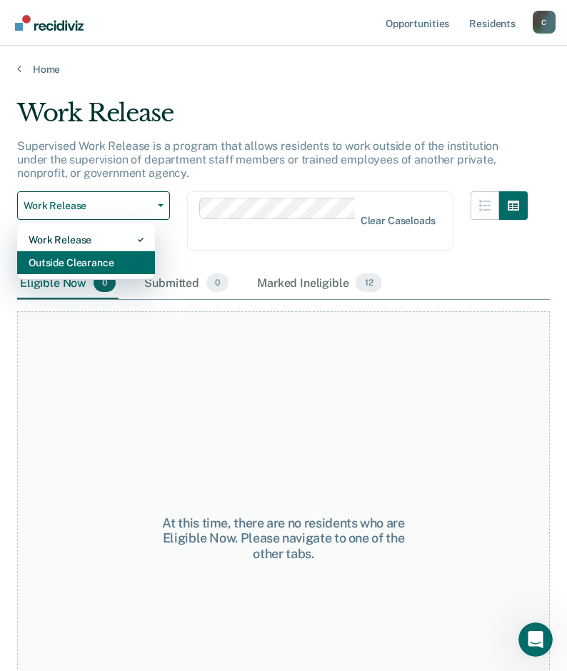
click at [108, 259] on div "Outside Clearance" at bounding box center [86, 262] width 115 height 23
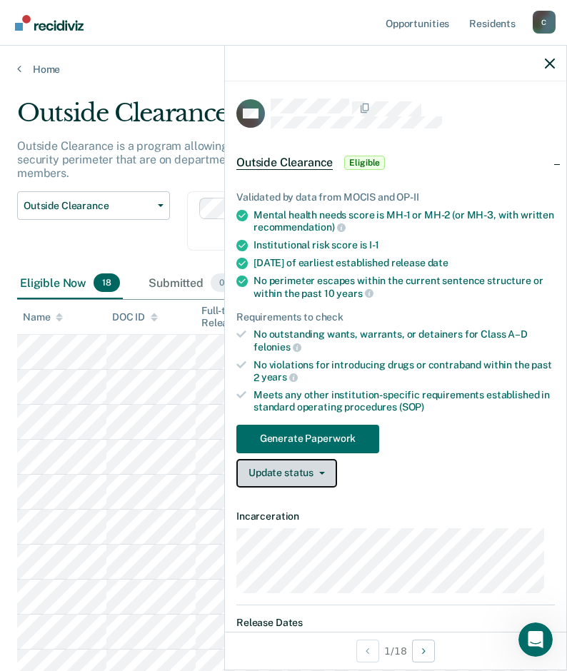
click at [323, 477] on button "Update status" at bounding box center [286, 473] width 101 height 29
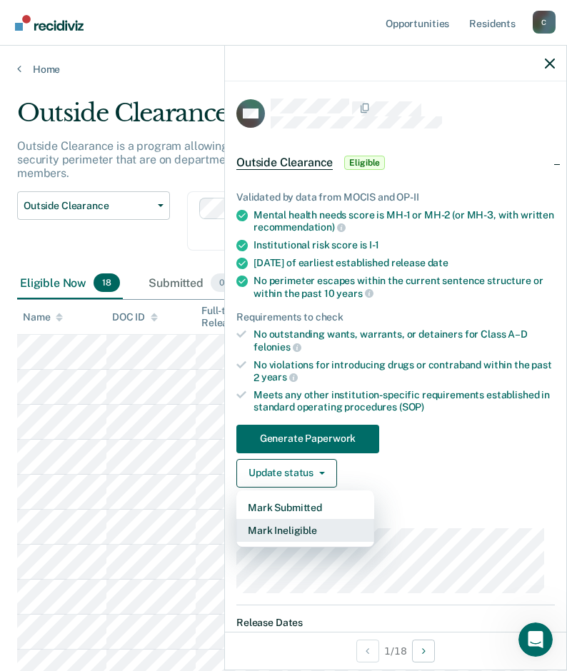
click at [301, 535] on button "Mark Ineligible" at bounding box center [305, 530] width 138 height 23
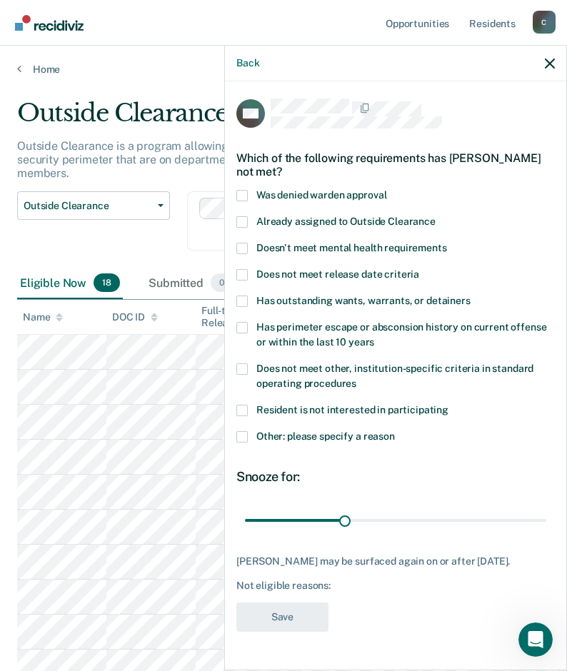
click at [245, 442] on label "Other: please specify a reason" at bounding box center [395, 438] width 318 height 15
click at [395, 431] on input "Other: please specify a reason" at bounding box center [395, 431] width 0 height 0
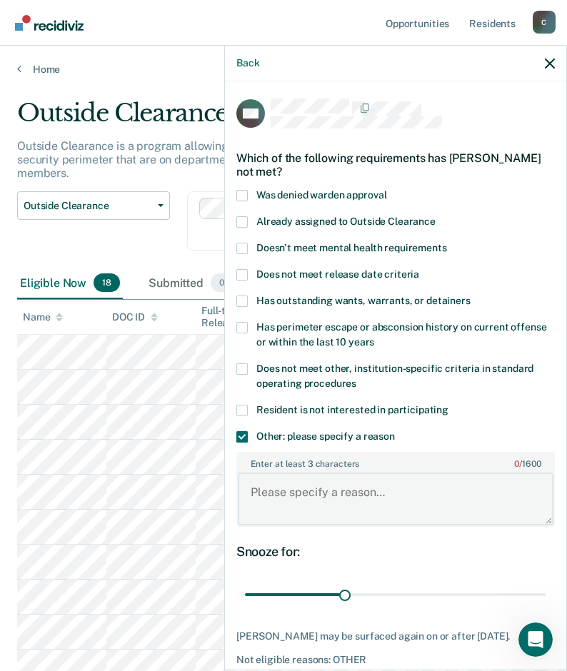
click at [345, 492] on textarea "Enter at least 3 characters 0 / 1600" at bounding box center [395, 498] width 315 height 53
type textarea "pcu"
drag, startPoint x: 342, startPoint y: 593, endPoint x: 590, endPoint y: 589, distance: 248.4
type input "90"
click at [546, 589] on input "range" at bounding box center [395, 594] width 301 height 25
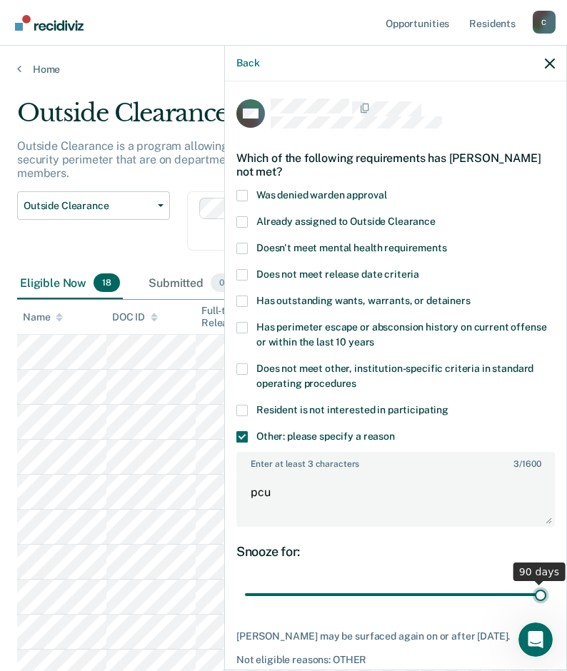
scroll to position [76, 0]
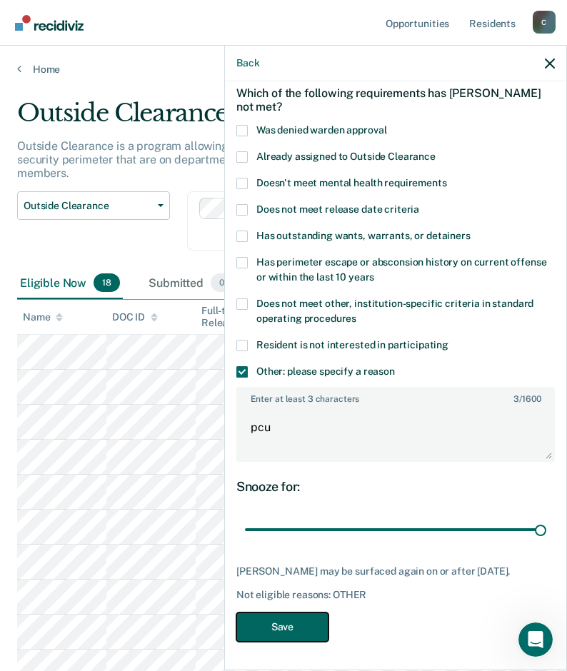
click at [261, 622] on button "Save" at bounding box center [282, 626] width 92 height 29
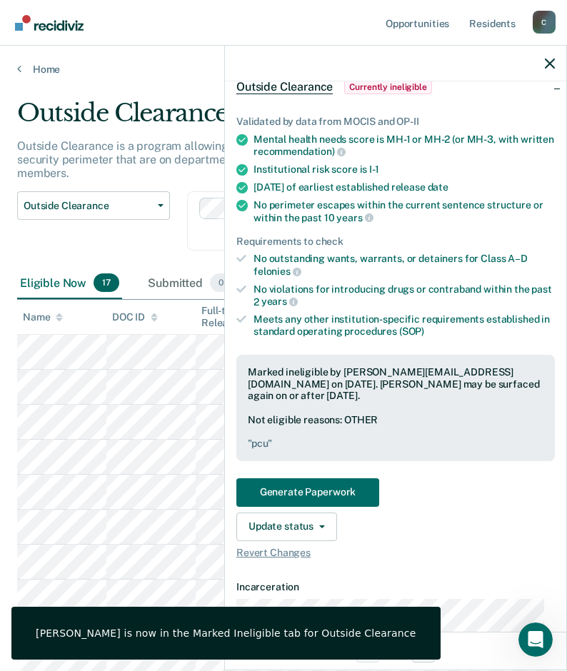
scroll to position [290, 0]
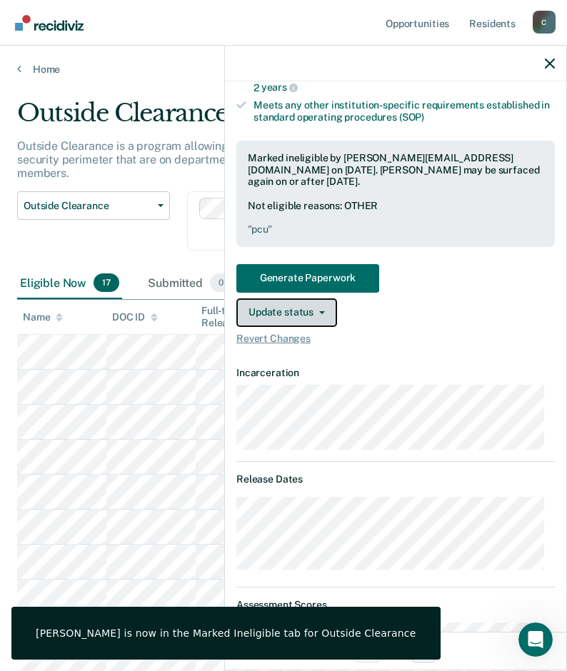
click at [326, 310] on button "Update status" at bounding box center [286, 312] width 101 height 29
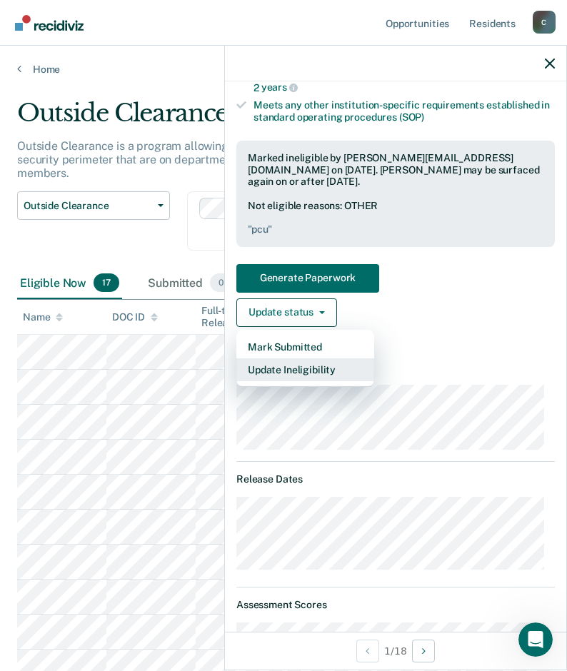
click at [310, 365] on button "Update Ineligibility" at bounding box center [305, 369] width 138 height 23
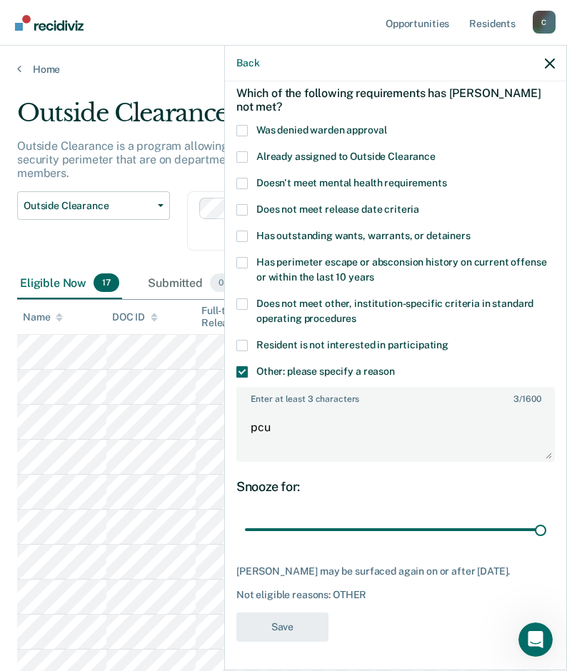
scroll to position [143, 0]
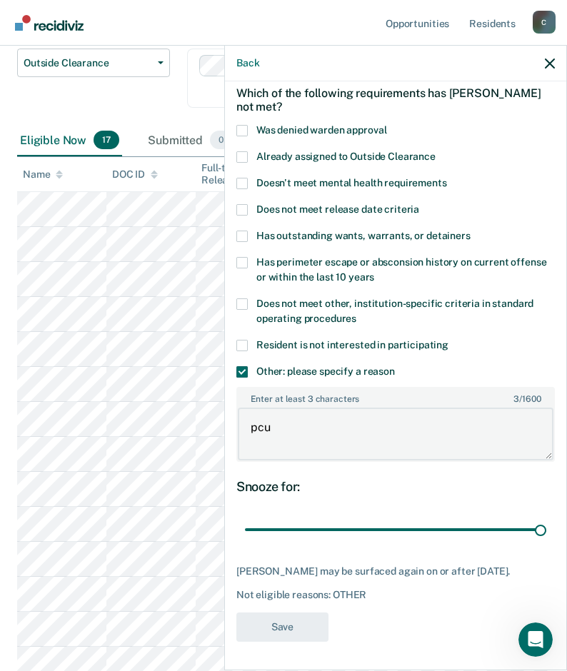
click at [328, 432] on textarea "pcu" at bounding box center [395, 433] width 315 height 53
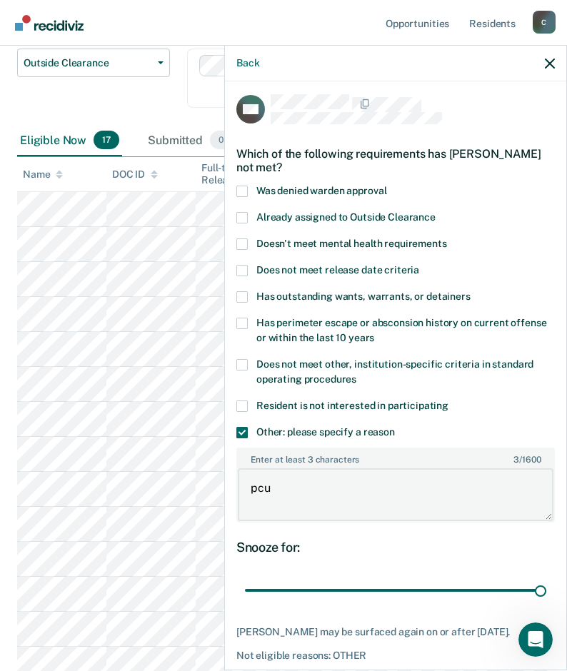
scroll to position [0, 0]
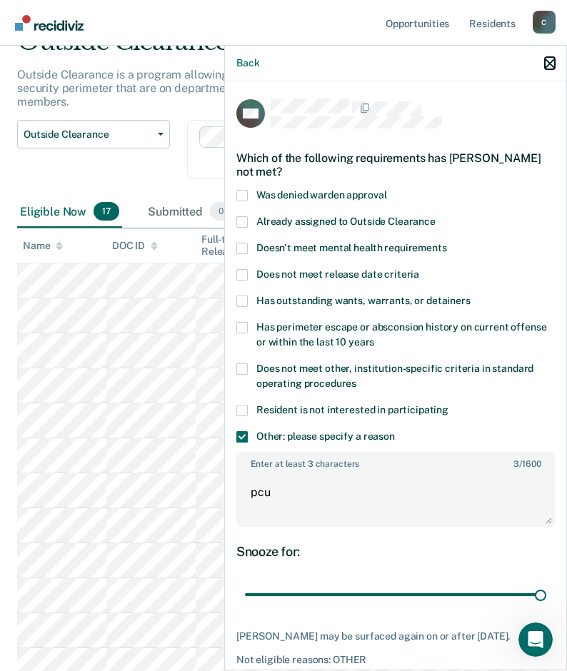
click at [549, 66] on icon "button" at bounding box center [549, 64] width 10 height 10
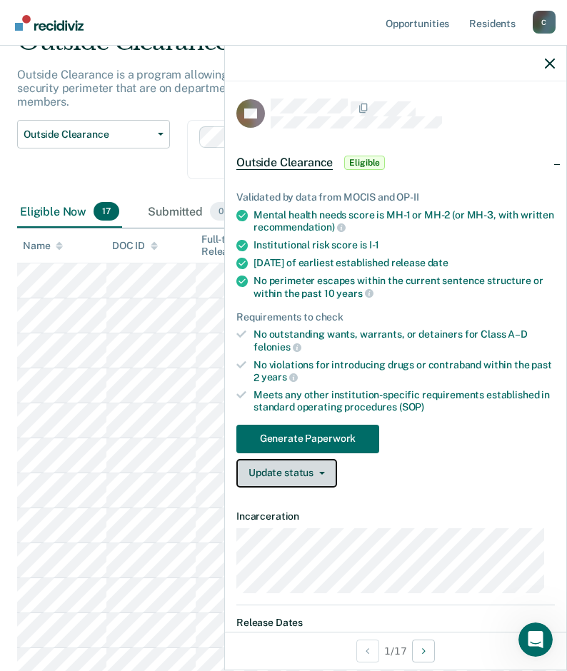
click at [322, 472] on icon "button" at bounding box center [322, 473] width 6 height 3
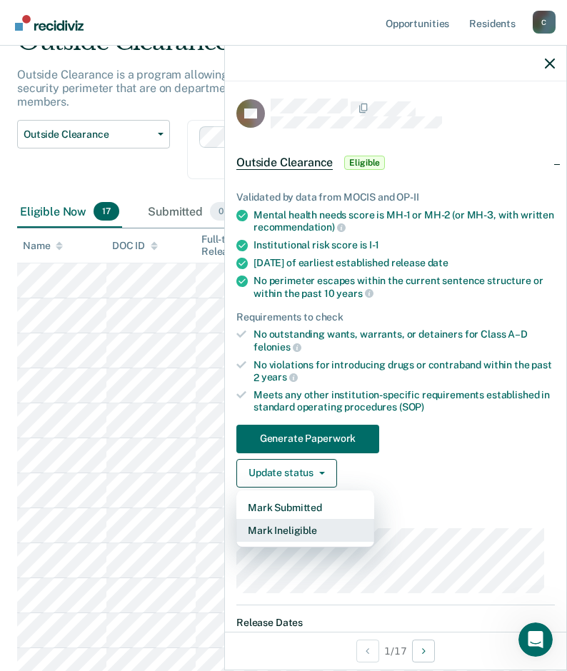
click at [309, 525] on button "Mark Ineligible" at bounding box center [305, 530] width 138 height 23
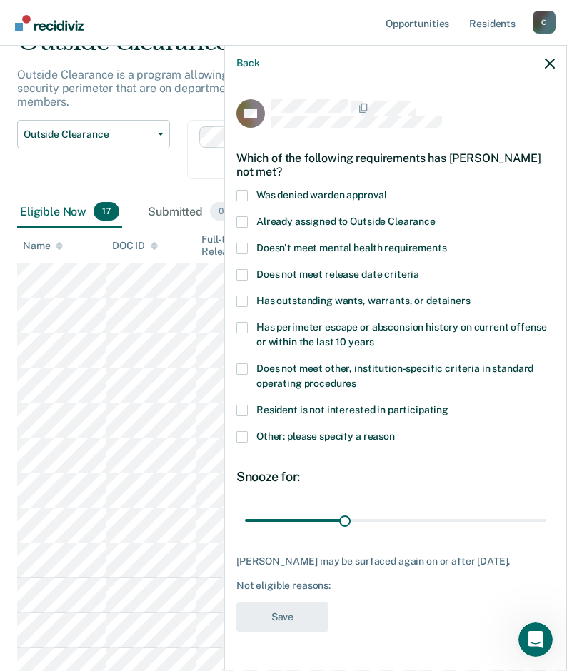
click at [247, 435] on span at bounding box center [241, 436] width 11 height 11
click at [395, 431] on input "Other: please specify a reason" at bounding box center [395, 431] width 0 height 0
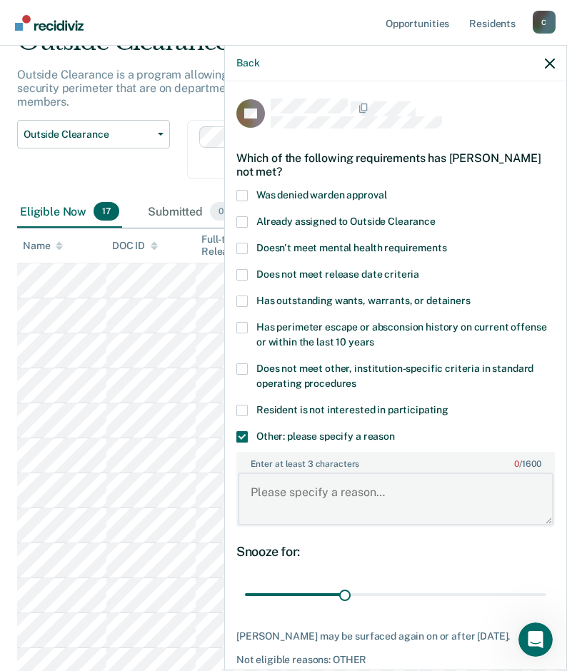
click at [275, 483] on textarea "Enter at least 3 characters 0 / 1600" at bounding box center [395, 498] width 315 height 53
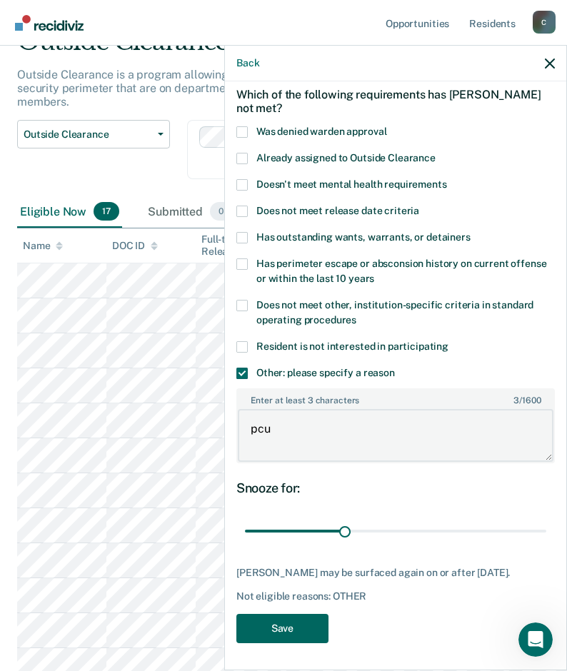
type textarea "pcu"
click at [304, 623] on button "Save" at bounding box center [282, 628] width 92 height 29
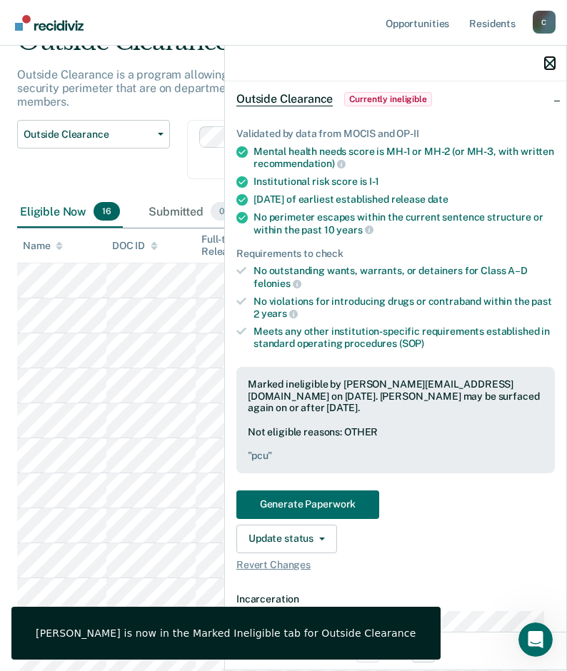
click at [546, 61] on icon "button" at bounding box center [549, 64] width 10 height 10
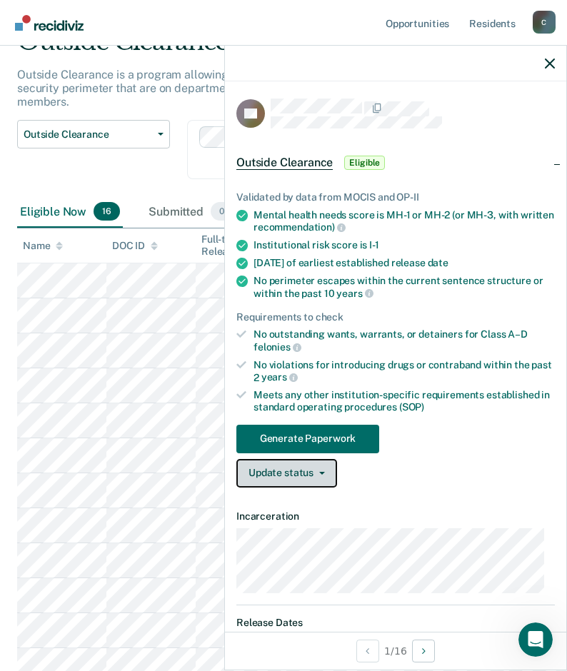
click at [325, 477] on button "Update status" at bounding box center [286, 473] width 101 height 29
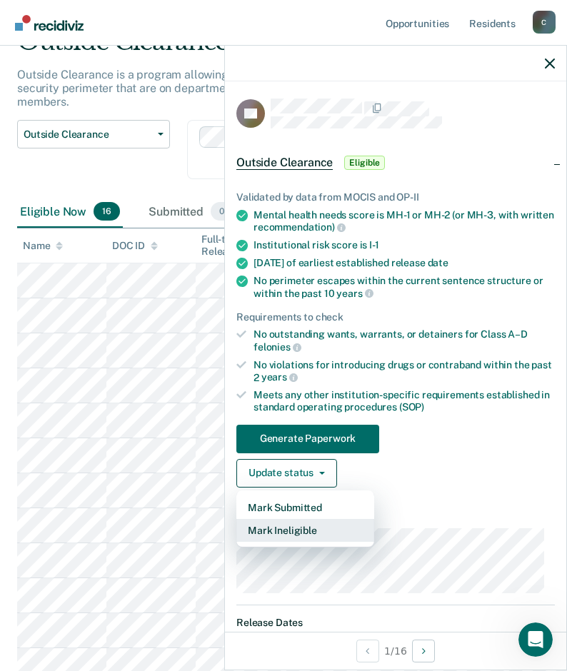
click at [295, 535] on button "Mark Ineligible" at bounding box center [305, 530] width 138 height 23
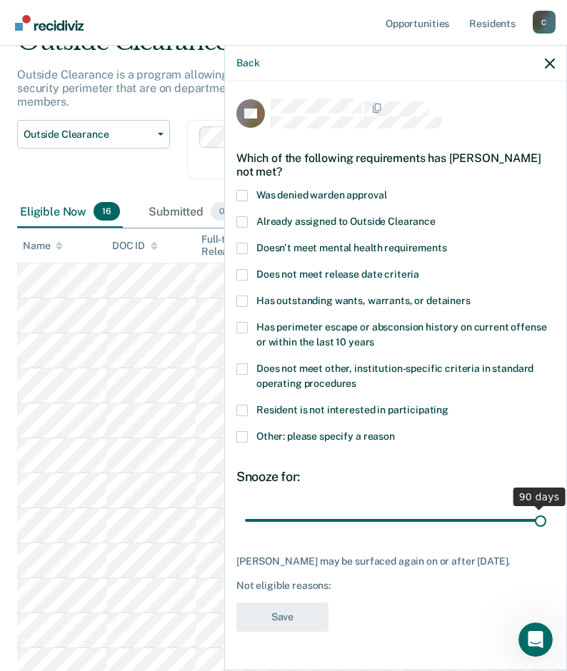
drag, startPoint x: 340, startPoint y: 515, endPoint x: 572, endPoint y: 522, distance: 232.0
type input "90"
click at [546, 522] on input "range" at bounding box center [395, 519] width 301 height 25
click at [242, 436] on span at bounding box center [241, 436] width 11 height 11
click at [395, 431] on input "Other: please specify a reason" at bounding box center [395, 431] width 0 height 0
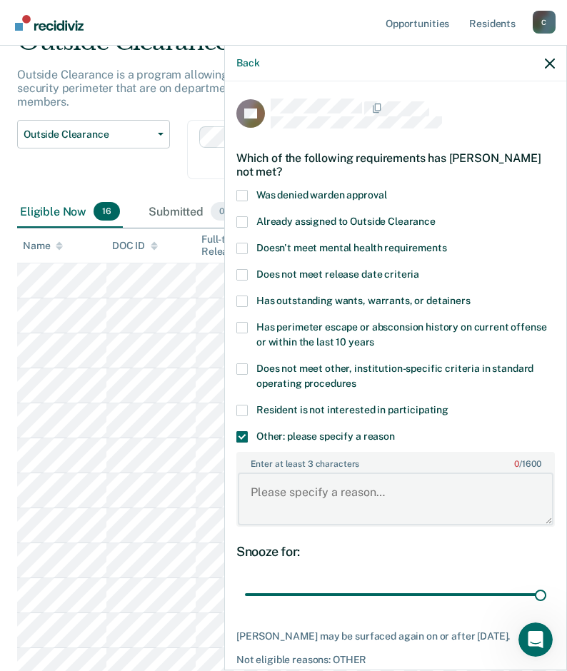
click at [361, 490] on textarea "Enter at least 3 characters 0 / 1600" at bounding box center [395, 498] width 315 height 53
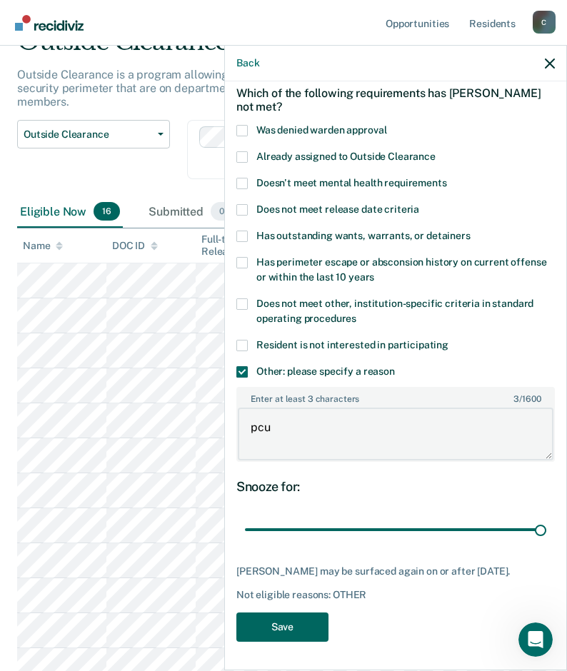
type textarea "pcu"
click at [310, 628] on button "Save" at bounding box center [282, 626] width 92 height 29
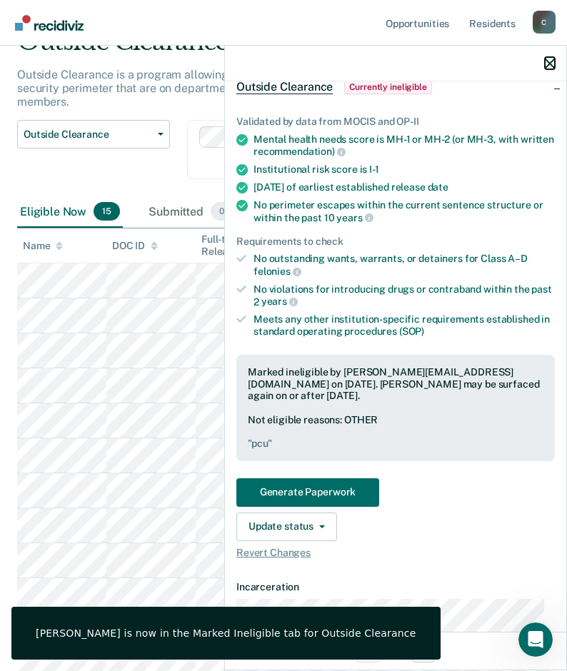
click at [548, 64] on icon "button" at bounding box center [549, 64] width 10 height 10
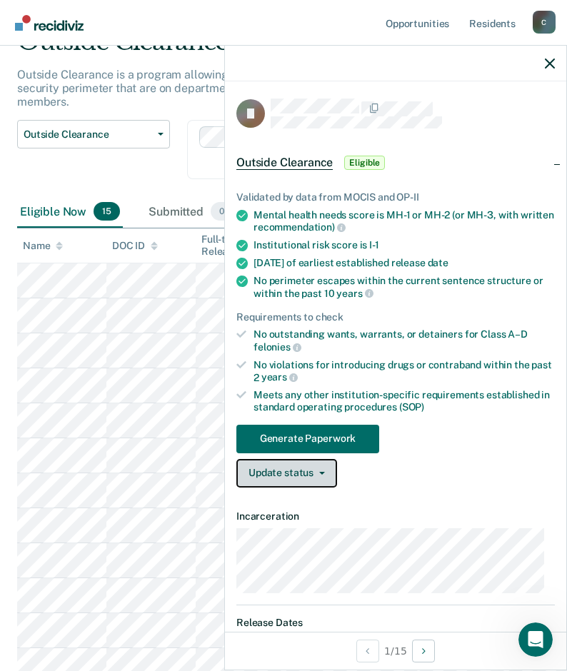
click at [320, 473] on button "Update status" at bounding box center [286, 473] width 101 height 29
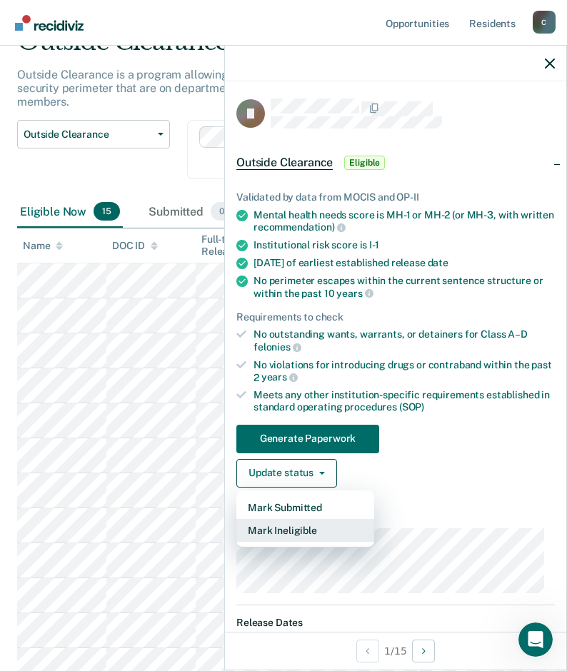
click at [306, 527] on button "Mark Ineligible" at bounding box center [305, 530] width 138 height 23
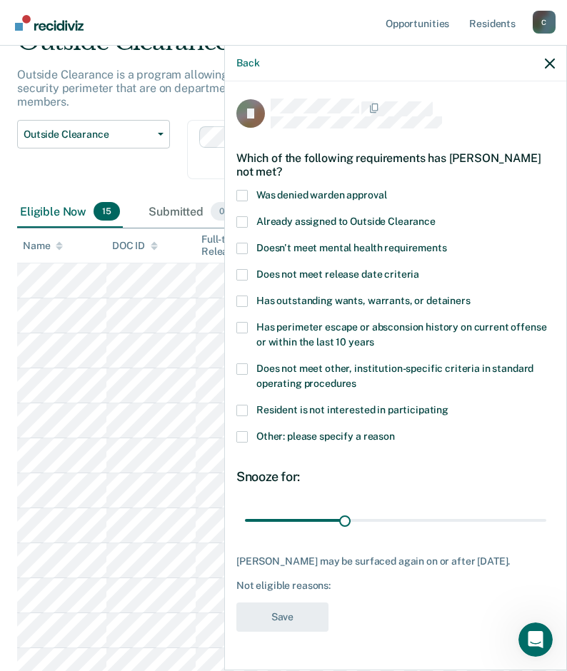
click at [245, 437] on span at bounding box center [241, 436] width 11 height 11
click at [395, 431] on input "Other: please specify a reason" at bounding box center [395, 431] width 0 height 0
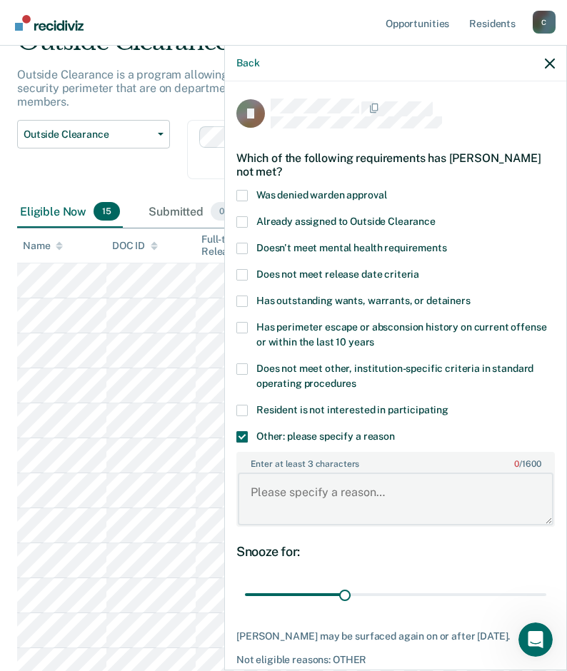
click at [308, 472] on textarea "Enter at least 3 characters 0 / 1600" at bounding box center [395, 498] width 315 height 53
type textarea "pcu"
drag, startPoint x: 340, startPoint y: 594, endPoint x: 593, endPoint y: 594, distance: 252.6
type input "90"
click at [546, 594] on input "range" at bounding box center [395, 594] width 301 height 25
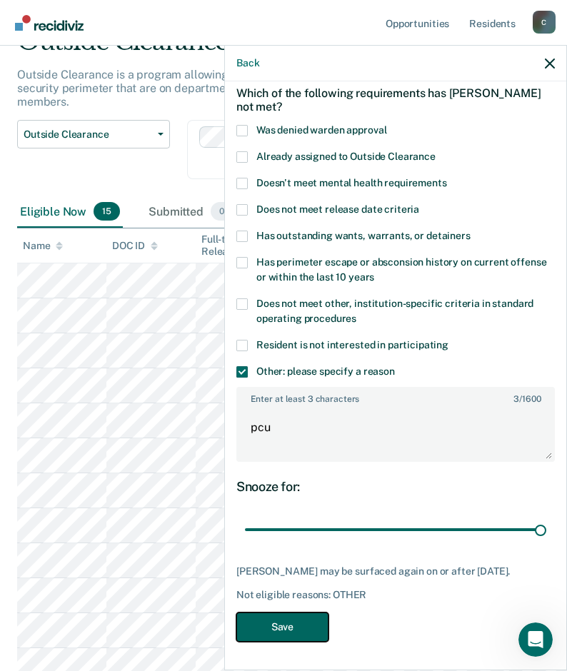
click at [323, 629] on button "Save" at bounding box center [282, 626] width 92 height 29
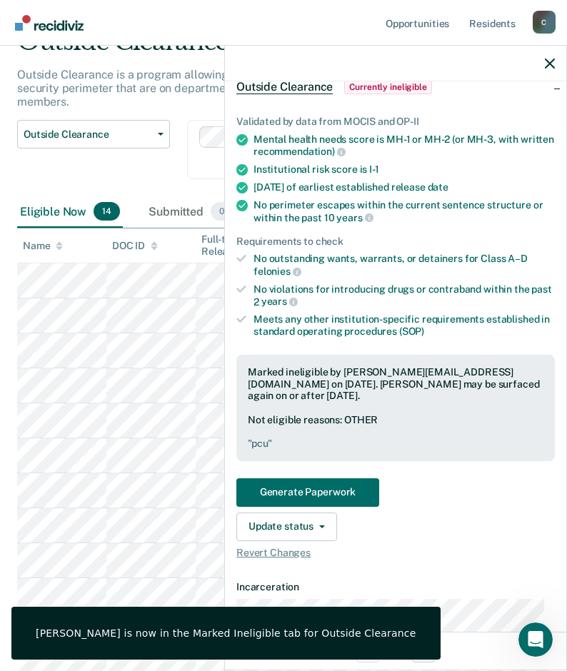
click at [544, 58] on div at bounding box center [395, 64] width 341 height 36
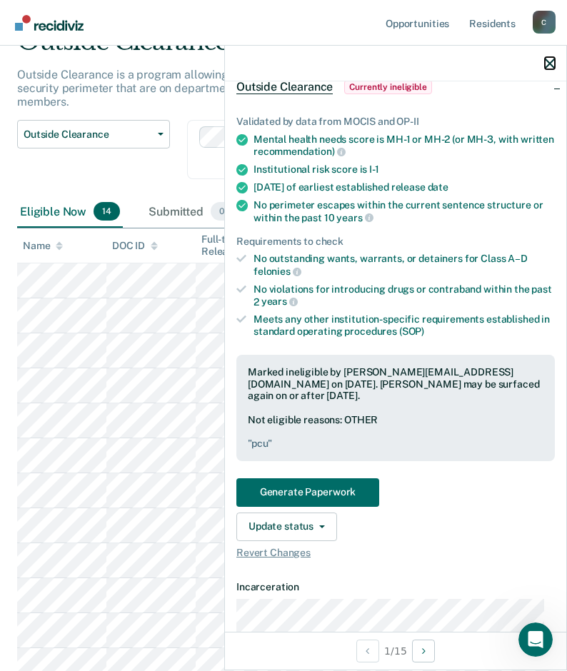
click at [552, 61] on icon "button" at bounding box center [549, 64] width 10 height 10
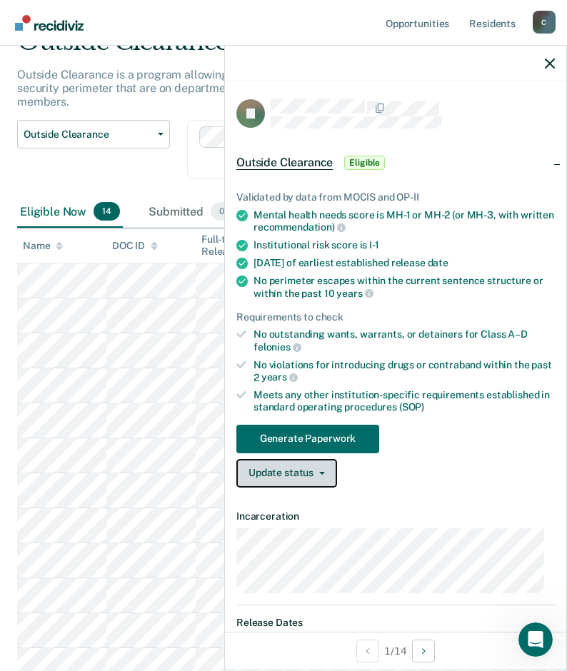
click at [323, 474] on button "Update status" at bounding box center [286, 473] width 101 height 29
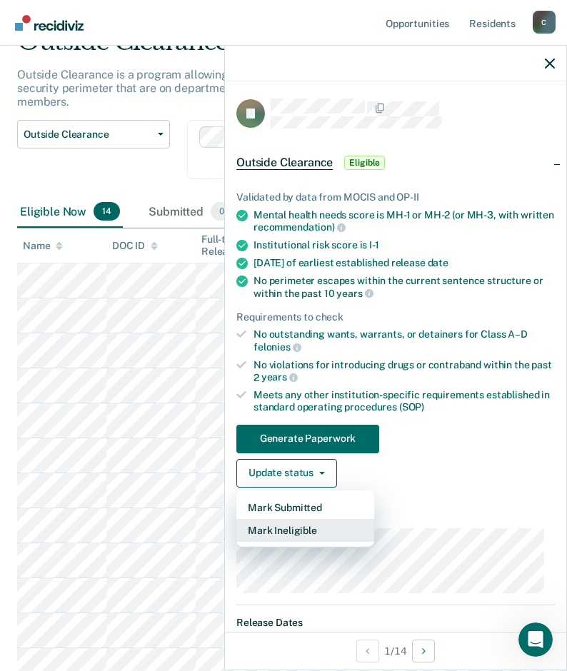
click at [297, 535] on button "Mark Ineligible" at bounding box center [305, 530] width 138 height 23
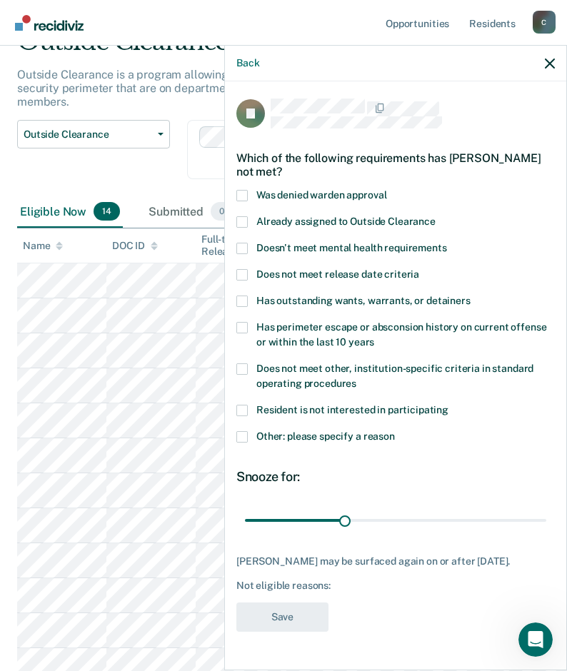
click at [241, 436] on span at bounding box center [241, 436] width 11 height 11
click at [395, 431] on input "Other: please specify a reason" at bounding box center [395, 431] width 0 height 0
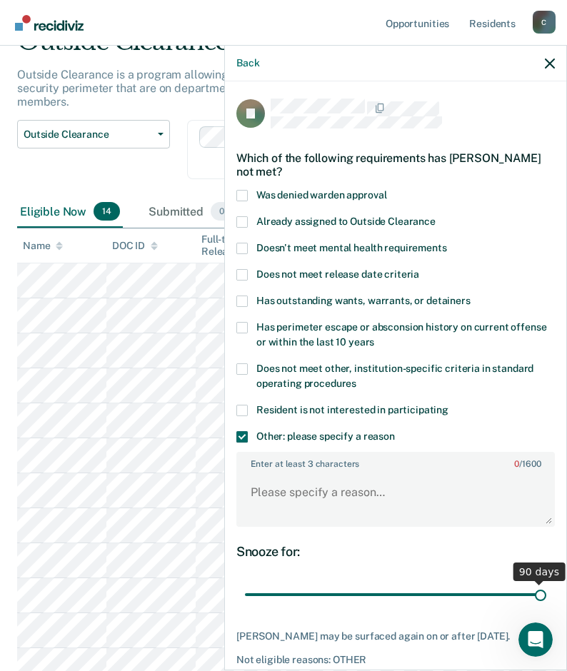
drag, startPoint x: 341, startPoint y: 594, endPoint x: 629, endPoint y: 611, distance: 288.8
type input "90"
click at [546, 607] on input "range" at bounding box center [395, 594] width 301 height 25
click at [270, 502] on textarea "Enter at least 3 characters 0 / 1600" at bounding box center [395, 498] width 315 height 53
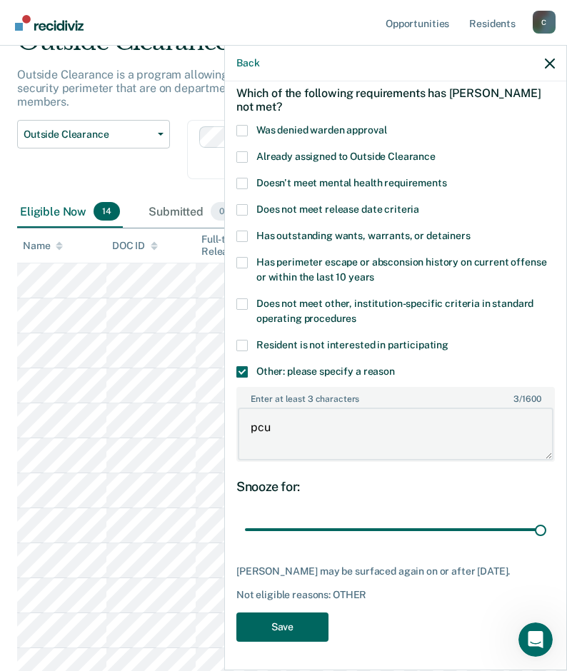
type textarea "pcu"
click at [305, 637] on button "Save" at bounding box center [282, 626] width 92 height 29
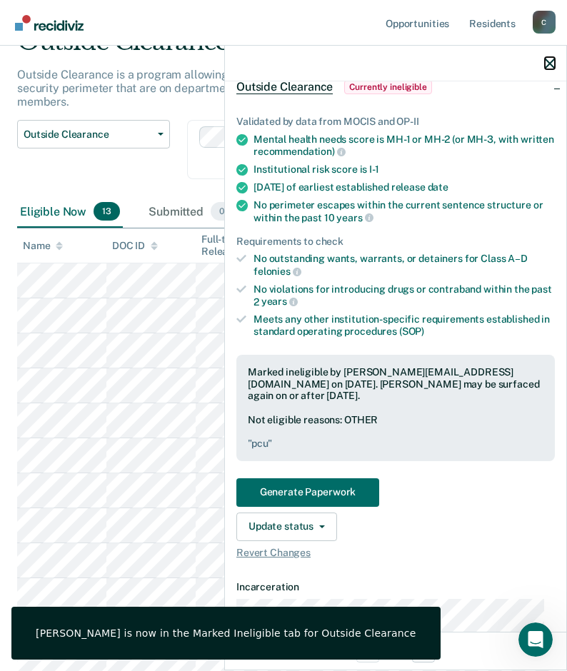
click at [552, 62] on icon "button" at bounding box center [549, 64] width 10 height 10
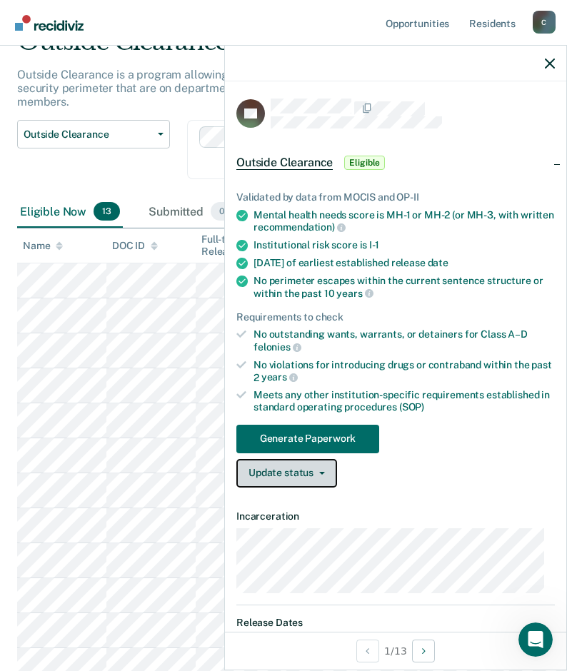
click at [327, 477] on button "Update status" at bounding box center [286, 473] width 101 height 29
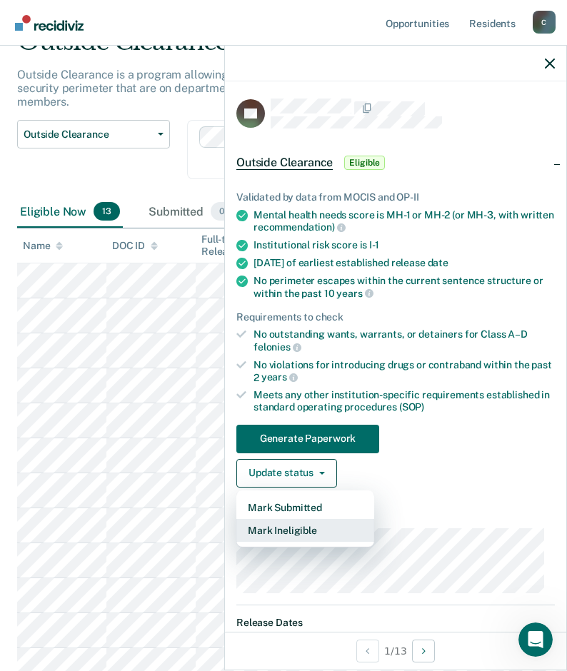
click at [300, 535] on button "Mark Ineligible" at bounding box center [305, 530] width 138 height 23
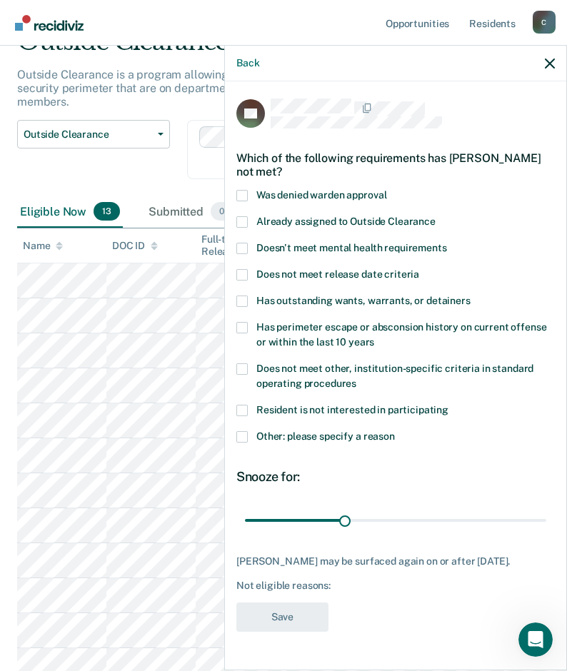
click at [246, 441] on label "Other: please specify a reason" at bounding box center [395, 438] width 318 height 15
click at [395, 431] on input "Other: please specify a reason" at bounding box center [395, 431] width 0 height 0
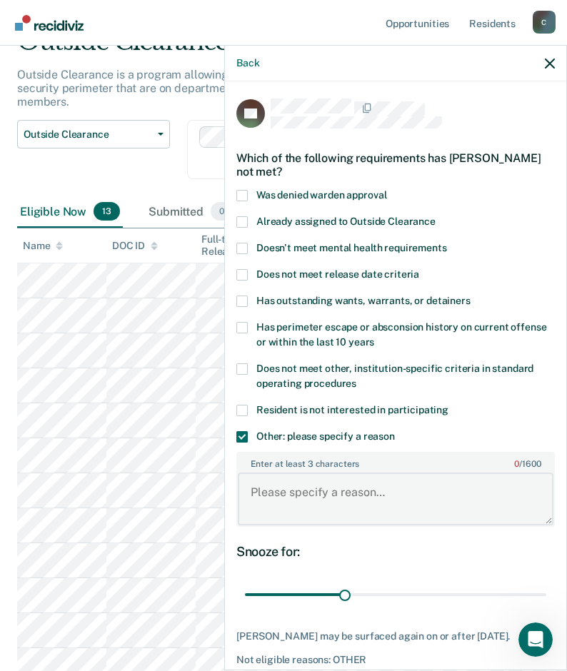
click at [314, 487] on textarea "Enter at least 3 characters 0 / 1600" at bounding box center [395, 498] width 315 height 53
type textarea "pcu"
drag, startPoint x: 344, startPoint y: 593, endPoint x: 534, endPoint y: 591, distance: 189.8
type input "90"
click at [534, 591] on input "range" at bounding box center [395, 594] width 301 height 25
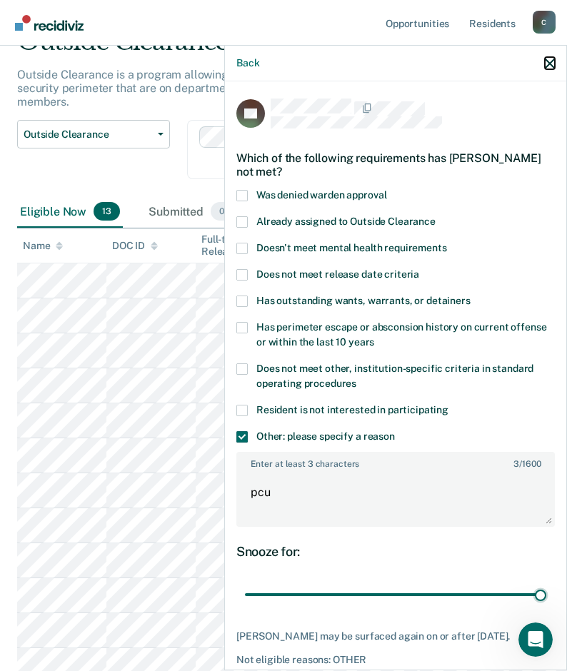
click at [547, 59] on icon "button" at bounding box center [549, 64] width 10 height 10
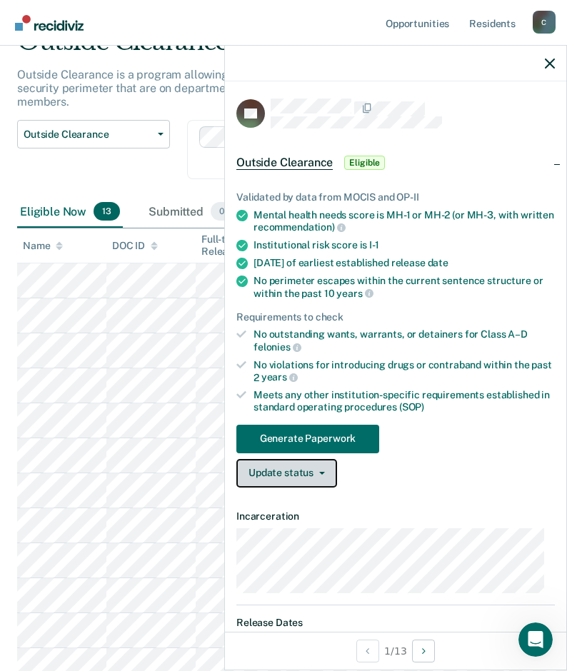
click at [332, 480] on button "Update status" at bounding box center [286, 473] width 101 height 29
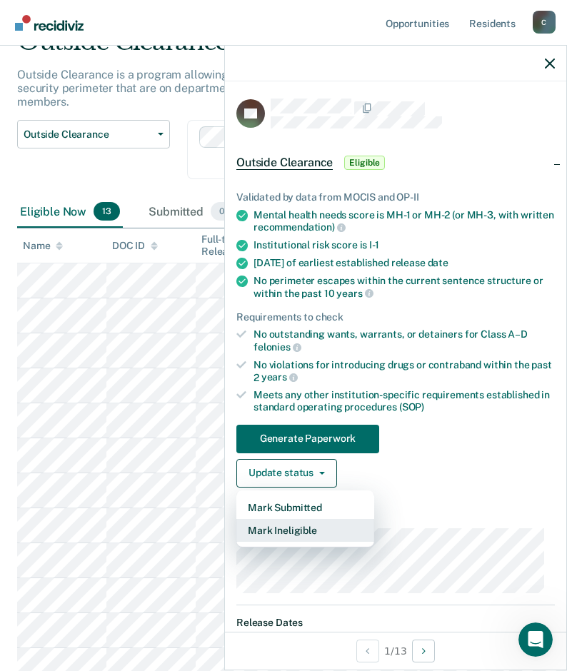
click at [323, 526] on button "Mark Ineligible" at bounding box center [305, 530] width 138 height 23
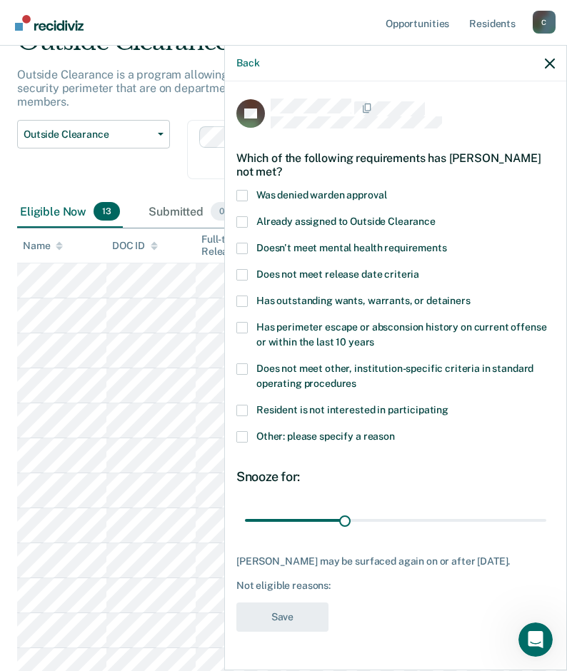
scroll to position [208, 0]
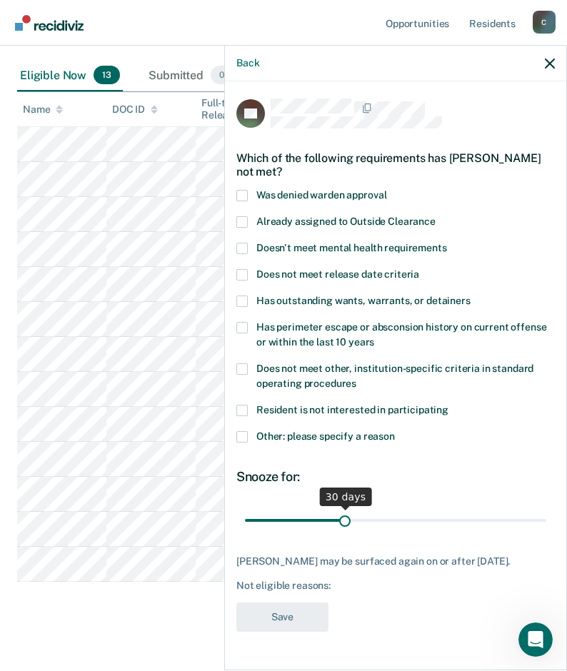
click at [345, 524] on input "range" at bounding box center [395, 519] width 301 height 25
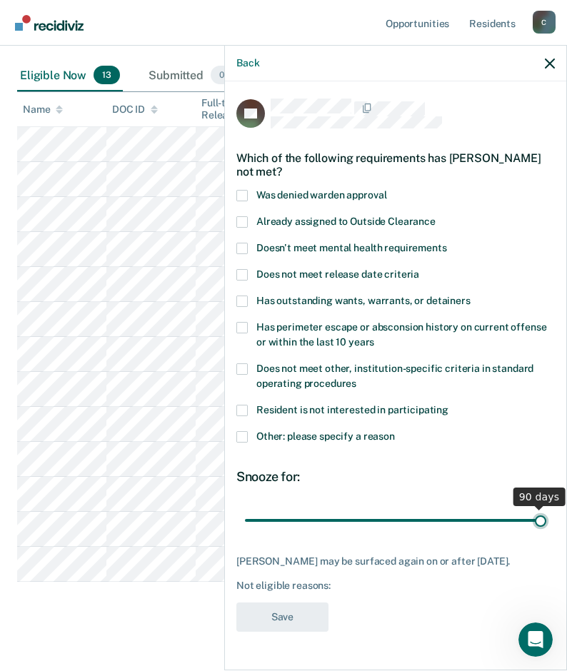
drag, startPoint x: 345, startPoint y: 522, endPoint x: 569, endPoint y: 540, distance: 224.7
type input "90"
click at [546, 532] on input "range" at bounding box center [395, 519] width 301 height 25
drag, startPoint x: 245, startPoint y: 435, endPoint x: 260, endPoint y: 435, distance: 14.3
click at [245, 435] on span at bounding box center [241, 436] width 11 height 11
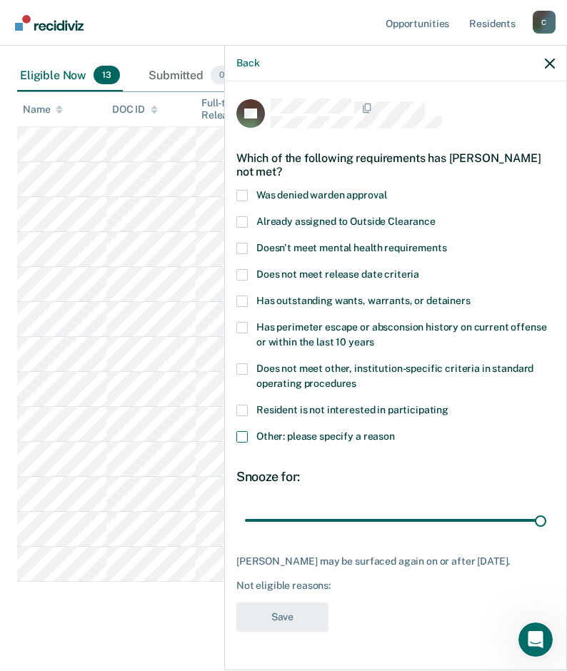
click at [395, 431] on input "Other: please specify a reason" at bounding box center [395, 431] width 0 height 0
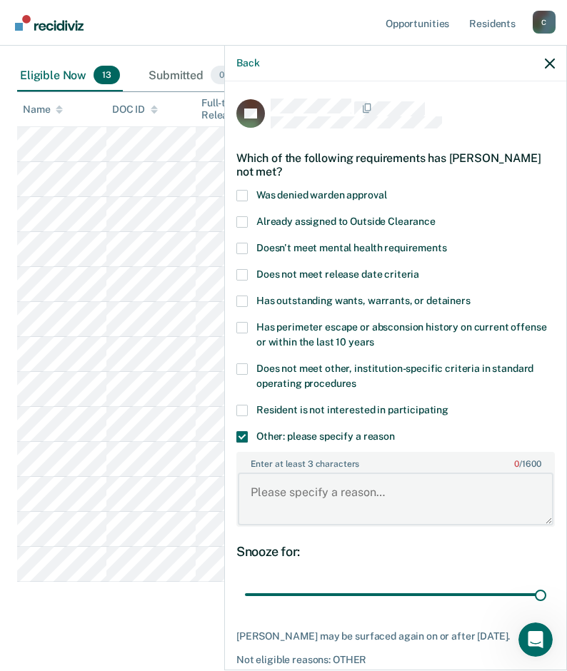
click at [300, 500] on textarea "Enter at least 3 characters 0 / 1600" at bounding box center [395, 498] width 315 height 53
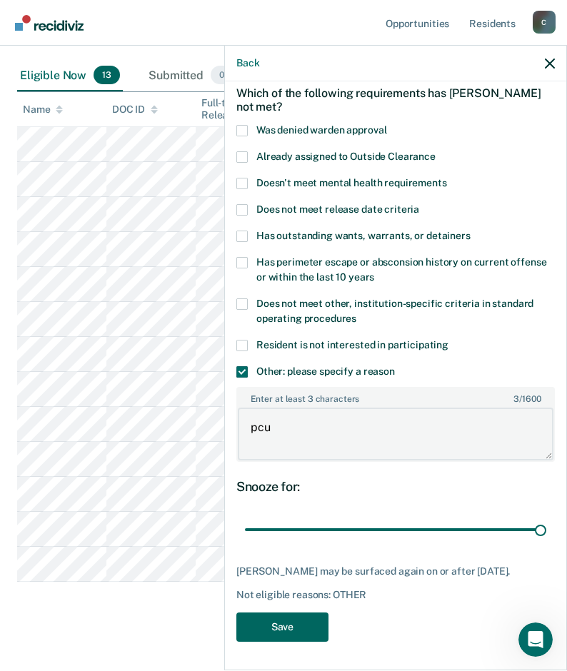
type textarea "pcu"
click at [283, 629] on button "Save" at bounding box center [282, 626] width 92 height 29
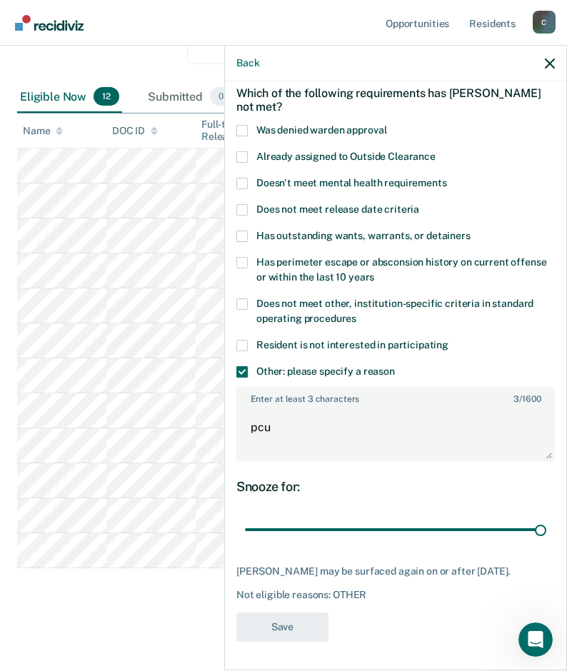
scroll to position [173, 0]
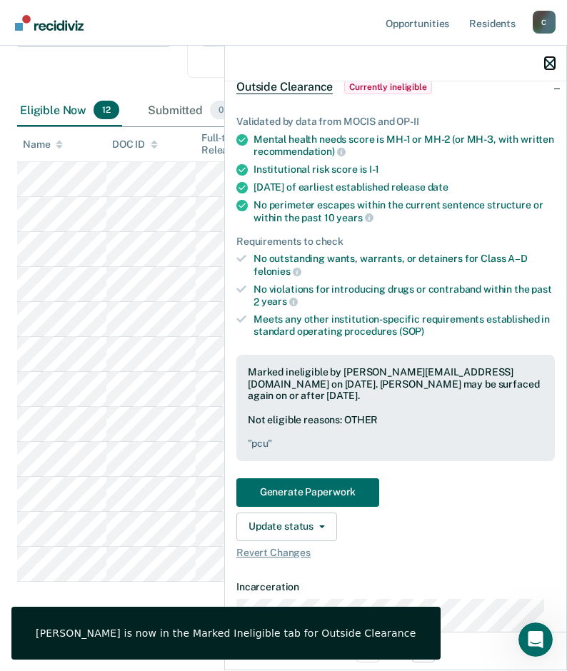
click at [549, 63] on icon "button" at bounding box center [549, 64] width 10 height 10
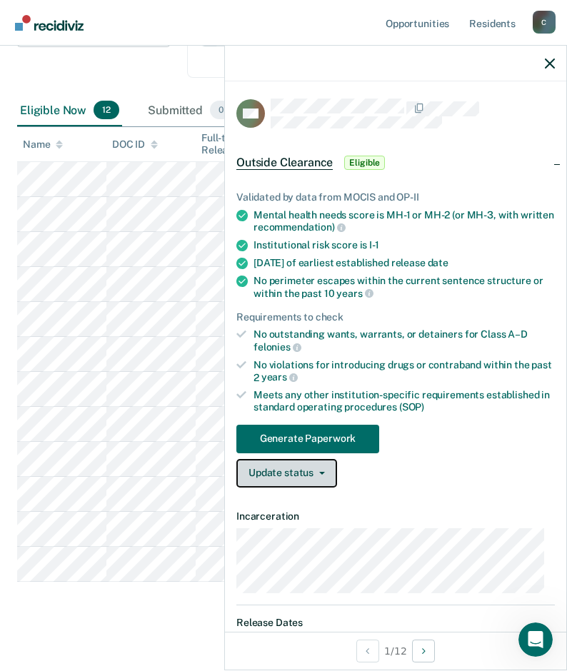
click at [324, 475] on button "Update status" at bounding box center [286, 473] width 101 height 29
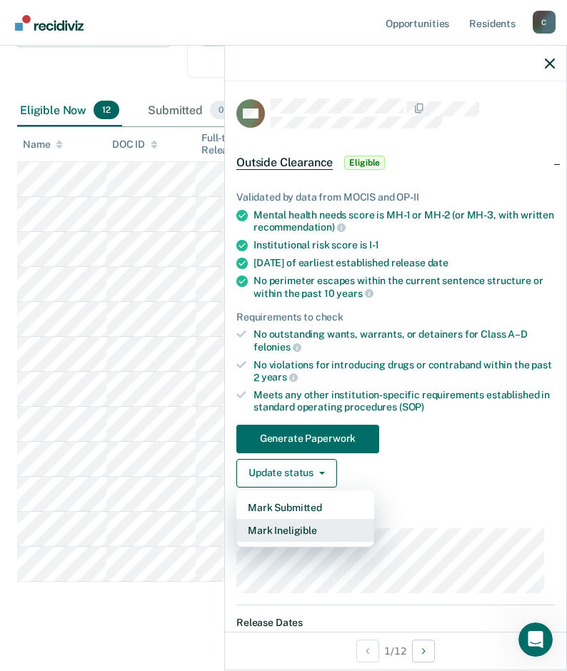
click at [295, 527] on button "Mark Ineligible" at bounding box center [305, 530] width 138 height 23
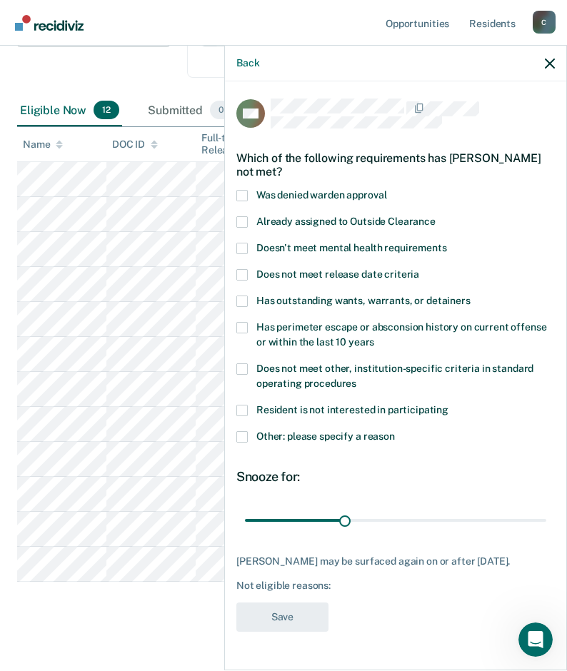
drag, startPoint x: 245, startPoint y: 435, endPoint x: 280, endPoint y: 445, distance: 36.4
click at [245, 435] on span at bounding box center [241, 436] width 11 height 11
click at [395, 431] on input "Other: please specify a reason" at bounding box center [395, 431] width 0 height 0
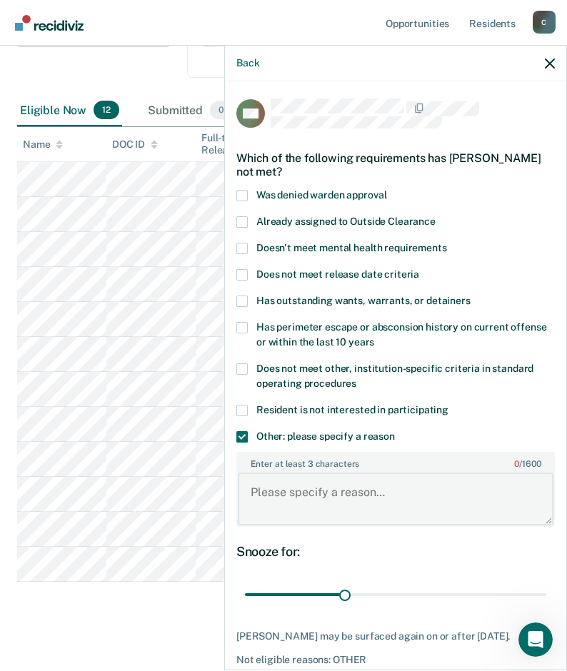
click at [298, 488] on textarea "Enter at least 3 characters 0 / 1600" at bounding box center [395, 498] width 315 height 53
type textarea "pcu"
drag, startPoint x: 342, startPoint y: 595, endPoint x: 589, endPoint y: 615, distance: 247.7
type input "90"
click at [546, 607] on input "range" at bounding box center [395, 594] width 301 height 25
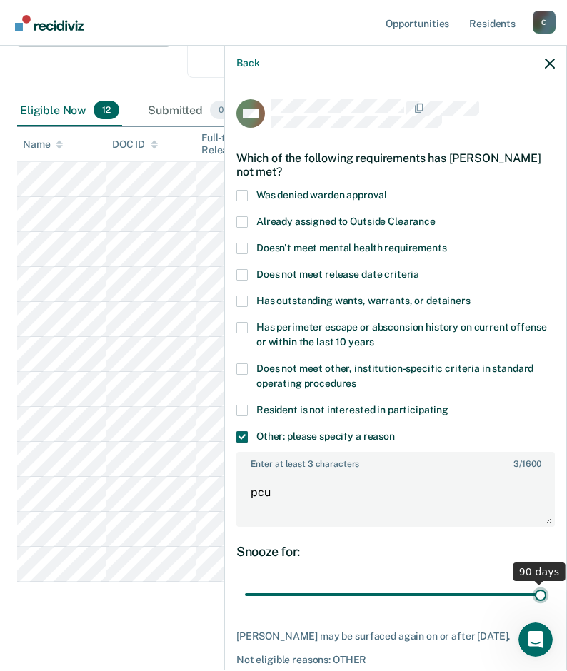
scroll to position [76, 0]
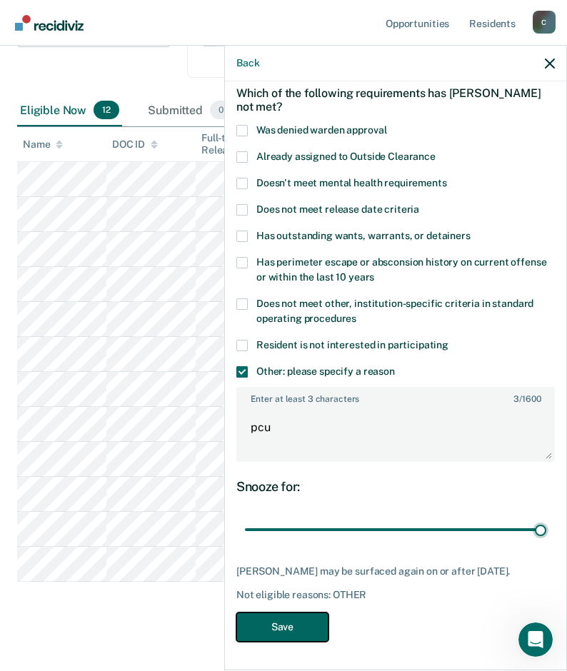
click at [285, 630] on button "Save" at bounding box center [282, 626] width 92 height 29
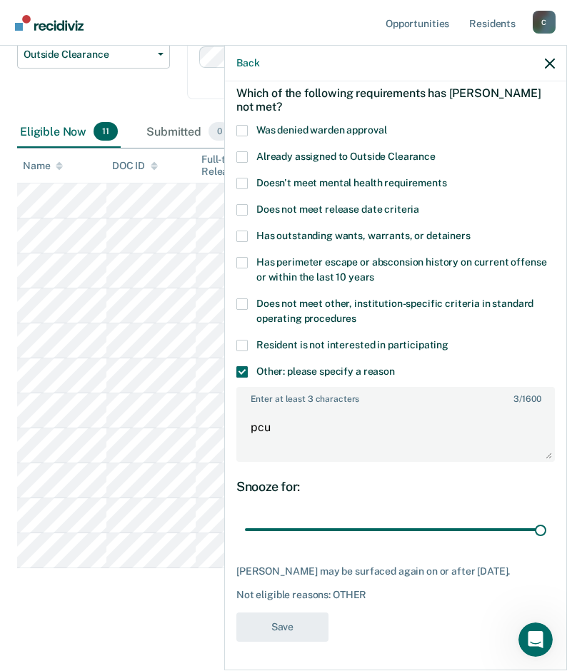
scroll to position [138, 0]
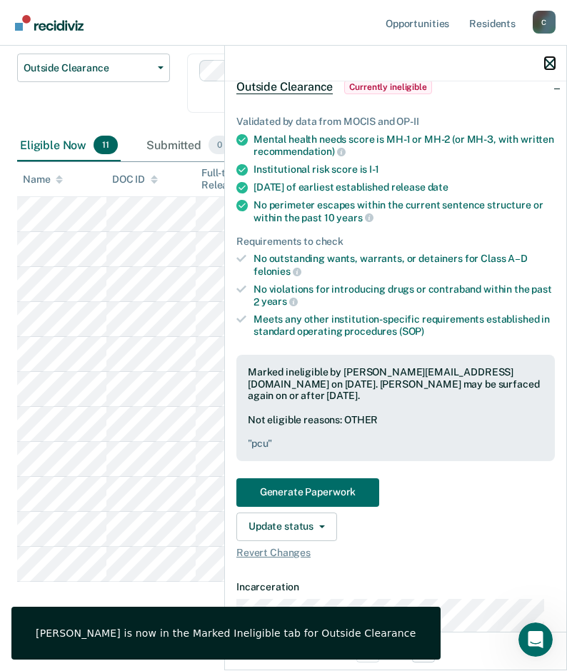
click at [550, 60] on icon "button" at bounding box center [549, 64] width 10 height 10
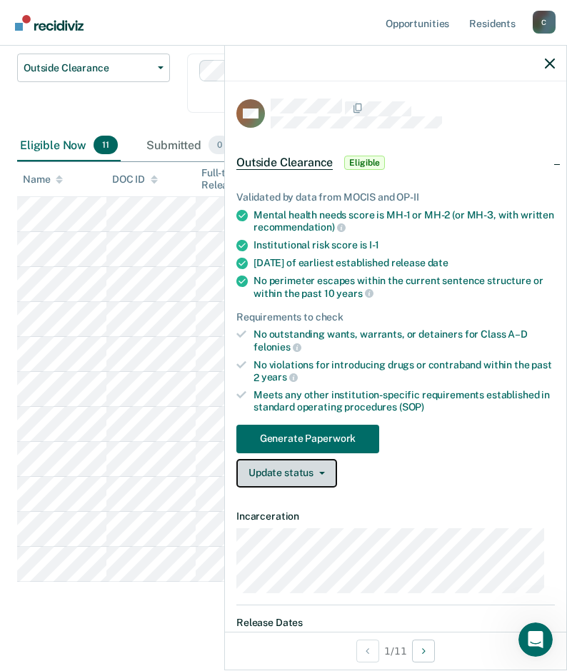
click at [324, 476] on button "Update status" at bounding box center [286, 473] width 101 height 29
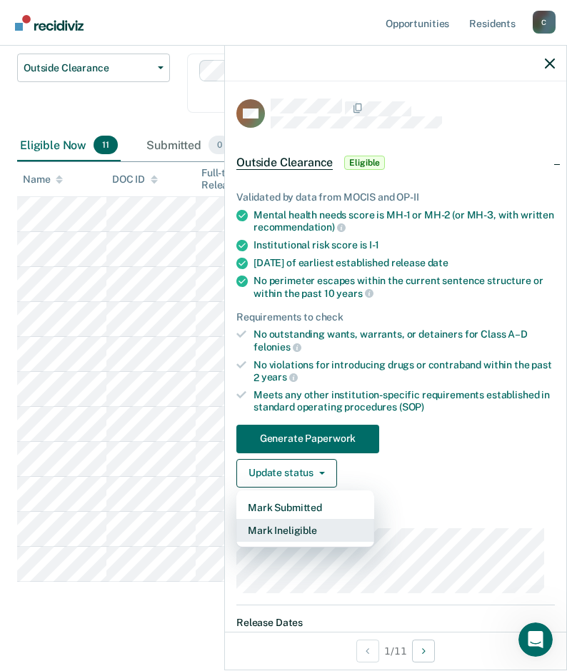
click at [300, 530] on button "Mark Ineligible" at bounding box center [305, 530] width 138 height 23
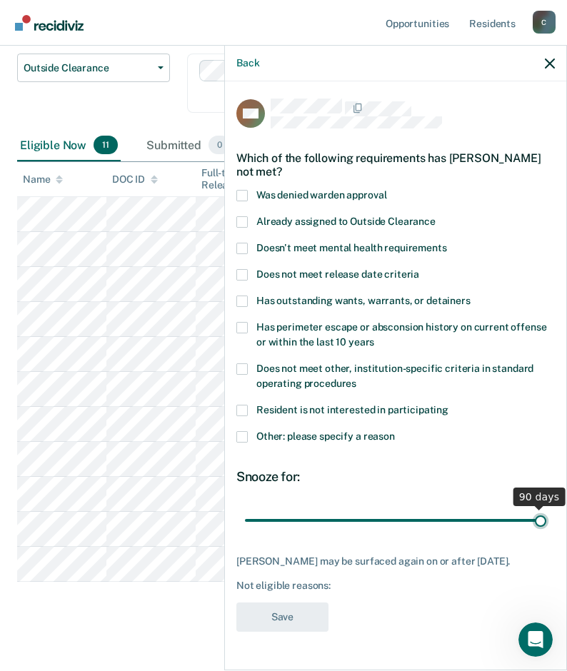
drag, startPoint x: 343, startPoint y: 515, endPoint x: 564, endPoint y: 532, distance: 221.8
type input "90"
click at [546, 532] on input "range" at bounding box center [395, 519] width 301 height 25
click at [245, 438] on span at bounding box center [241, 436] width 11 height 11
click at [395, 431] on input "Other: please specify a reason" at bounding box center [395, 431] width 0 height 0
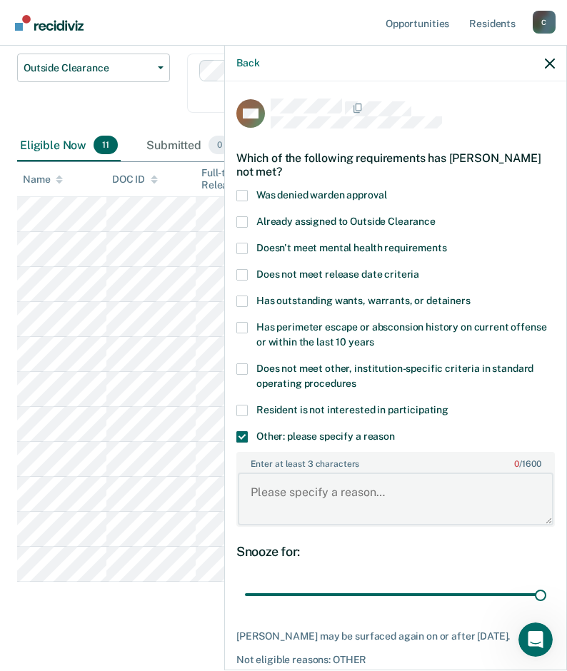
click at [294, 497] on textarea "Enter at least 3 characters 0 / 1600" at bounding box center [395, 498] width 315 height 53
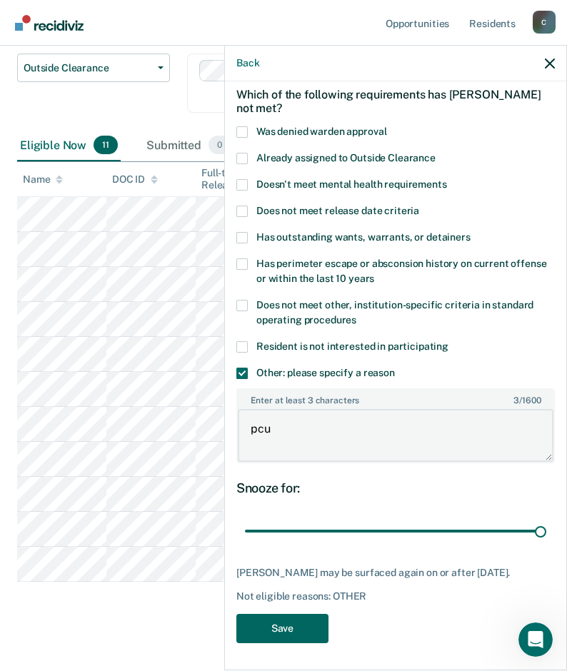
type textarea "pcu"
click at [274, 630] on button "Save" at bounding box center [282, 628] width 92 height 29
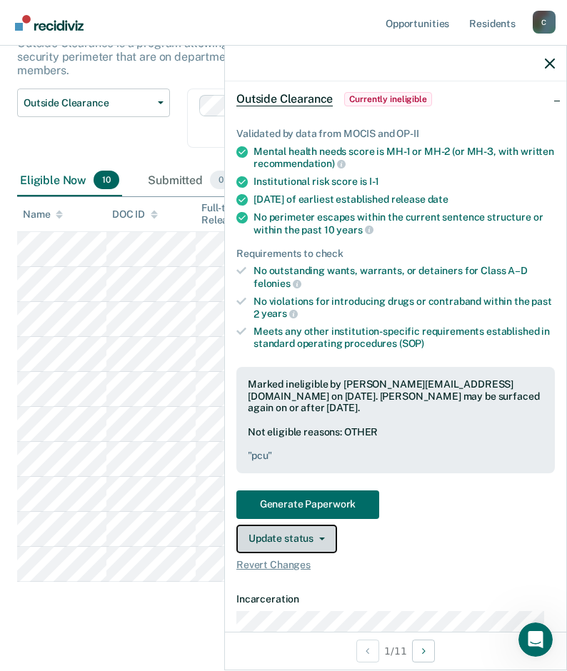
click at [322, 541] on button "Update status" at bounding box center [286, 539] width 101 height 29
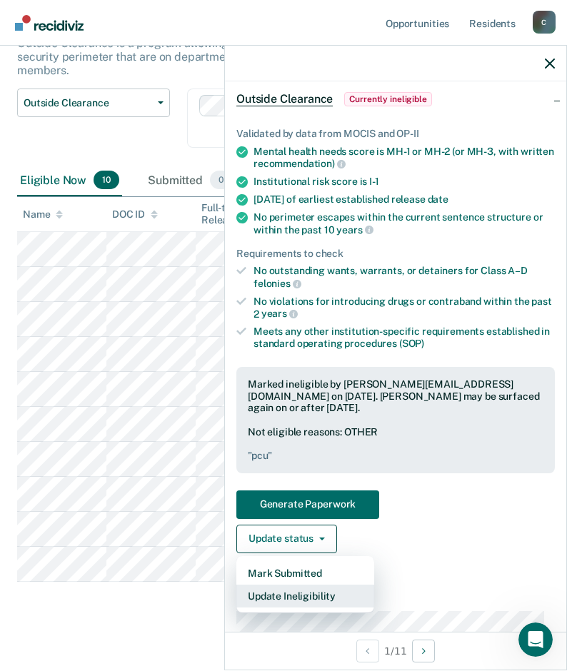
click at [330, 594] on button "Update Ineligibility" at bounding box center [305, 595] width 138 height 23
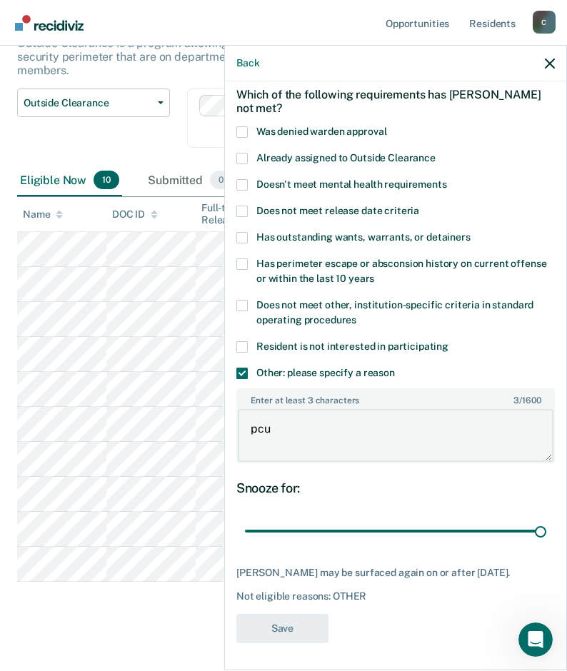
click at [320, 443] on textarea "pcu" at bounding box center [395, 435] width 315 height 53
click at [342, 559] on div "DM Which of the following requirements has [PERSON_NAME] not met? Was denied wa…" at bounding box center [395, 343] width 318 height 617
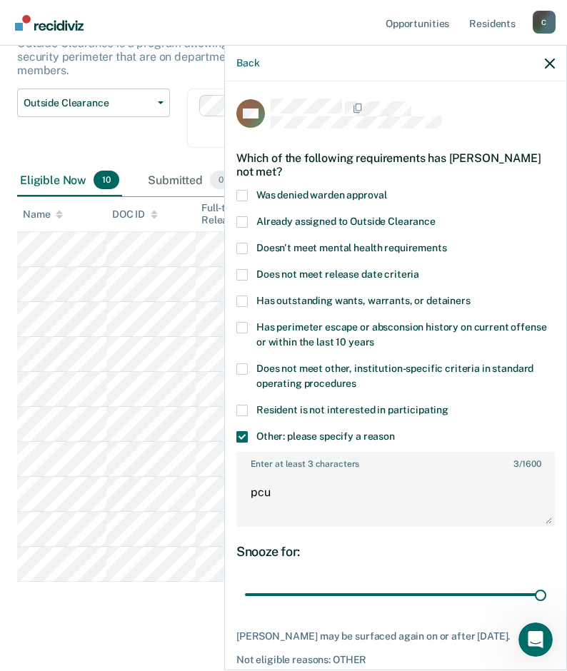
click at [549, 56] on div "Back" at bounding box center [395, 64] width 341 height 36
click at [549, 61] on icon "button" at bounding box center [549, 64] width 10 height 10
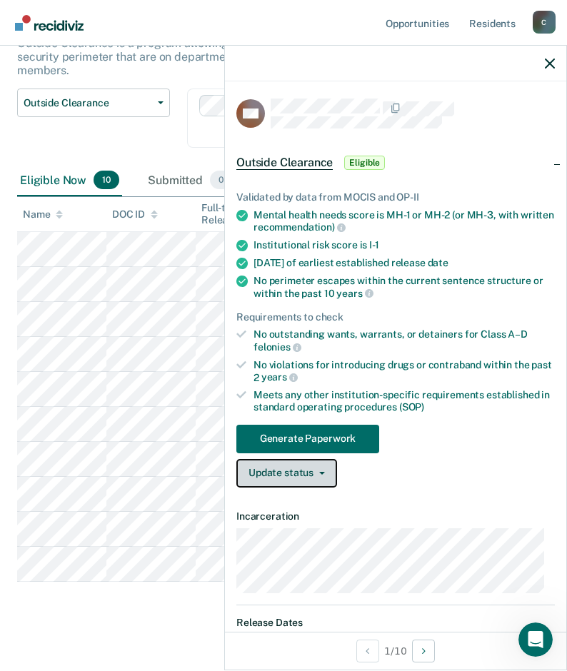
click at [322, 475] on button "Update status" at bounding box center [286, 473] width 101 height 29
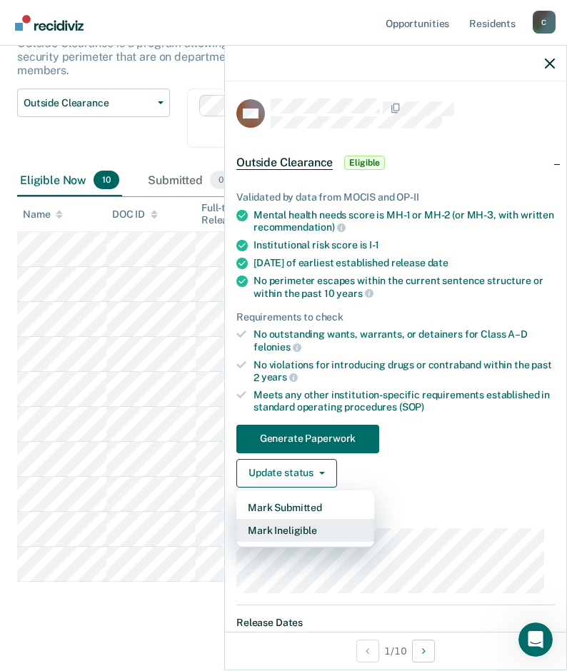
click at [304, 531] on button "Mark Ineligible" at bounding box center [305, 530] width 138 height 23
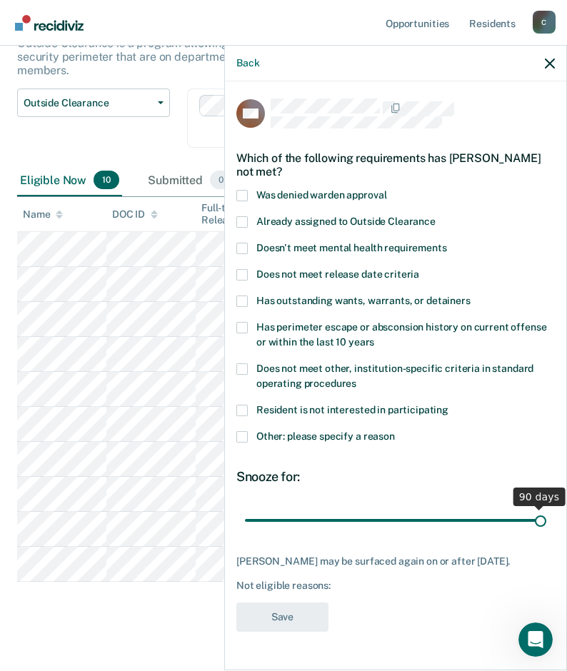
drag, startPoint x: 342, startPoint y: 520, endPoint x: 555, endPoint y: 489, distance: 215.7
type input "90"
click at [546, 507] on input "range" at bounding box center [395, 519] width 301 height 25
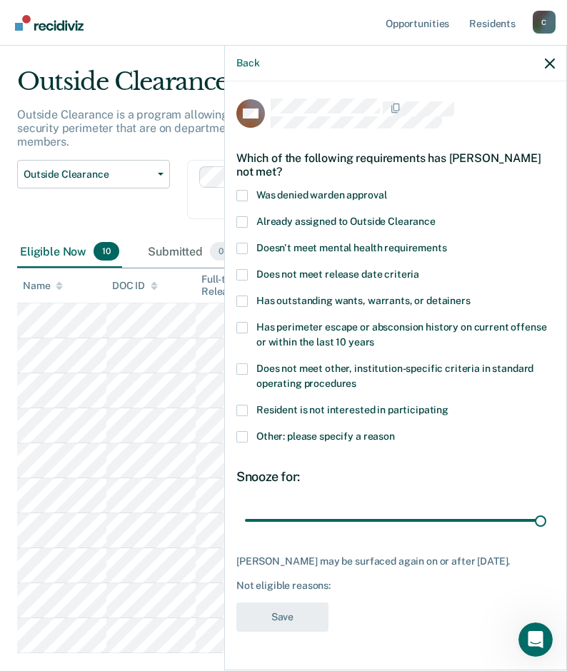
click at [243, 435] on span at bounding box center [241, 436] width 11 height 11
click at [395, 431] on input "Other: please specify a reason" at bounding box center [395, 431] width 0 height 0
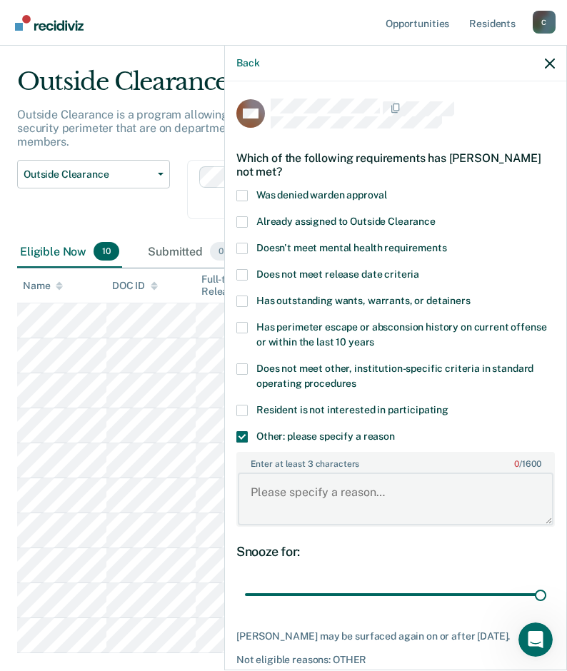
click at [313, 499] on textarea "Enter at least 3 characters 0 / 1600" at bounding box center [395, 498] width 315 height 53
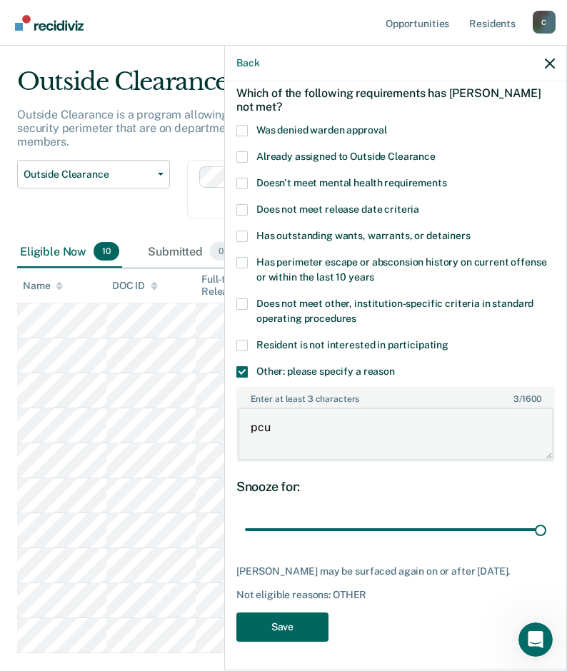
type textarea "pcu"
click at [314, 624] on button "Save" at bounding box center [282, 626] width 92 height 29
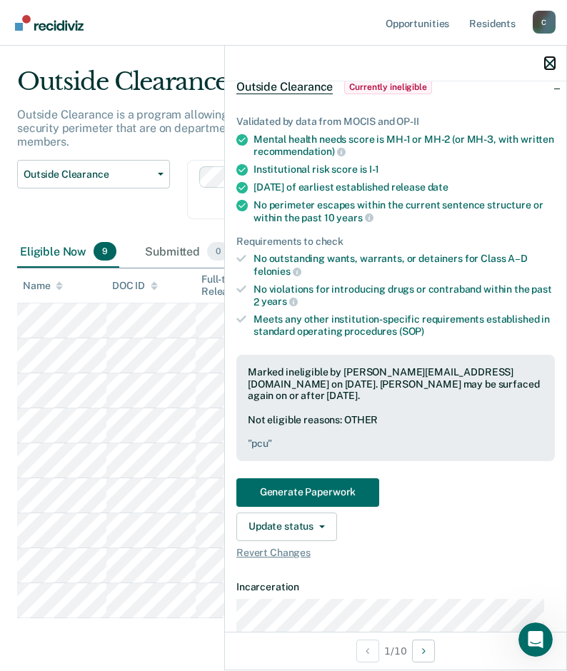
click at [544, 61] on icon "button" at bounding box center [549, 64] width 10 height 10
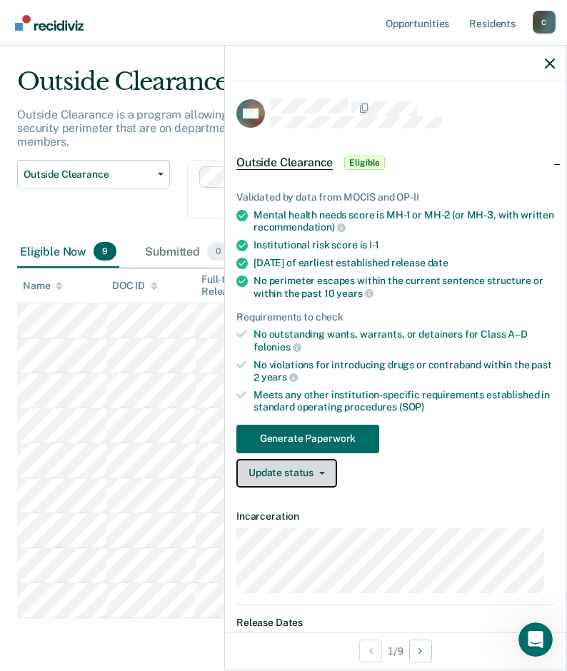
click at [323, 472] on icon "button" at bounding box center [322, 473] width 6 height 3
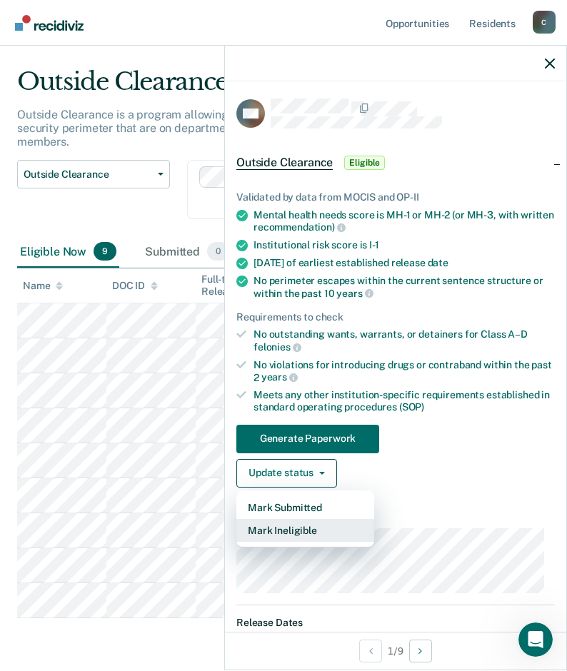
click at [313, 527] on button "Mark Ineligible" at bounding box center [305, 530] width 138 height 23
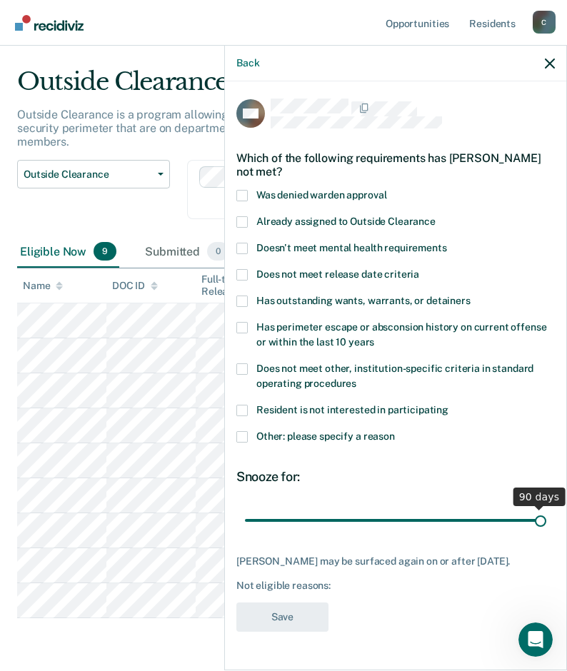
drag, startPoint x: 343, startPoint y: 518, endPoint x: 545, endPoint y: 511, distance: 202.1
type input "90"
click at [545, 511] on input "range" at bounding box center [395, 519] width 301 height 25
click at [242, 437] on span at bounding box center [241, 436] width 11 height 11
click at [395, 431] on input "Other: please specify a reason" at bounding box center [395, 431] width 0 height 0
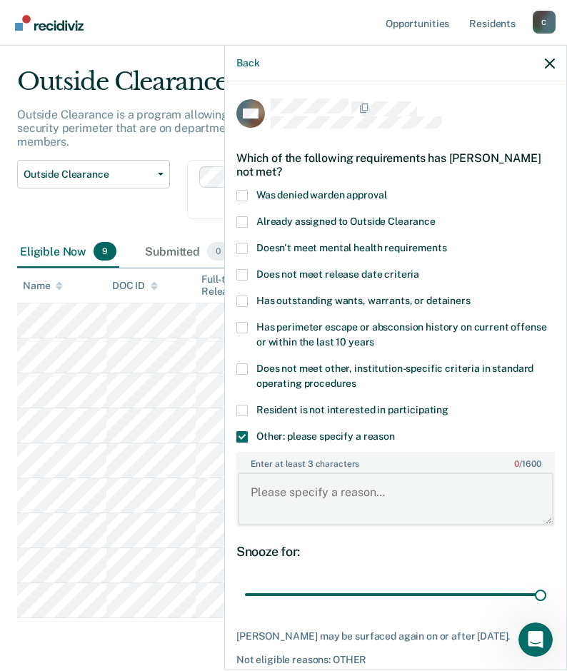
click at [324, 487] on textarea "Enter at least 3 characters 0 / 1600" at bounding box center [395, 498] width 315 height 53
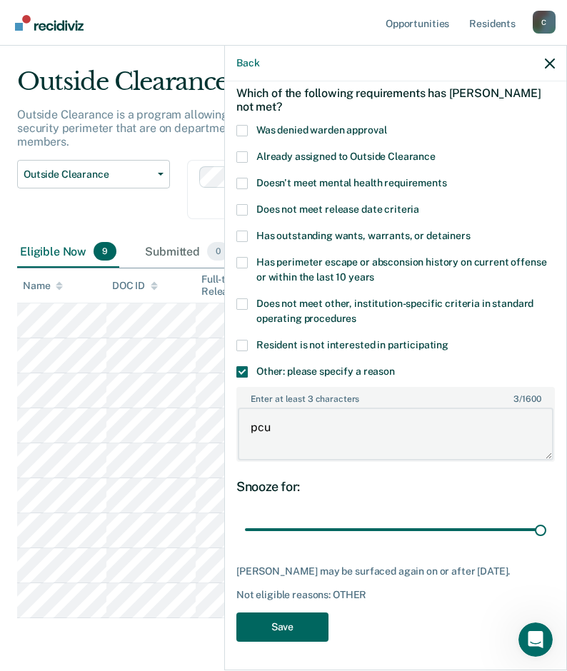
type textarea "pcu"
drag, startPoint x: 288, startPoint y: 627, endPoint x: 266, endPoint y: 437, distance: 191.0
click at [288, 626] on button "Save" at bounding box center [282, 626] width 92 height 29
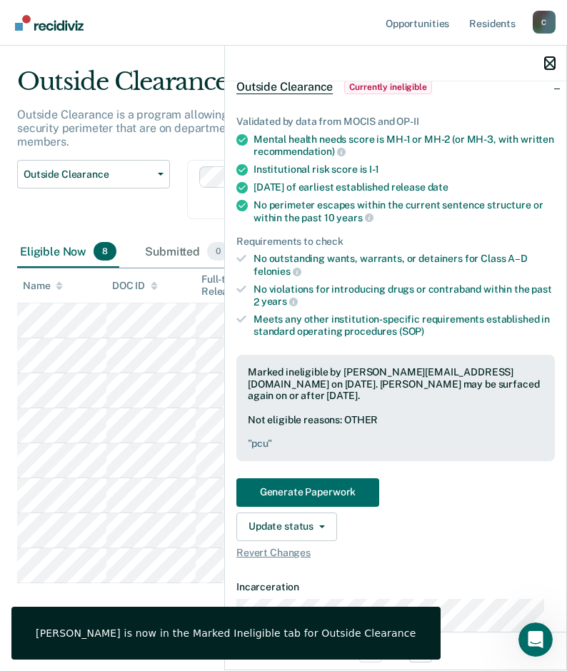
click at [548, 60] on icon "button" at bounding box center [549, 64] width 10 height 10
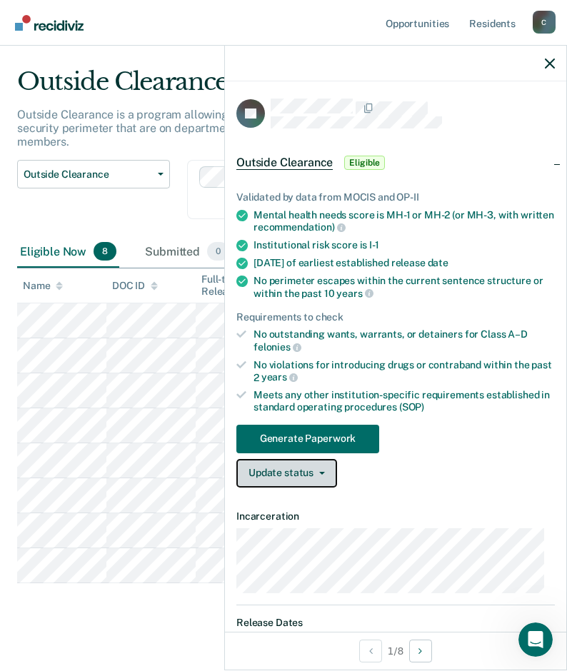
click at [320, 475] on button "Update status" at bounding box center [286, 473] width 101 height 29
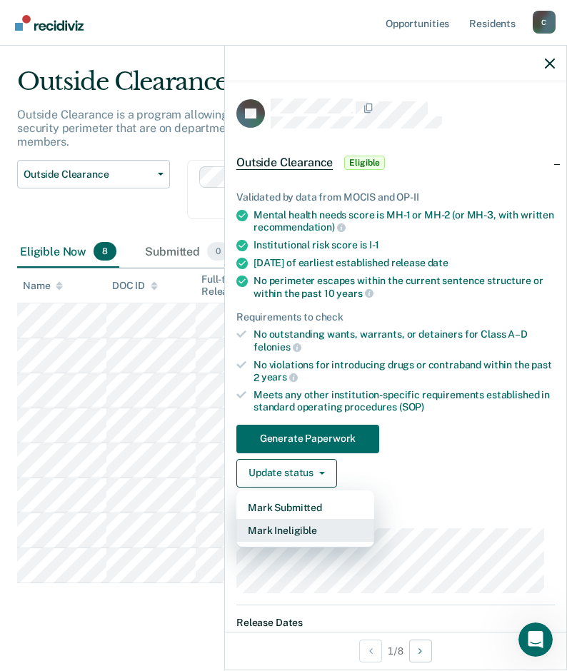
click at [310, 528] on button "Mark Ineligible" at bounding box center [305, 530] width 138 height 23
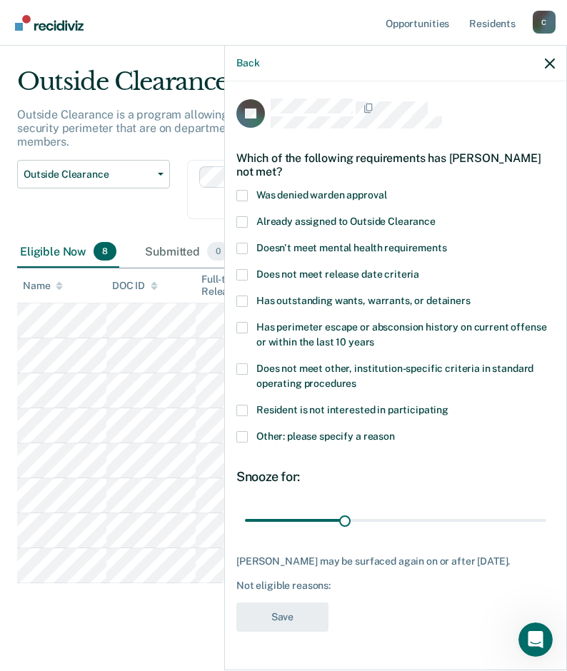
click at [245, 436] on span at bounding box center [241, 436] width 11 height 11
click at [395, 431] on input "Other: please specify a reason" at bounding box center [395, 431] width 0 height 0
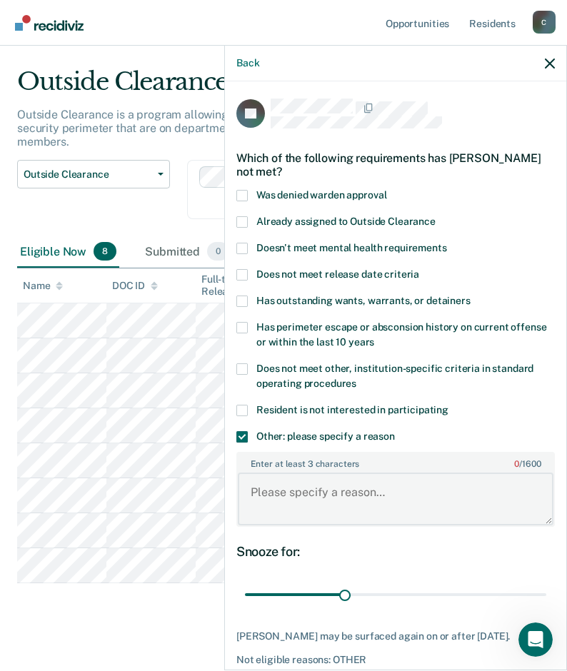
click at [321, 488] on textarea "Enter at least 3 characters 0 / 1600" at bounding box center [395, 498] width 315 height 53
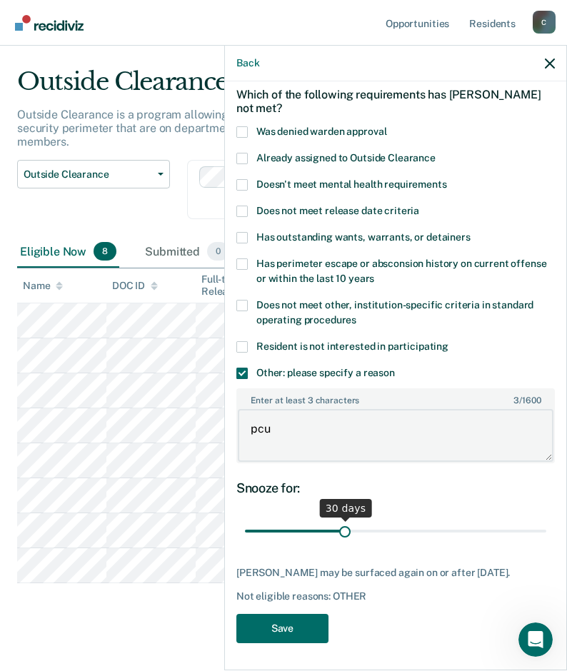
type textarea "pcu"
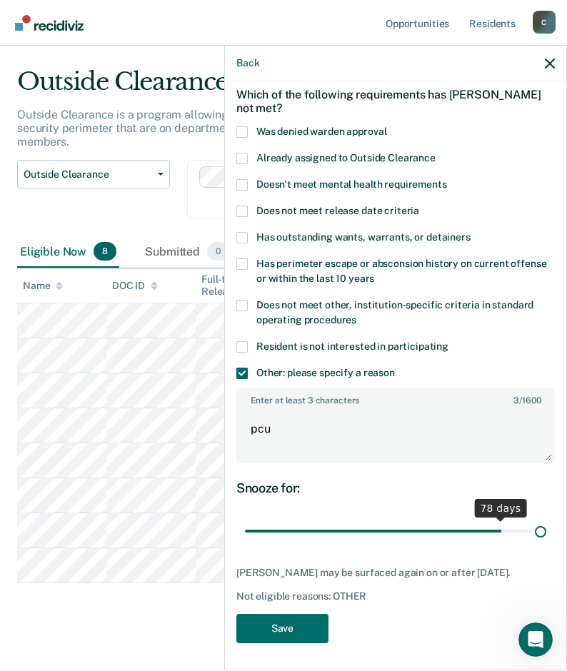
drag, startPoint x: 338, startPoint y: 531, endPoint x: 609, endPoint y: 558, distance: 271.8
type input "90"
click at [546, 544] on input "range" at bounding box center [395, 531] width 301 height 25
click at [262, 639] on button "Save" at bounding box center [282, 628] width 92 height 29
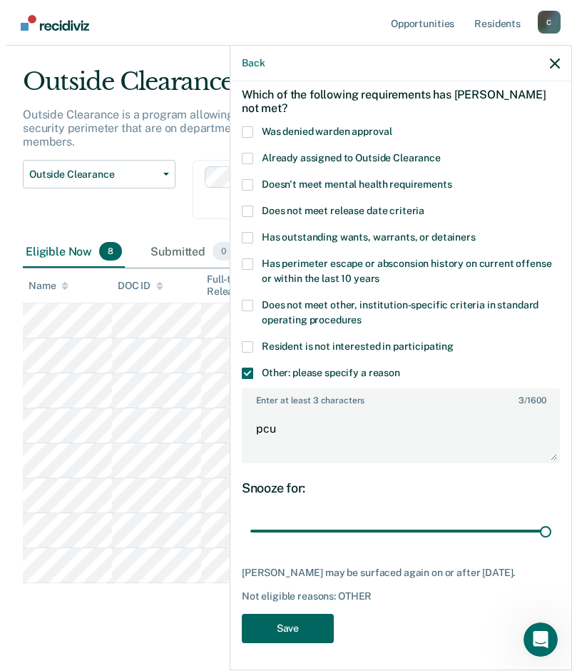
scroll to position [0, 0]
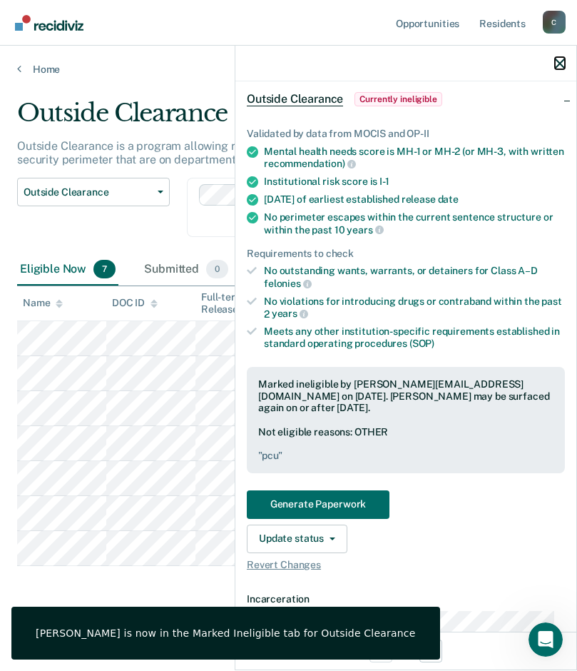
click at [558, 60] on icon "button" at bounding box center [560, 64] width 10 height 10
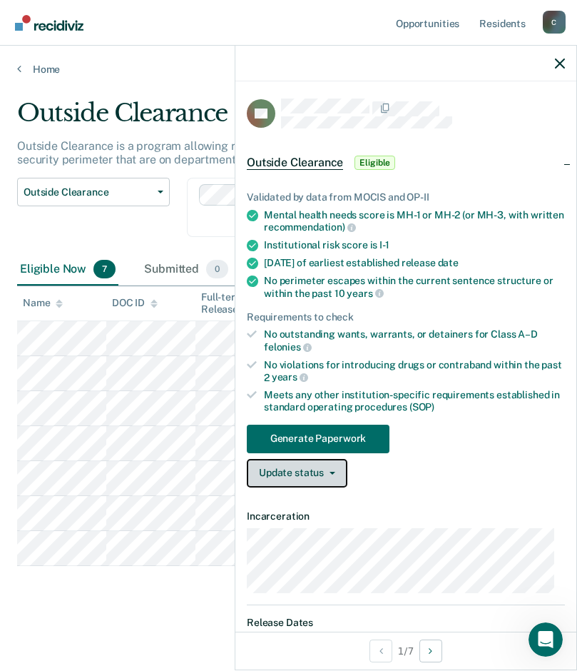
click at [337, 475] on button "Update status" at bounding box center [297, 473] width 101 height 29
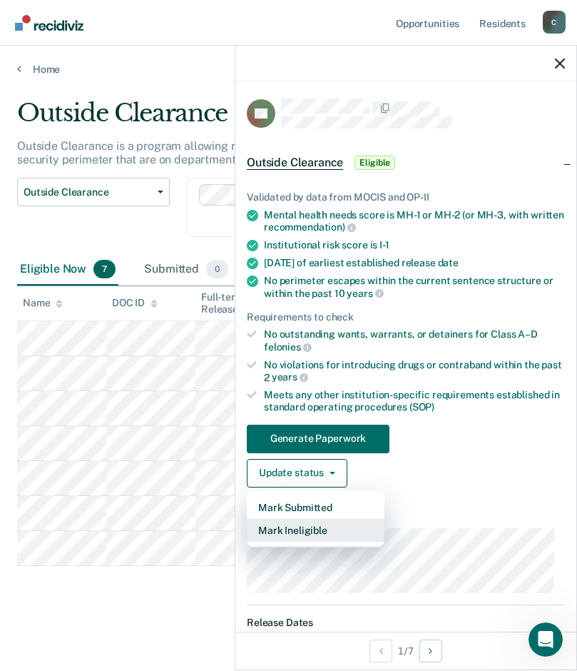
click at [328, 527] on button "Mark Ineligible" at bounding box center [316, 530] width 138 height 23
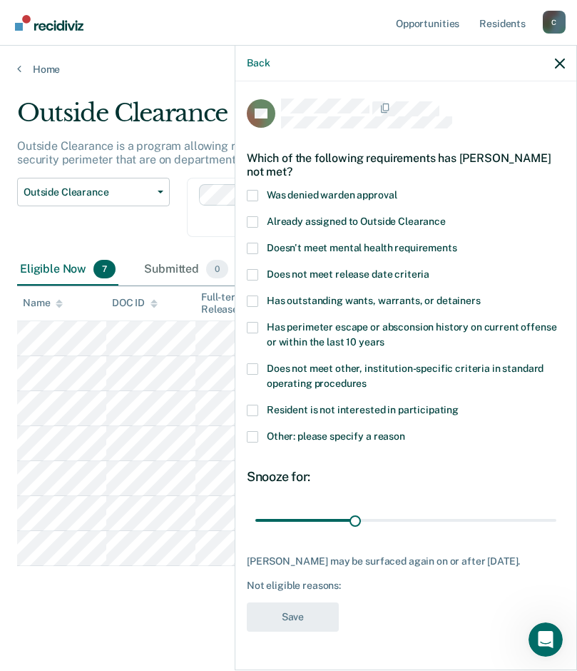
click at [245, 435] on div "RP Which of the following requirements has [PERSON_NAME] not met? Was denied wa…" at bounding box center [405, 374] width 341 height 586
click at [253, 439] on span at bounding box center [252, 436] width 11 height 11
click at [405, 431] on input "Other: please specify a reason" at bounding box center [405, 431] width 0 height 0
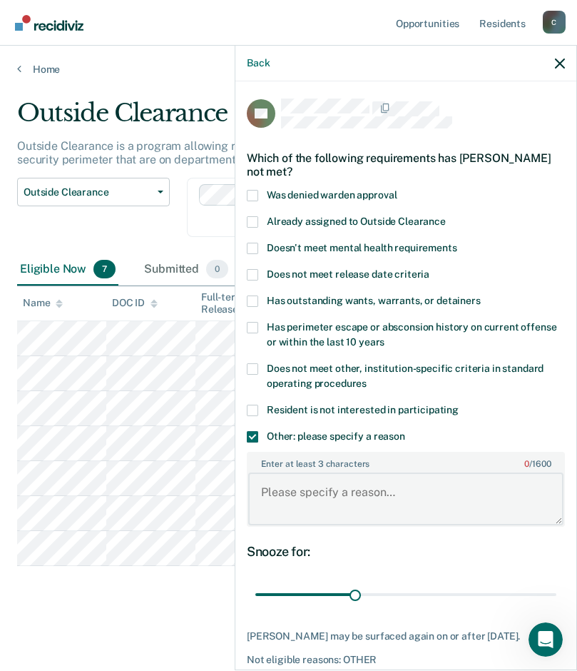
click at [357, 504] on textarea "Enter at least 3 characters 0 / 1600" at bounding box center [405, 498] width 315 height 53
type textarea "pcu"
drag, startPoint x: 355, startPoint y: 594, endPoint x: 607, endPoint y: 622, distance: 253.4
type input "90"
click at [557, 607] on input "range" at bounding box center [405, 594] width 301 height 25
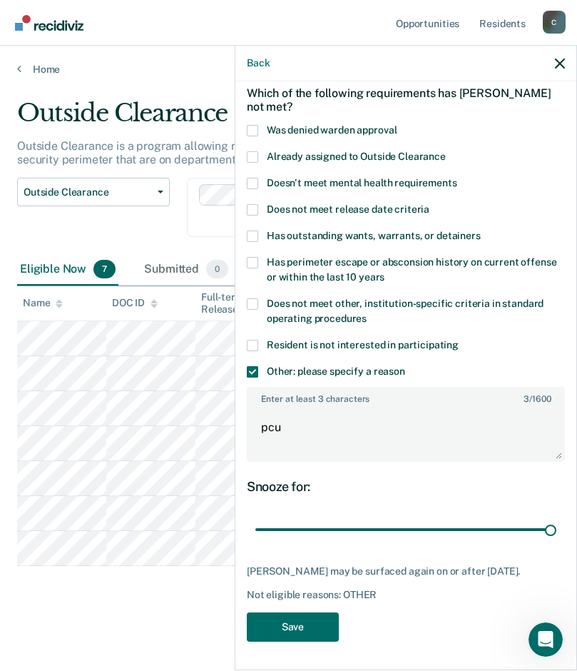
scroll to position [76, 0]
click at [293, 624] on button "Save" at bounding box center [293, 626] width 92 height 29
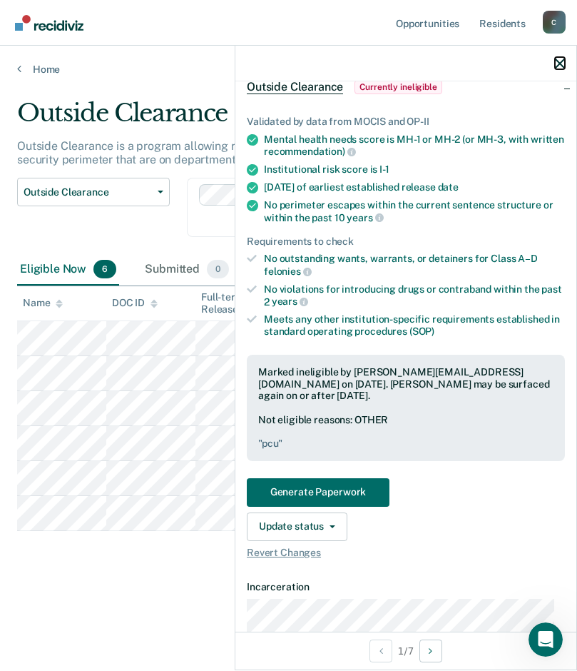
click at [562, 66] on icon "button" at bounding box center [560, 64] width 10 height 10
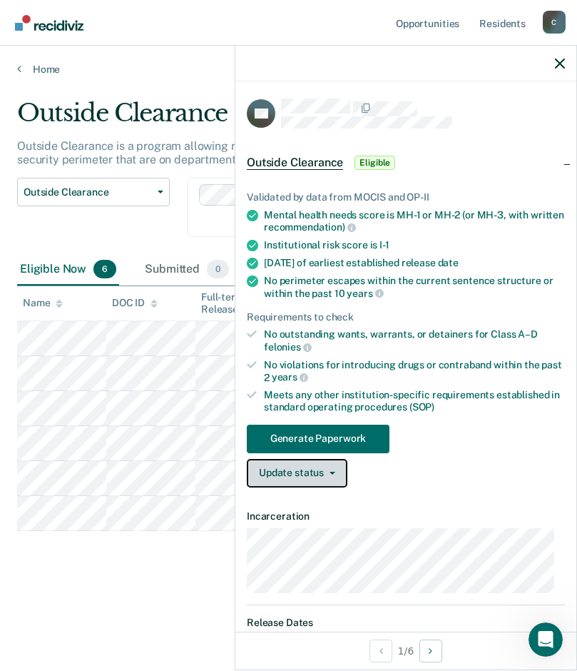
click at [338, 476] on button "Update status" at bounding box center [297, 473] width 101 height 29
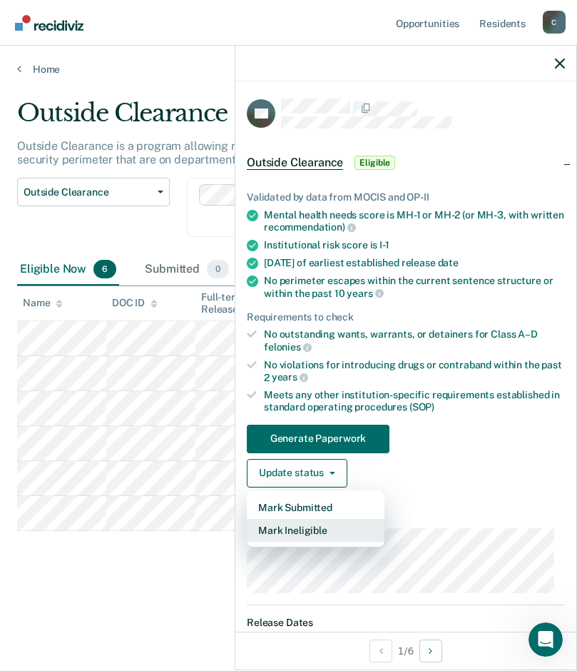
click at [336, 535] on button "Mark Ineligible" at bounding box center [316, 530] width 138 height 23
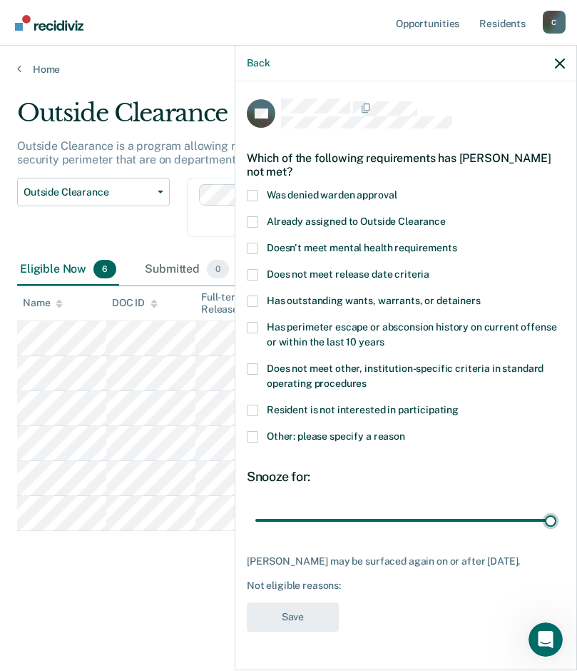
drag, startPoint x: 353, startPoint y: 520, endPoint x: 565, endPoint y: 519, distance: 212.7
type input "90"
click at [557, 519] on input "range" at bounding box center [405, 519] width 301 height 25
drag, startPoint x: 250, startPoint y: 437, endPoint x: 300, endPoint y: 444, distance: 49.7
click at [252, 437] on span at bounding box center [252, 436] width 11 height 11
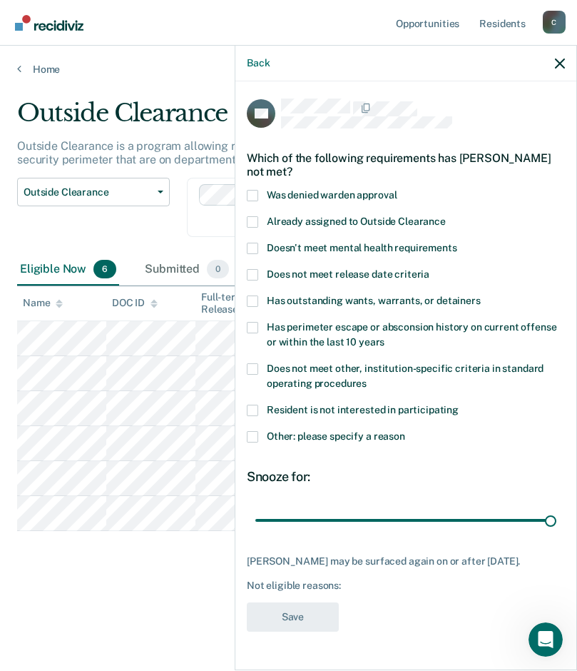
click at [405, 431] on input "Other: please specify a reason" at bounding box center [405, 431] width 0 height 0
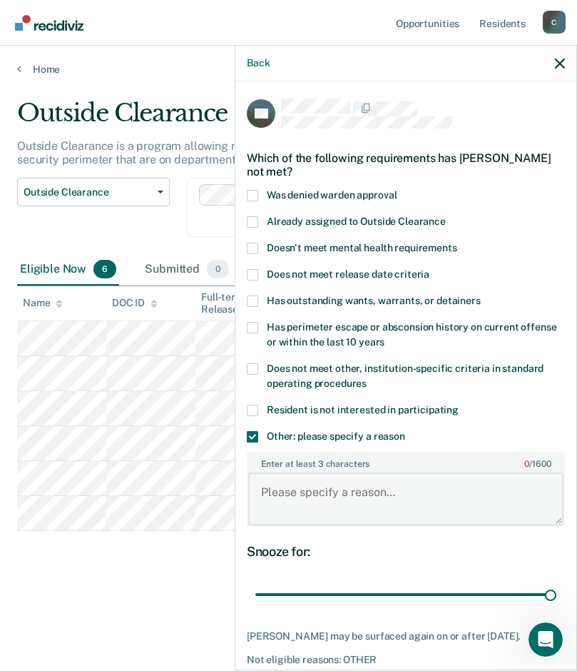
click at [304, 495] on textarea "Enter at least 3 characters 0 / 1600" at bounding box center [405, 498] width 315 height 53
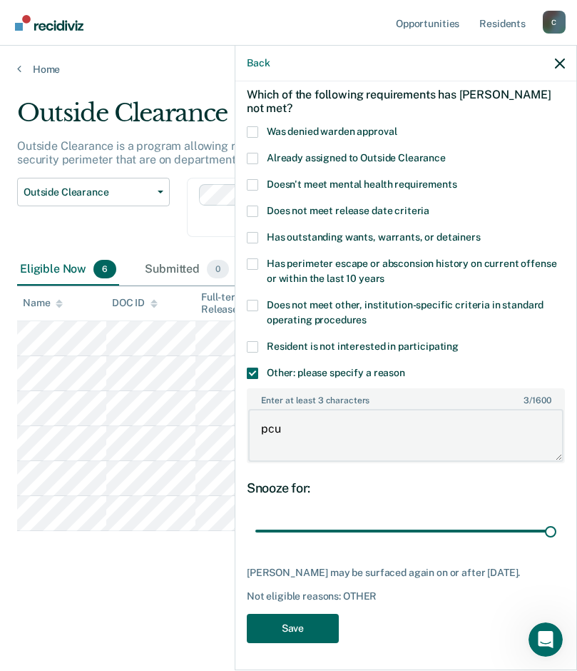
type textarea "pcu"
click at [302, 614] on button "Save" at bounding box center [293, 628] width 92 height 29
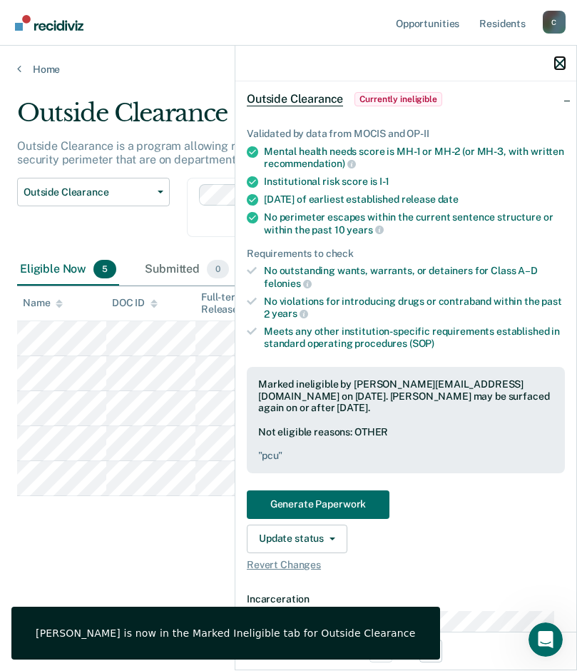
click at [564, 64] on icon "button" at bounding box center [560, 64] width 10 height 10
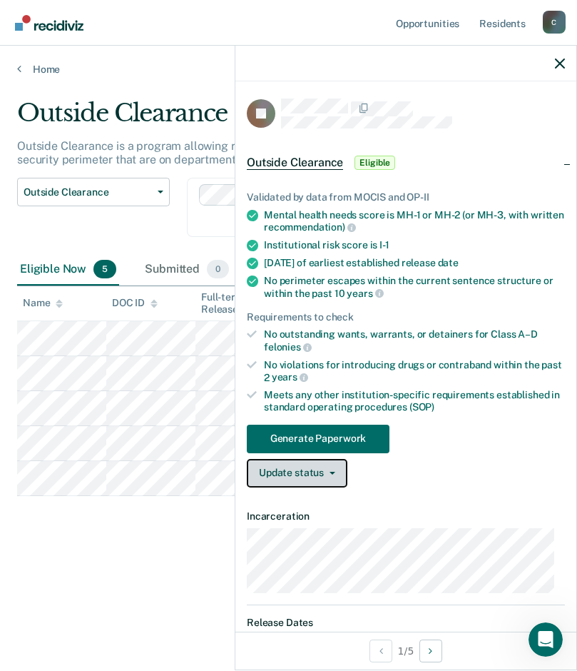
click at [333, 472] on icon "button" at bounding box center [333, 473] width 6 height 3
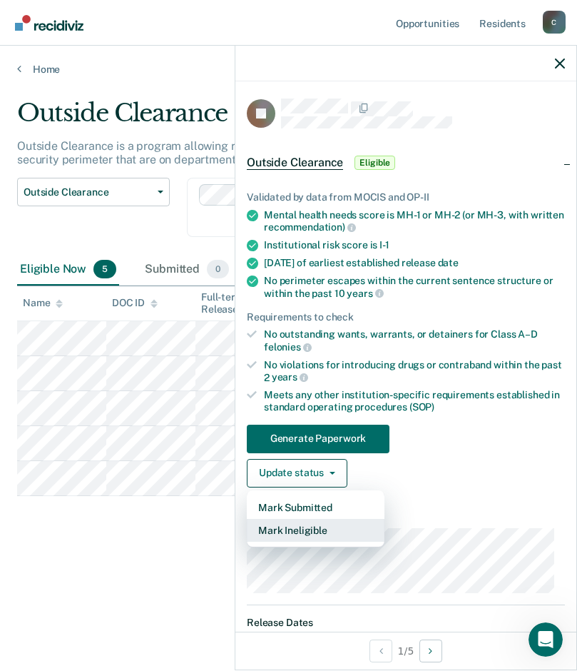
click at [314, 533] on button "Mark Ineligible" at bounding box center [316, 530] width 138 height 23
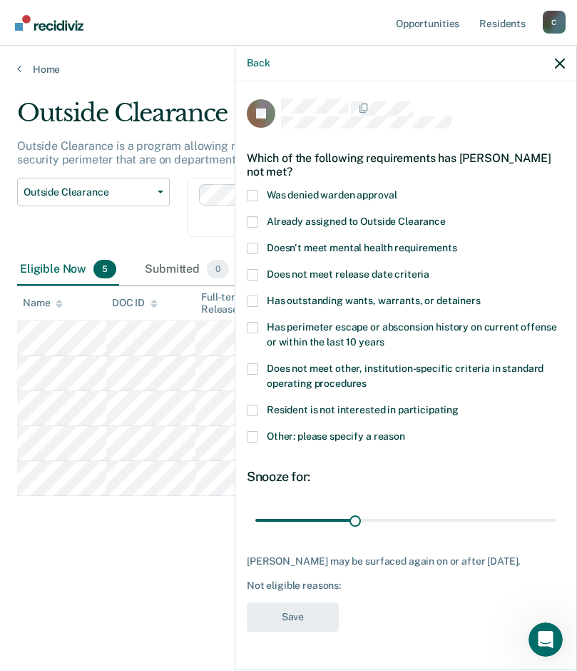
click at [251, 435] on span at bounding box center [252, 436] width 11 height 11
click at [405, 431] on input "Other: please specify a reason" at bounding box center [405, 431] width 0 height 0
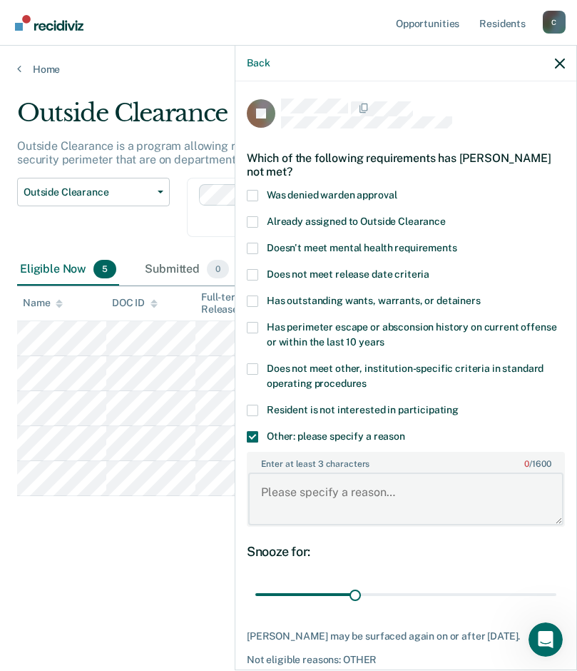
click at [399, 496] on textarea "Enter at least 3 characters 0 / 1600" at bounding box center [405, 498] width 315 height 53
type textarea "pcu"
drag, startPoint x: 355, startPoint y: 592, endPoint x: 589, endPoint y: 594, distance: 234.1
type input "90"
click at [557, 594] on input "range" at bounding box center [405, 594] width 301 height 25
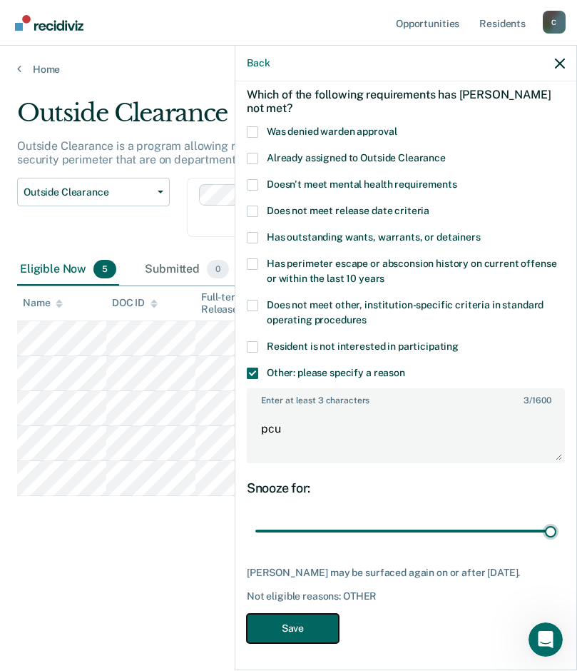
click at [313, 622] on button "Save" at bounding box center [293, 628] width 92 height 29
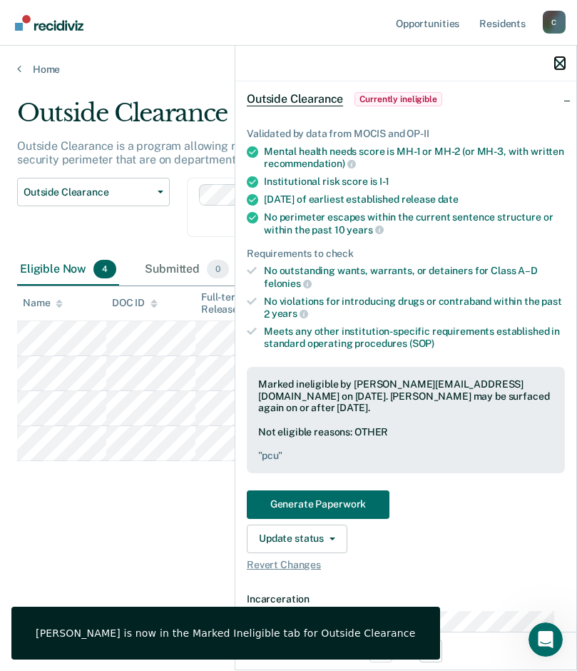
click at [557, 64] on icon "button" at bounding box center [560, 64] width 10 height 10
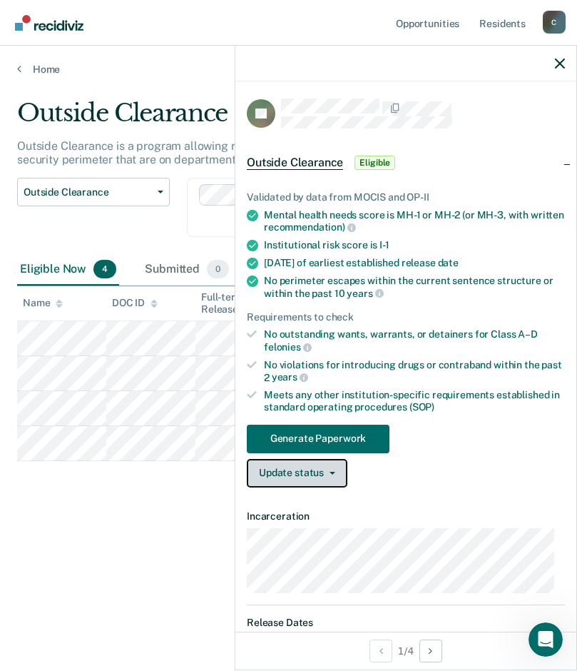
click at [337, 478] on button "Update status" at bounding box center [297, 473] width 101 height 29
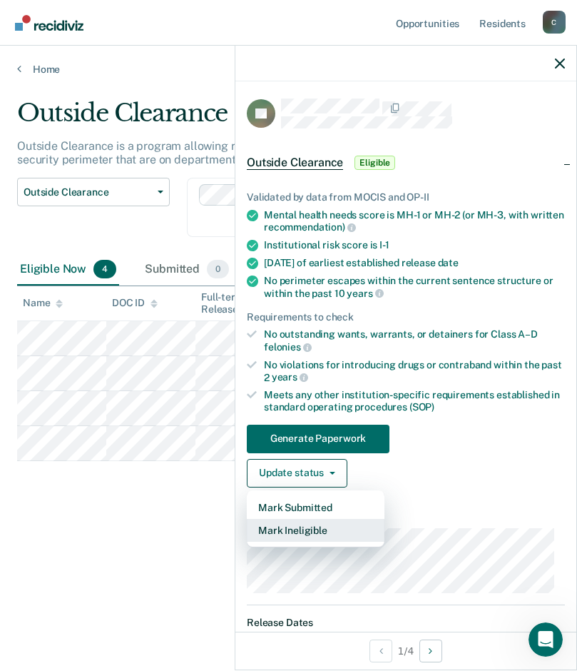
click at [320, 522] on button "Mark Ineligible" at bounding box center [316, 530] width 138 height 23
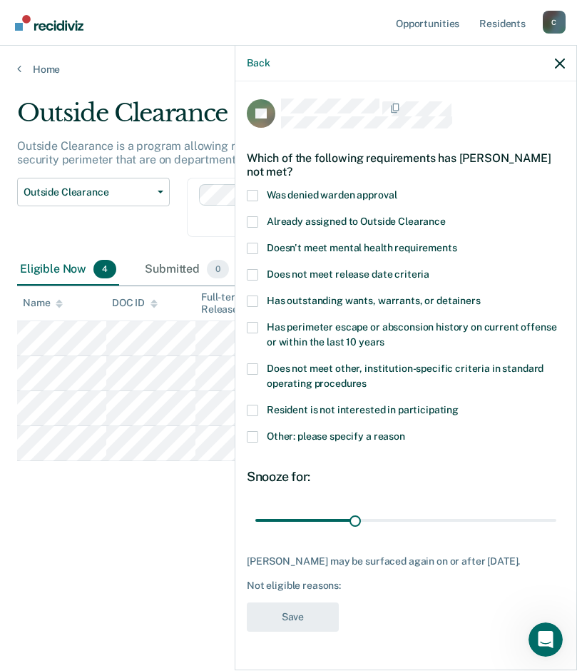
click at [255, 437] on span at bounding box center [252, 436] width 11 height 11
click at [405, 431] on input "Other: please specify a reason" at bounding box center [405, 431] width 0 height 0
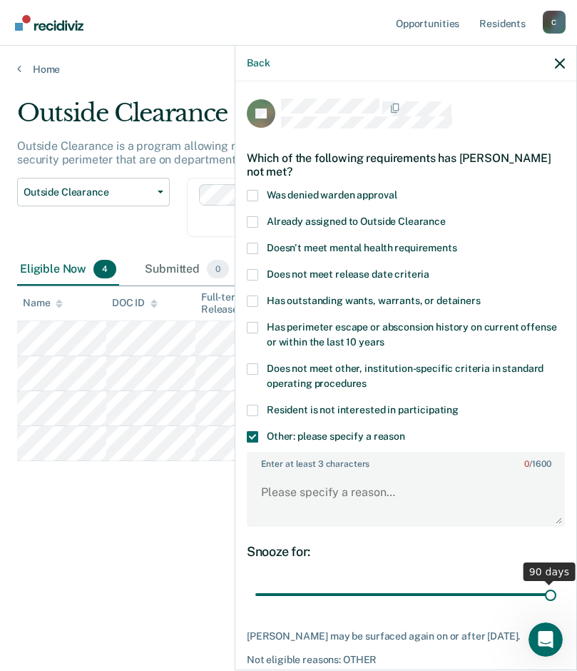
drag, startPoint x: 349, startPoint y: 594, endPoint x: 704, endPoint y: 638, distance: 357.4
type input "90"
click at [557, 607] on input "range" at bounding box center [405, 594] width 301 height 25
click at [310, 500] on textarea "Enter at least 3 characters 0 / 1600" at bounding box center [405, 498] width 315 height 53
type textarea "pcu"
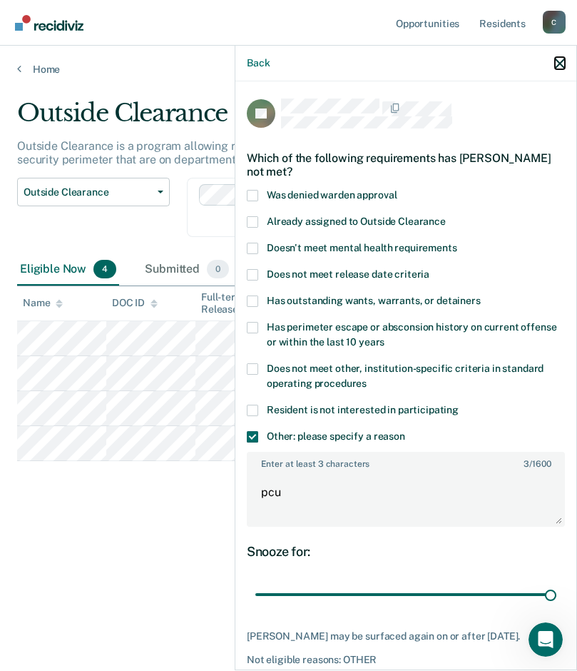
click at [556, 64] on icon "button" at bounding box center [560, 64] width 10 height 10
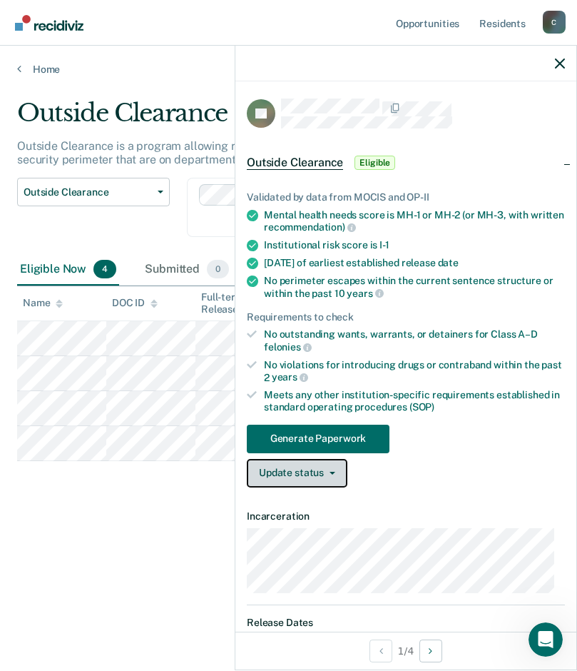
click at [337, 473] on button "Update status" at bounding box center [297, 473] width 101 height 29
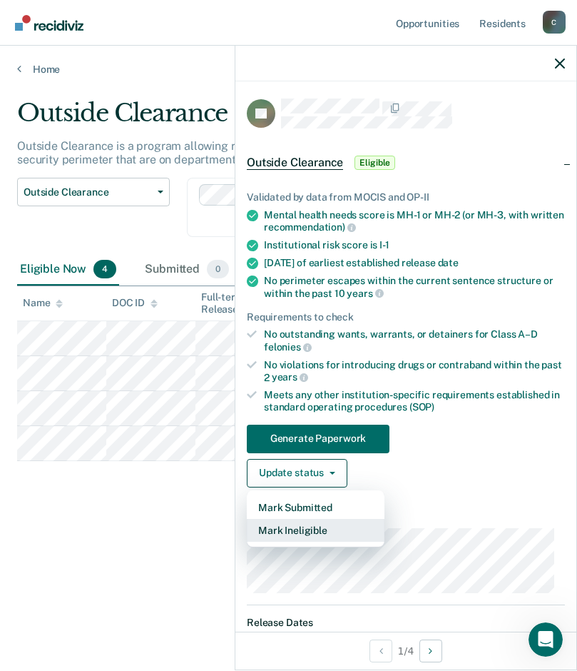
click at [286, 529] on button "Mark Ineligible" at bounding box center [316, 530] width 138 height 23
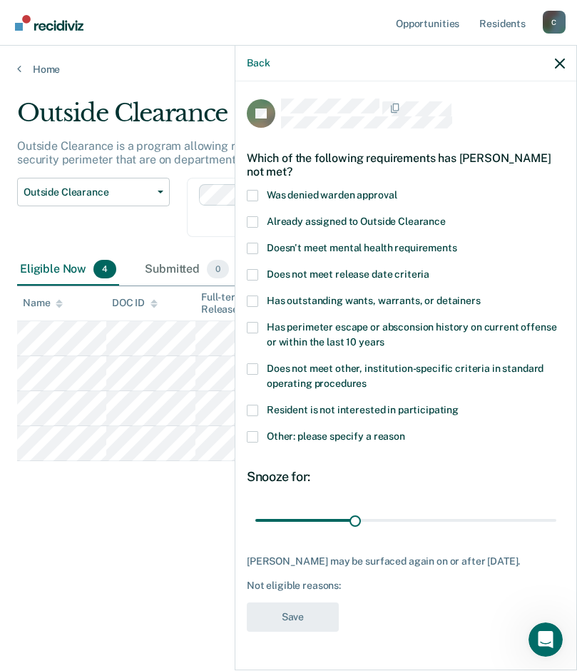
click at [251, 435] on span at bounding box center [252, 436] width 11 height 11
click at [405, 431] on input "Other: please specify a reason" at bounding box center [405, 431] width 0 height 0
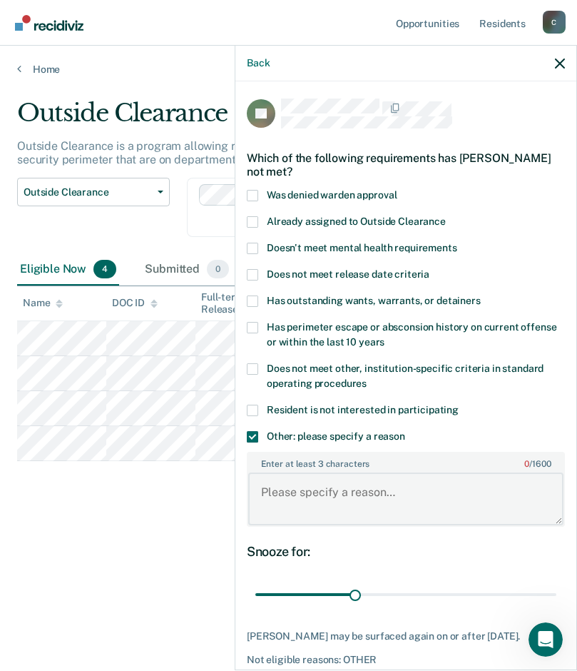
click at [369, 488] on textarea "Enter at least 3 characters 0 / 1600" at bounding box center [405, 498] width 315 height 53
type textarea "pcu"
drag, startPoint x: 349, startPoint y: 593, endPoint x: 549, endPoint y: 591, distance: 199.8
type input "90"
click at [549, 591] on input "range" at bounding box center [405, 594] width 301 height 25
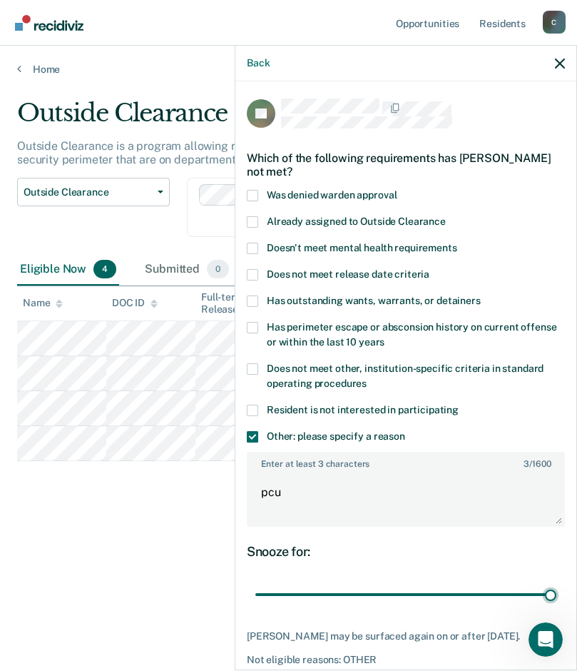
scroll to position [76, 0]
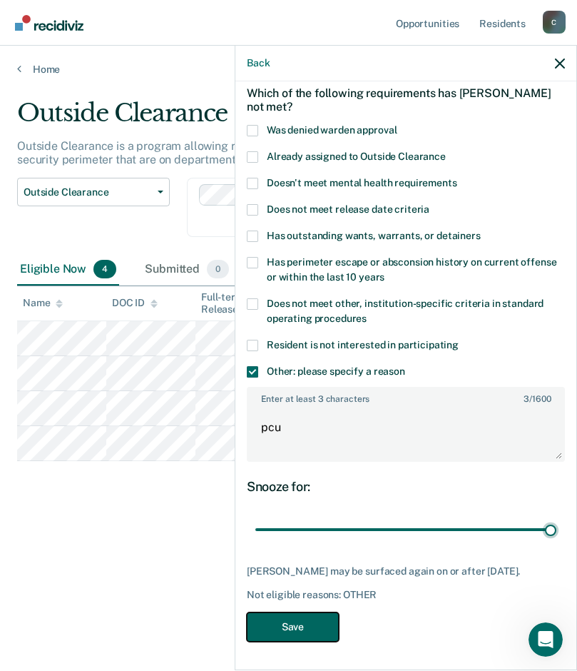
click at [303, 626] on button "Save" at bounding box center [293, 626] width 92 height 29
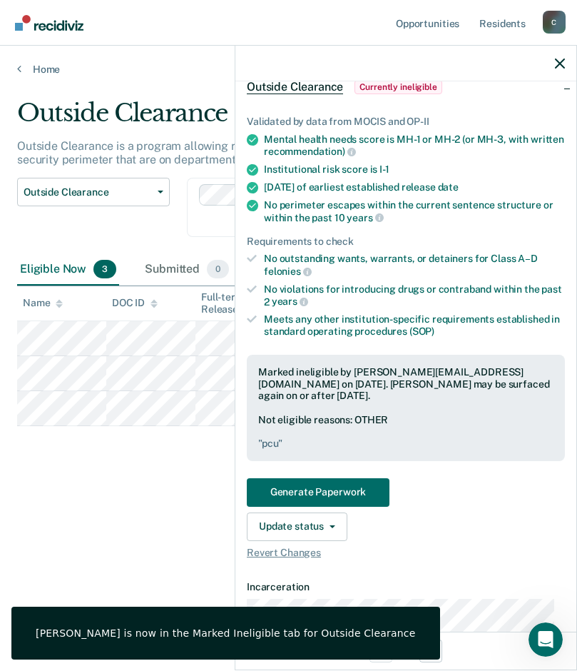
click at [554, 64] on div at bounding box center [405, 64] width 341 height 36
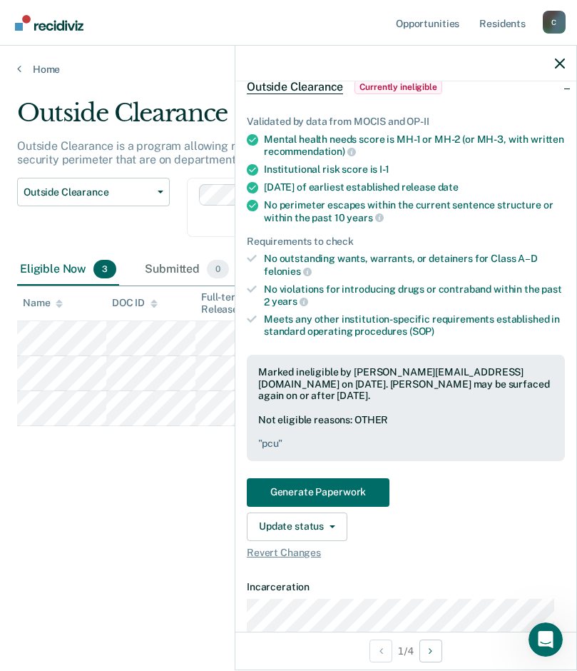
click at [565, 60] on div at bounding box center [405, 64] width 341 height 36
click at [560, 63] on icon "button" at bounding box center [560, 64] width 10 height 10
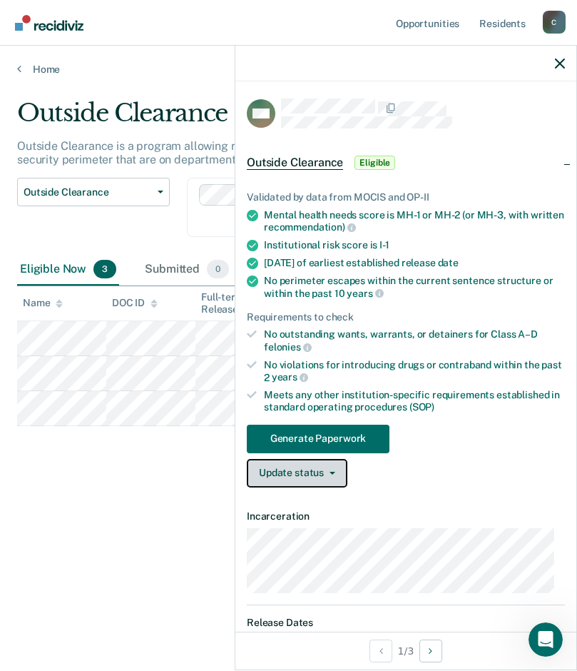
click at [330, 472] on icon "button" at bounding box center [333, 473] width 6 height 3
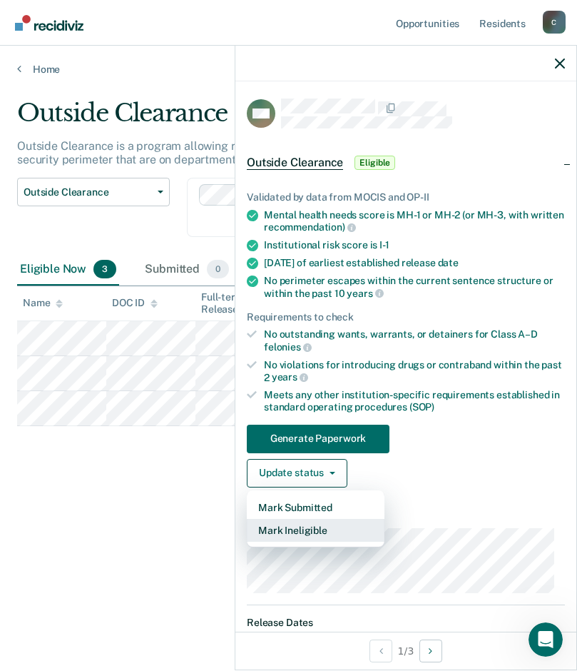
click at [290, 527] on button "Mark Ineligible" at bounding box center [316, 530] width 138 height 23
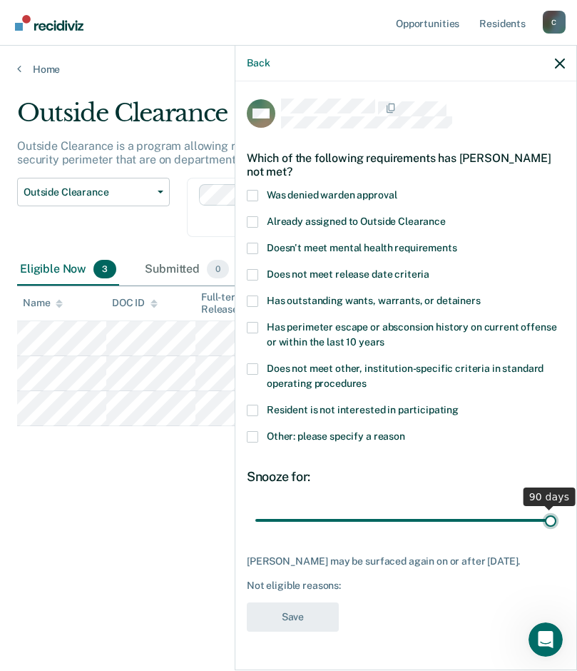
drag, startPoint x: 348, startPoint y: 517, endPoint x: 542, endPoint y: 517, distance: 194.1
type input "90"
click at [542, 517] on input "range" at bounding box center [405, 519] width 301 height 25
click at [253, 434] on span at bounding box center [252, 436] width 11 height 11
click at [405, 431] on input "Other: please specify a reason" at bounding box center [405, 431] width 0 height 0
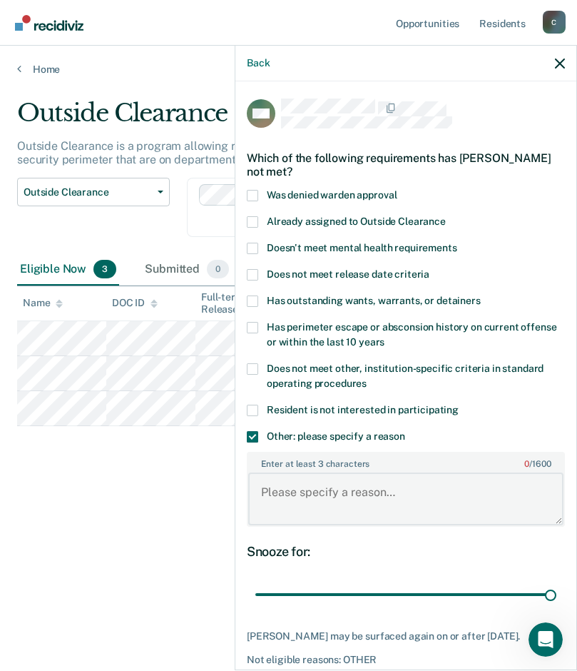
click at [288, 490] on textarea "Enter at least 3 characters 0 / 1600" at bounding box center [405, 498] width 315 height 53
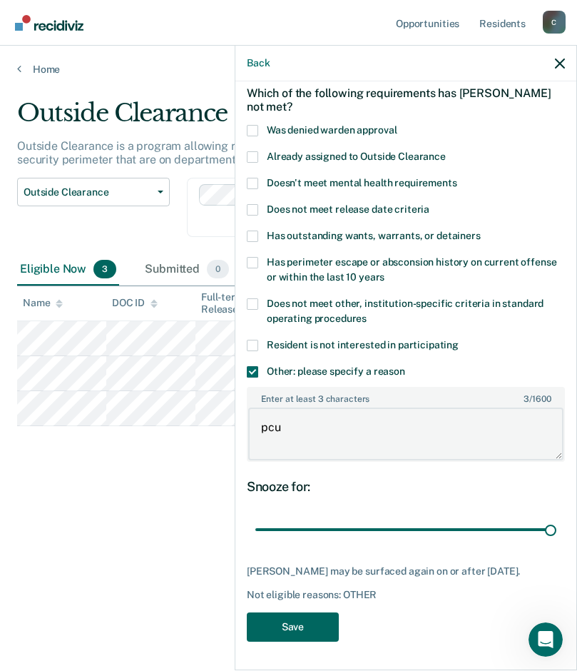
type textarea "pcu"
click at [280, 624] on button "Save" at bounding box center [293, 626] width 92 height 29
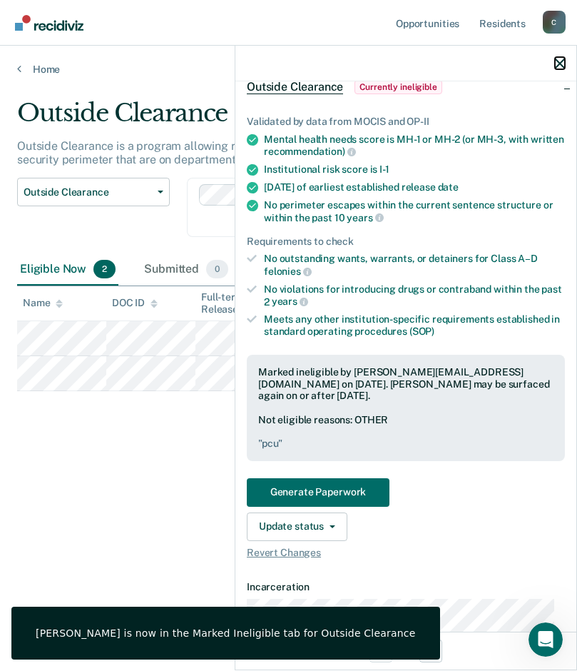
click at [562, 61] on icon "button" at bounding box center [560, 64] width 10 height 10
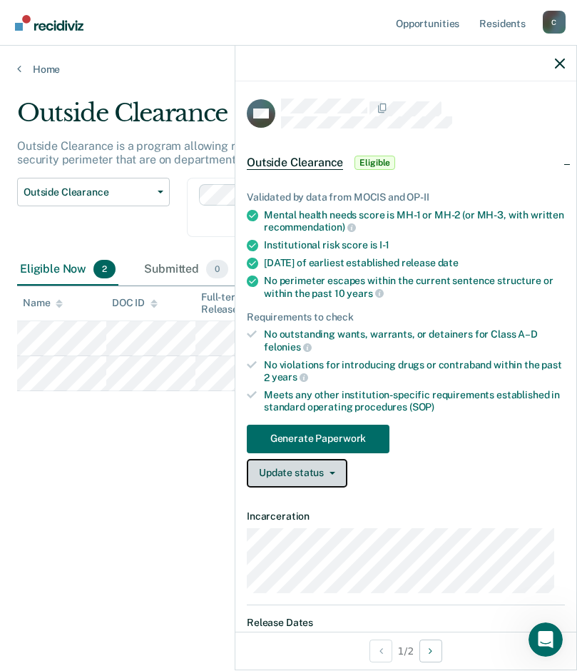
drag, startPoint x: 335, startPoint y: 472, endPoint x: 327, endPoint y: 525, distance: 52.8
click at [335, 473] on button "Update status" at bounding box center [297, 473] width 101 height 29
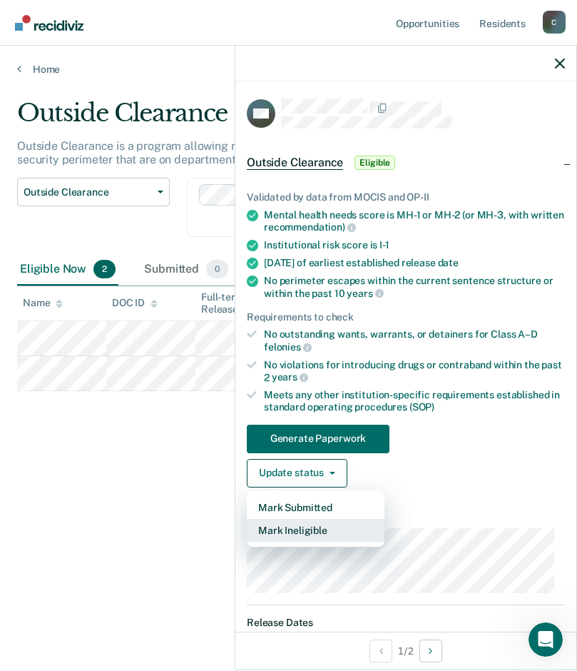
click at [307, 533] on button "Mark Ineligible" at bounding box center [316, 530] width 138 height 23
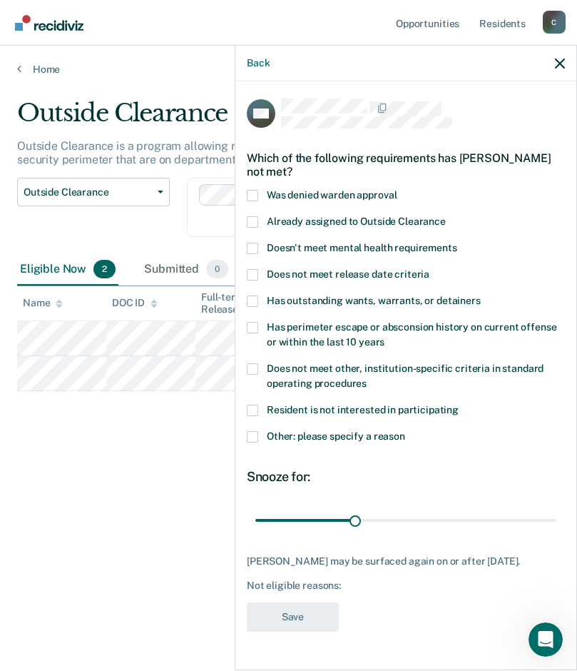
click at [255, 435] on span at bounding box center [252, 436] width 11 height 11
click at [405, 431] on input "Other: please specify a reason" at bounding box center [405, 431] width 0 height 0
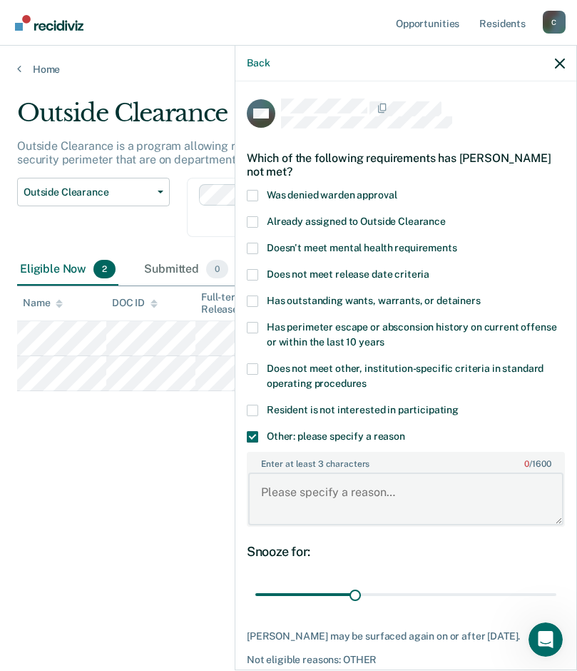
click at [303, 492] on textarea "Enter at least 3 characters 0 / 1600" at bounding box center [405, 498] width 315 height 53
type textarea "pcu"
drag, startPoint x: 348, startPoint y: 594, endPoint x: 597, endPoint y: 610, distance: 249.6
type input "90"
click at [557, 607] on input "range" at bounding box center [405, 594] width 301 height 25
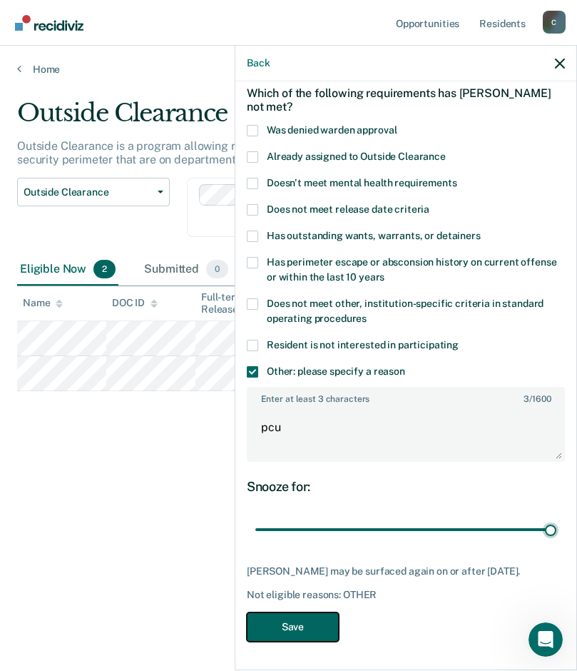
click at [305, 634] on button "Save" at bounding box center [293, 626] width 92 height 29
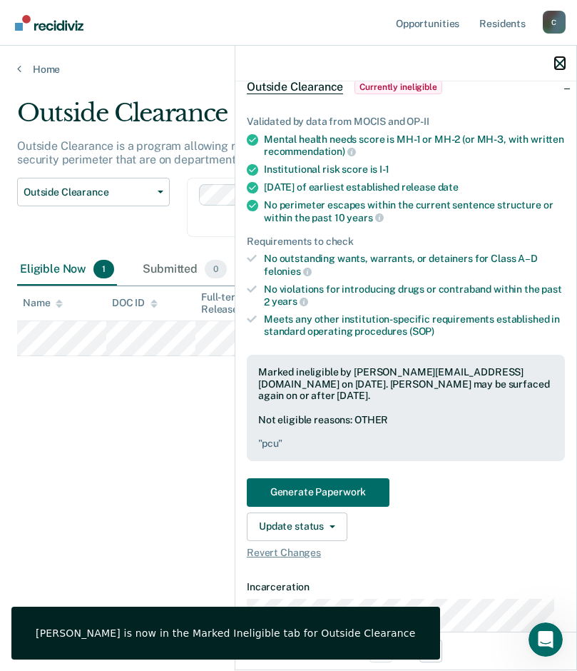
click at [562, 59] on icon "button" at bounding box center [560, 64] width 10 height 10
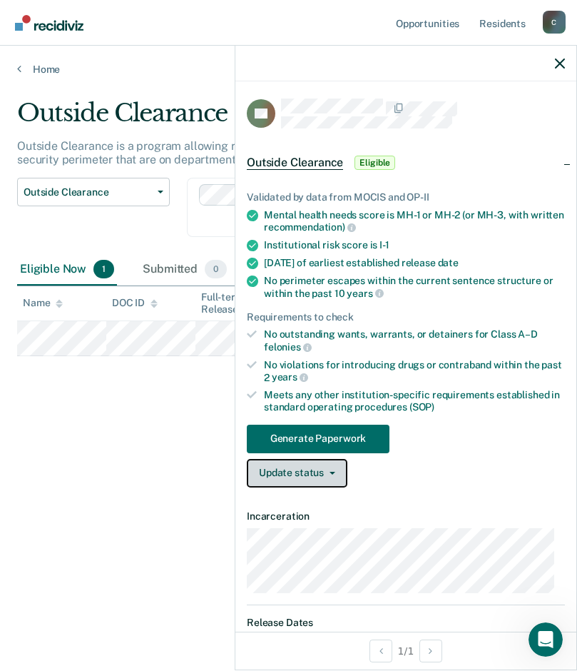
click at [338, 474] on button "Update status" at bounding box center [297, 473] width 101 height 29
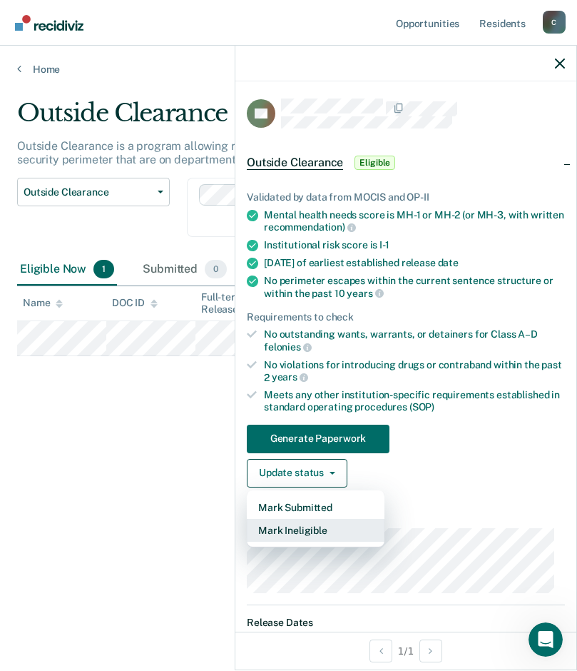
click at [331, 525] on button "Mark Ineligible" at bounding box center [316, 530] width 138 height 23
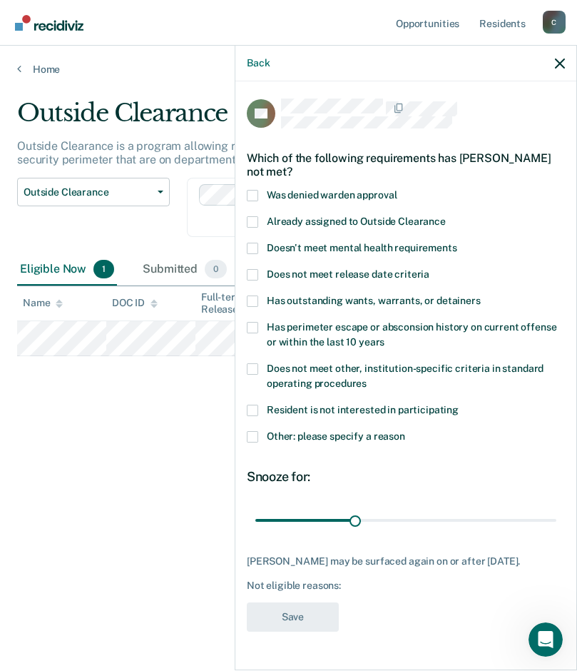
click at [253, 436] on span at bounding box center [252, 436] width 11 height 11
click at [405, 431] on input "Other: please specify a reason" at bounding box center [405, 431] width 0 height 0
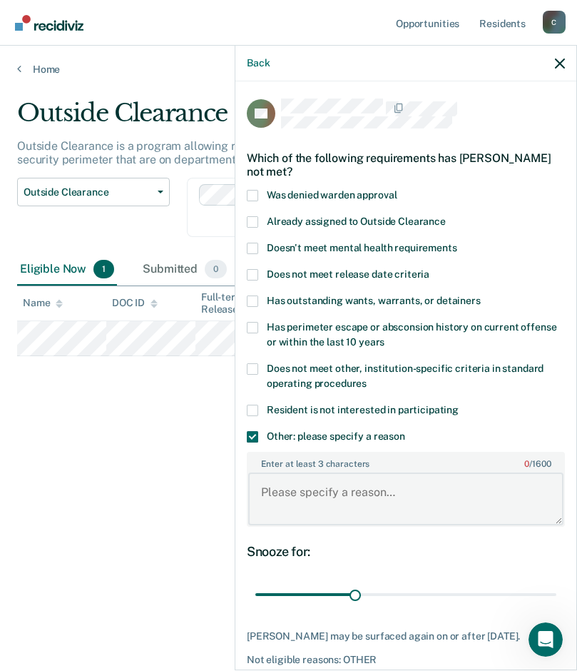
click at [345, 495] on textarea "Enter at least 3 characters 0 / 1600" at bounding box center [405, 498] width 315 height 53
type textarea "pcu"
drag, startPoint x: 349, startPoint y: 592, endPoint x: 654, endPoint y: 624, distance: 307.0
type input "90"
click at [557, 607] on input "range" at bounding box center [405, 594] width 301 height 25
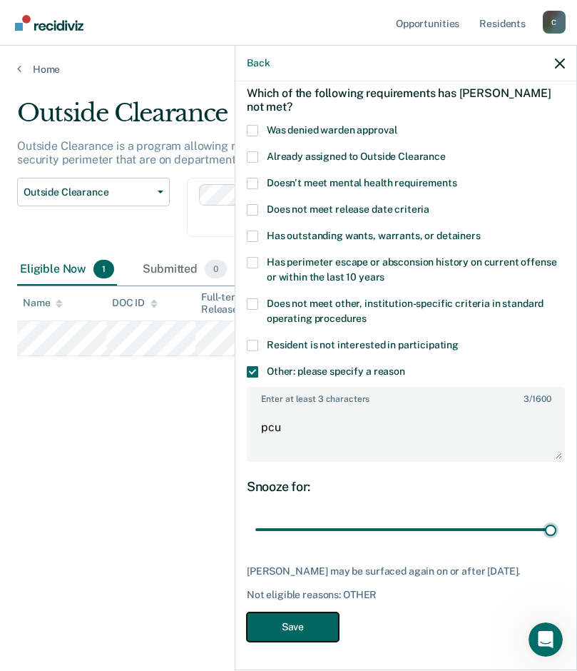
click at [310, 627] on button "Save" at bounding box center [293, 626] width 92 height 29
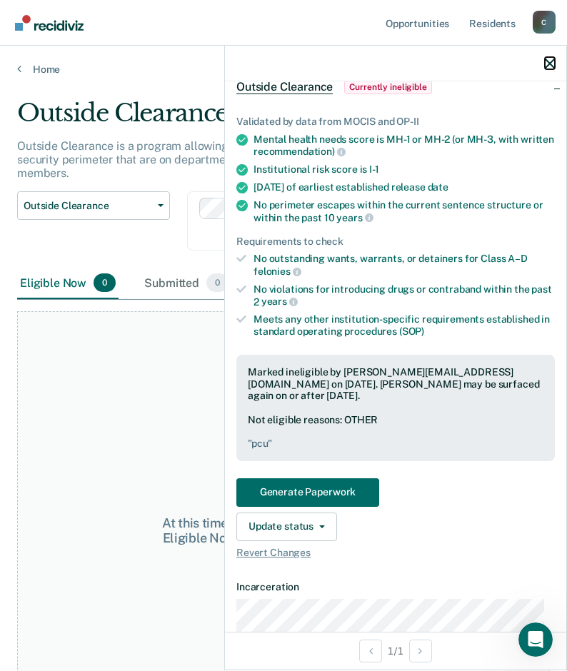
click at [549, 66] on icon "button" at bounding box center [549, 64] width 10 height 10
